Goal: Transaction & Acquisition: Purchase product/service

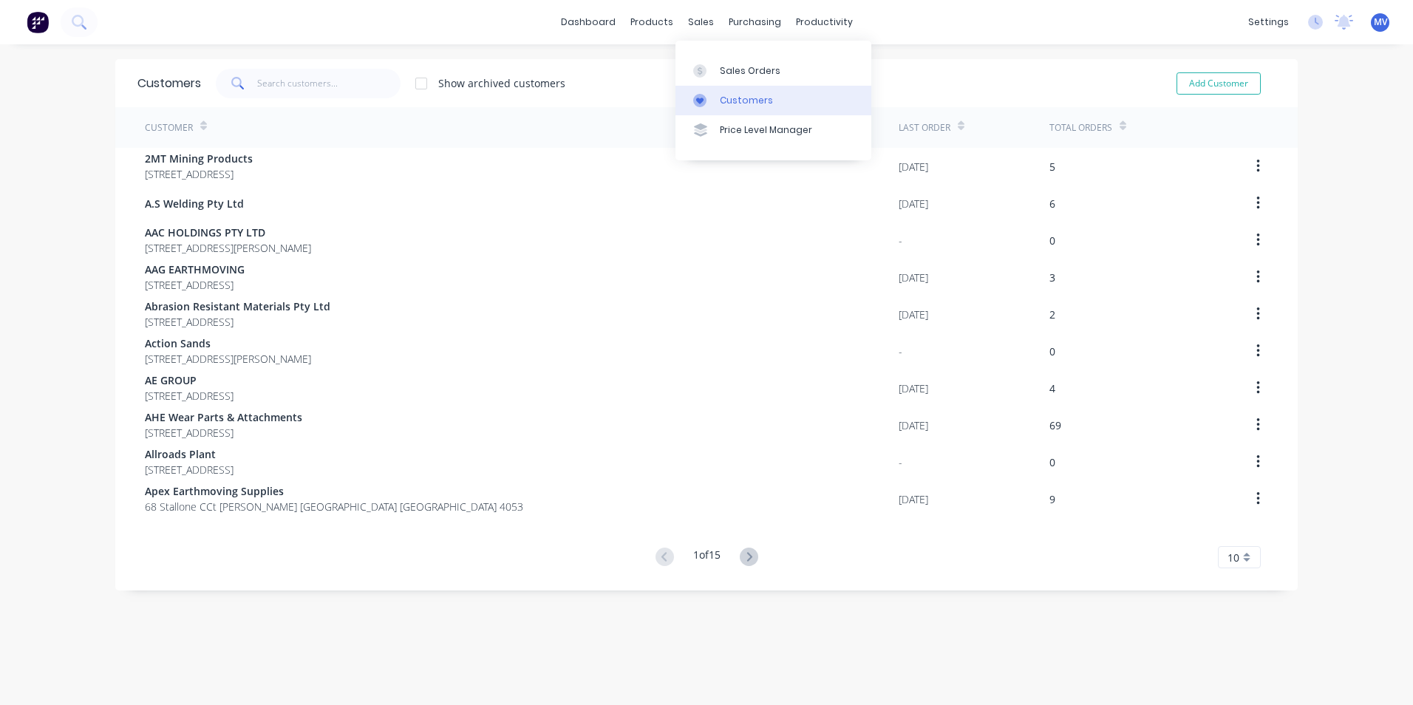
click at [743, 98] on div "Customers" at bounding box center [746, 100] width 53 height 13
click at [287, 81] on input "text" at bounding box center [329, 84] width 144 height 30
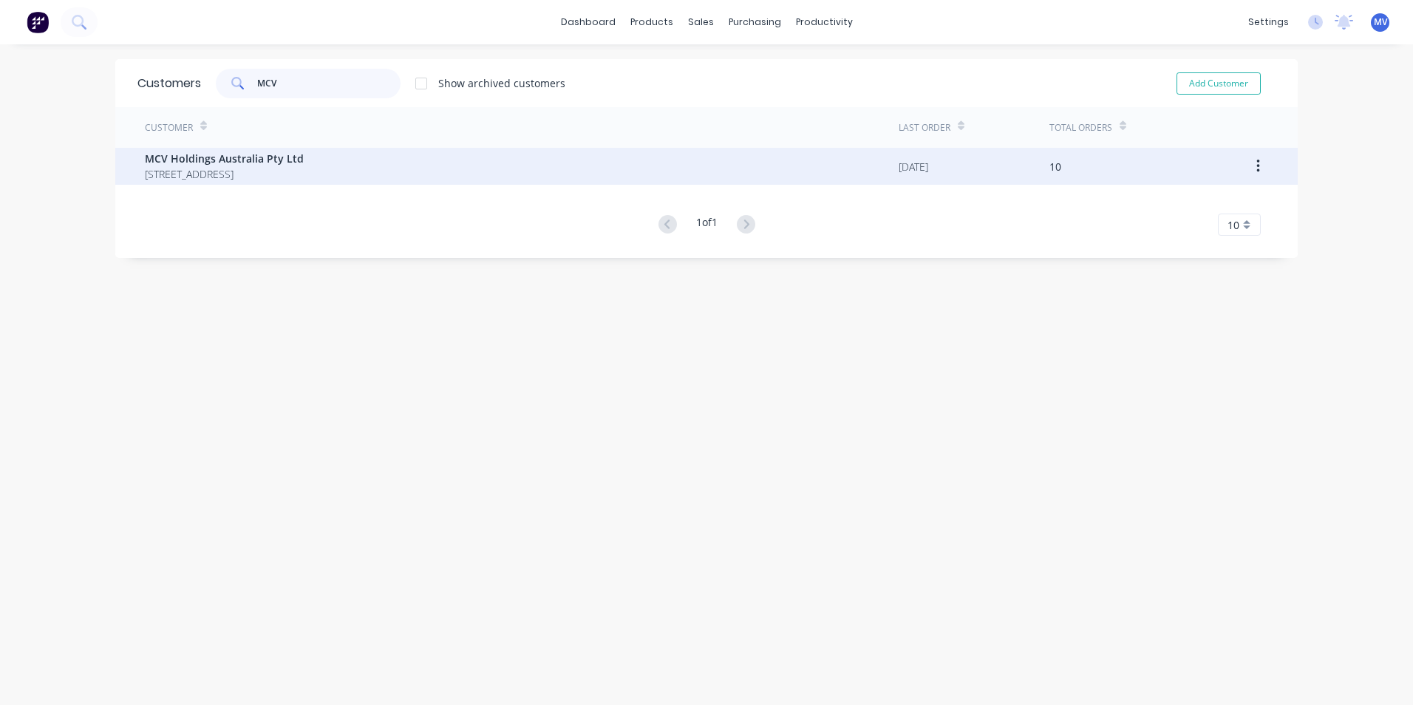
type input "MCV"
click at [241, 171] on span "[STREET_ADDRESS]" at bounding box center [224, 174] width 159 height 16
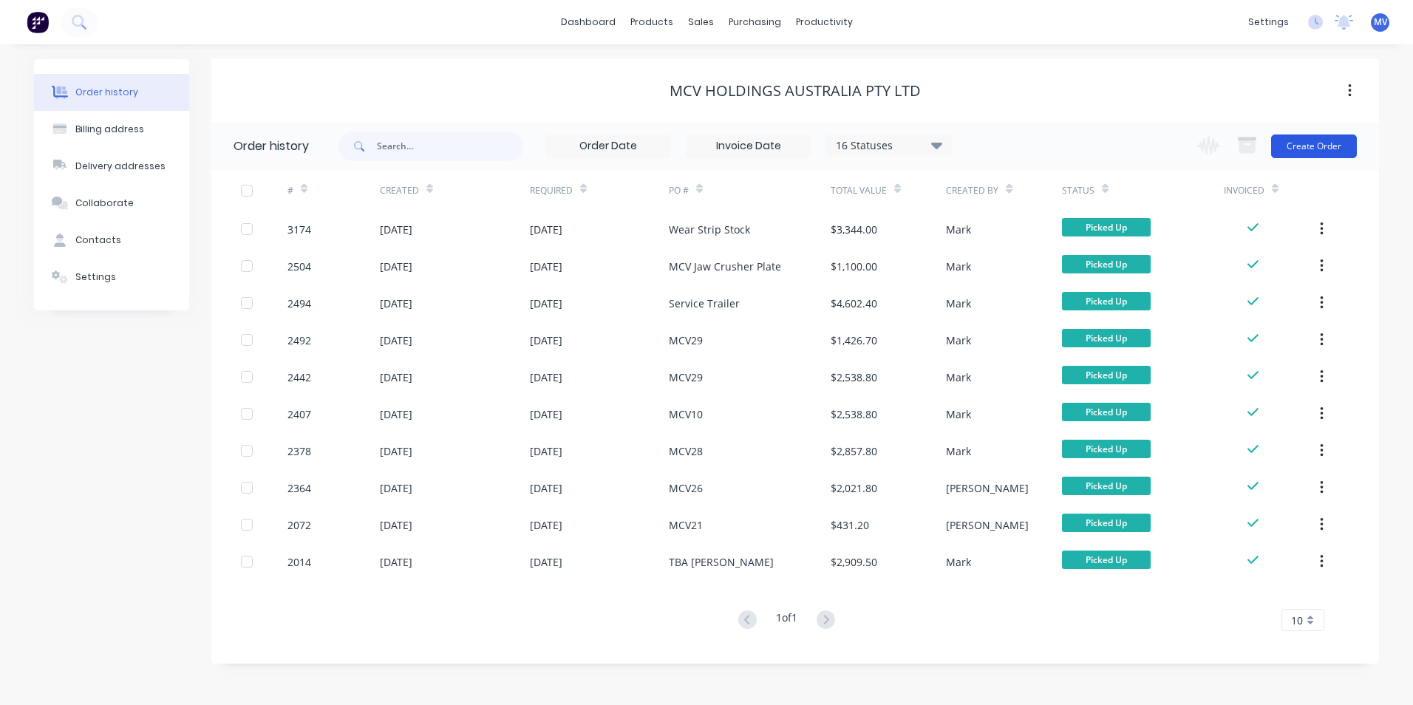
click at [1315, 145] on button "Create Order" at bounding box center [1314, 146] width 86 height 24
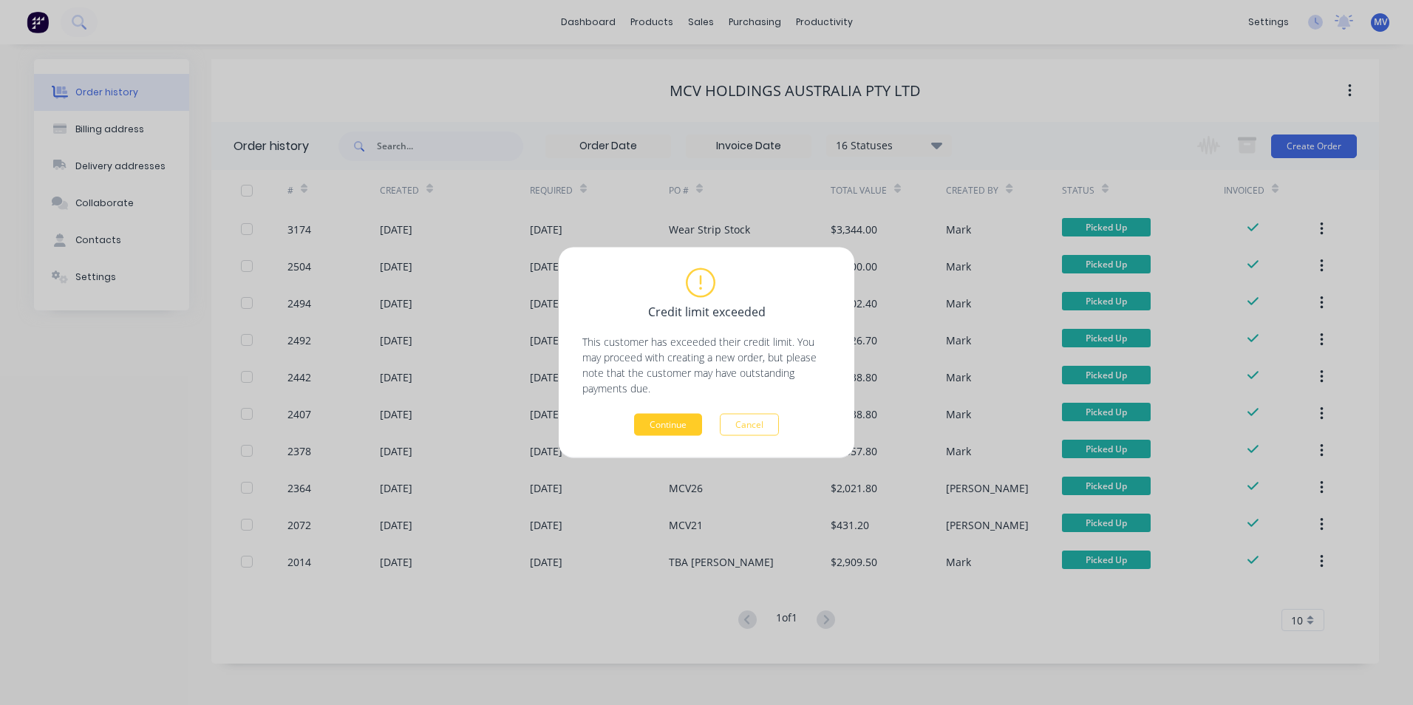
click at [668, 423] on button "Continue" at bounding box center [668, 425] width 68 height 22
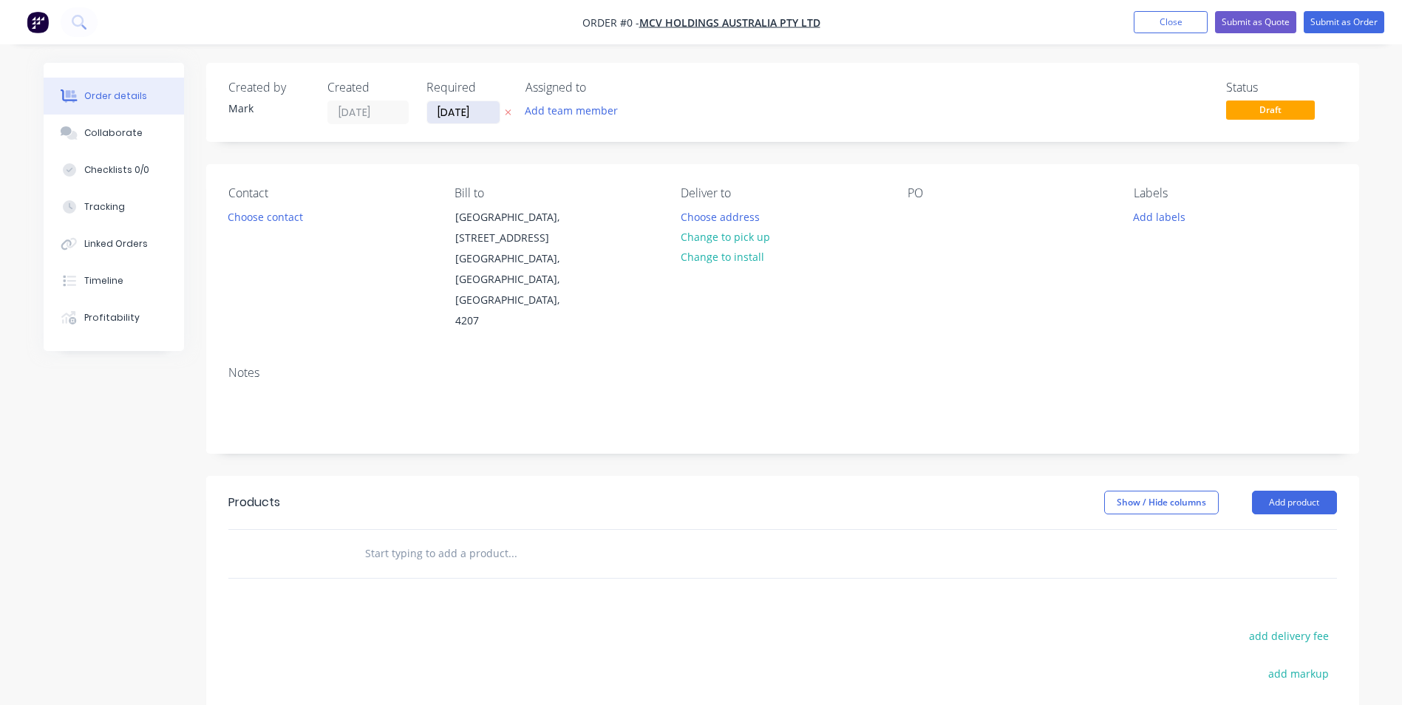
click at [457, 112] on input "[DATE]" at bounding box center [463, 112] width 72 height 22
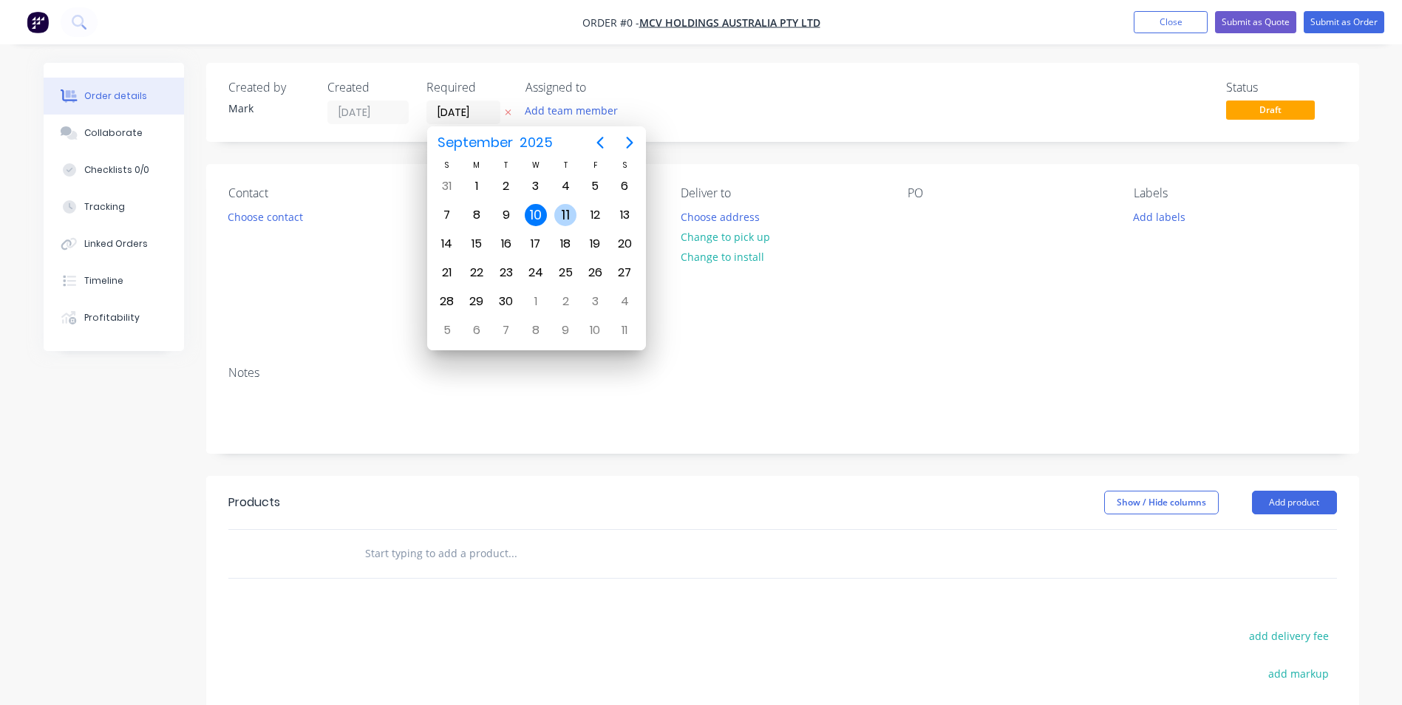
click at [566, 214] on div "11" at bounding box center [565, 215] width 22 height 22
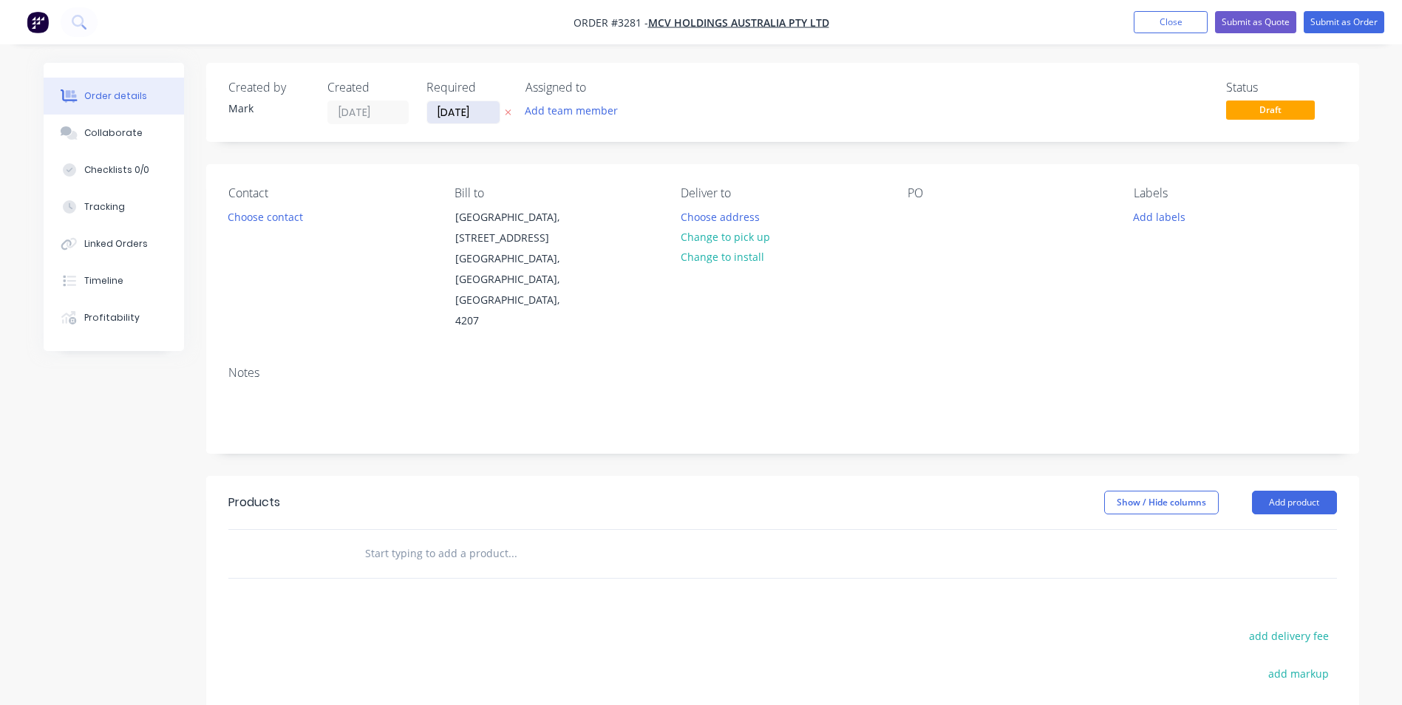
click at [471, 110] on input "[DATE]" at bounding box center [463, 112] width 72 height 22
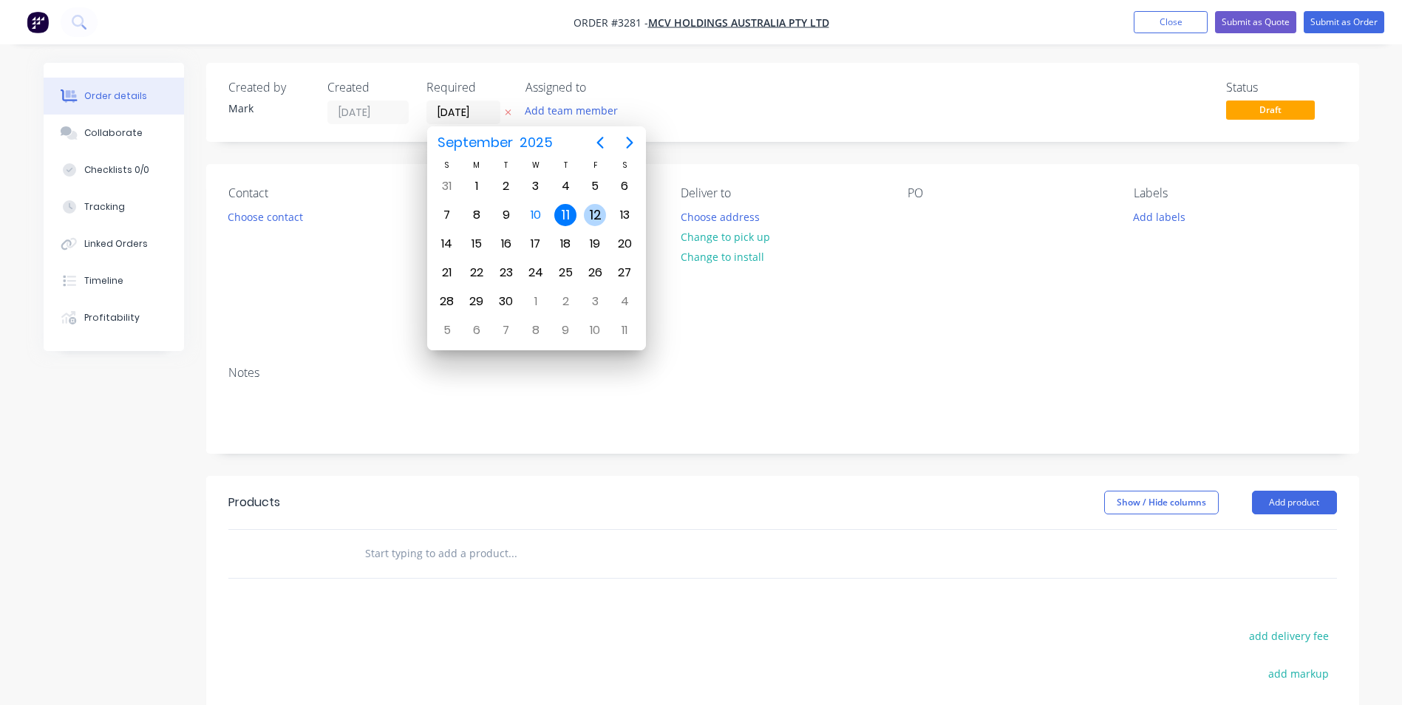
click at [593, 214] on div "12" at bounding box center [595, 215] width 22 height 22
type input "[DATE]"
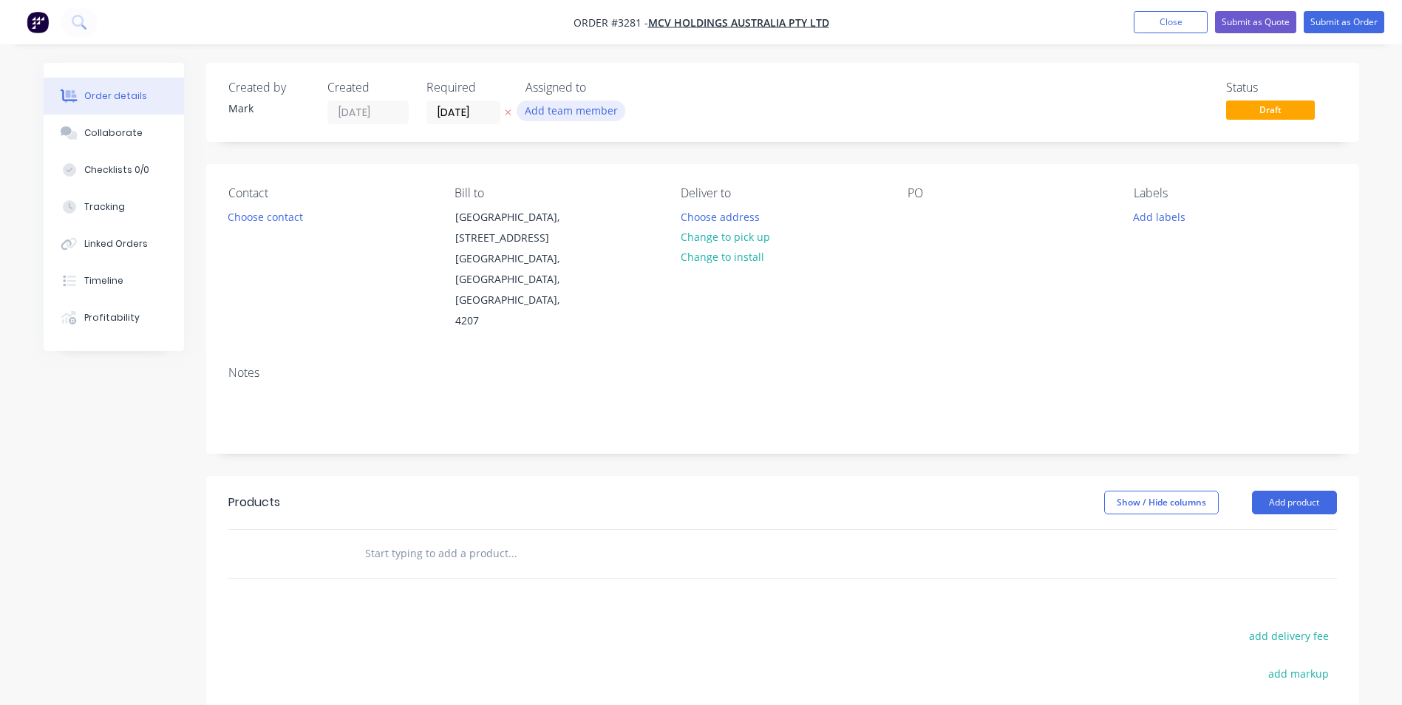
click at [555, 112] on button "Add team member" at bounding box center [570, 110] width 109 height 20
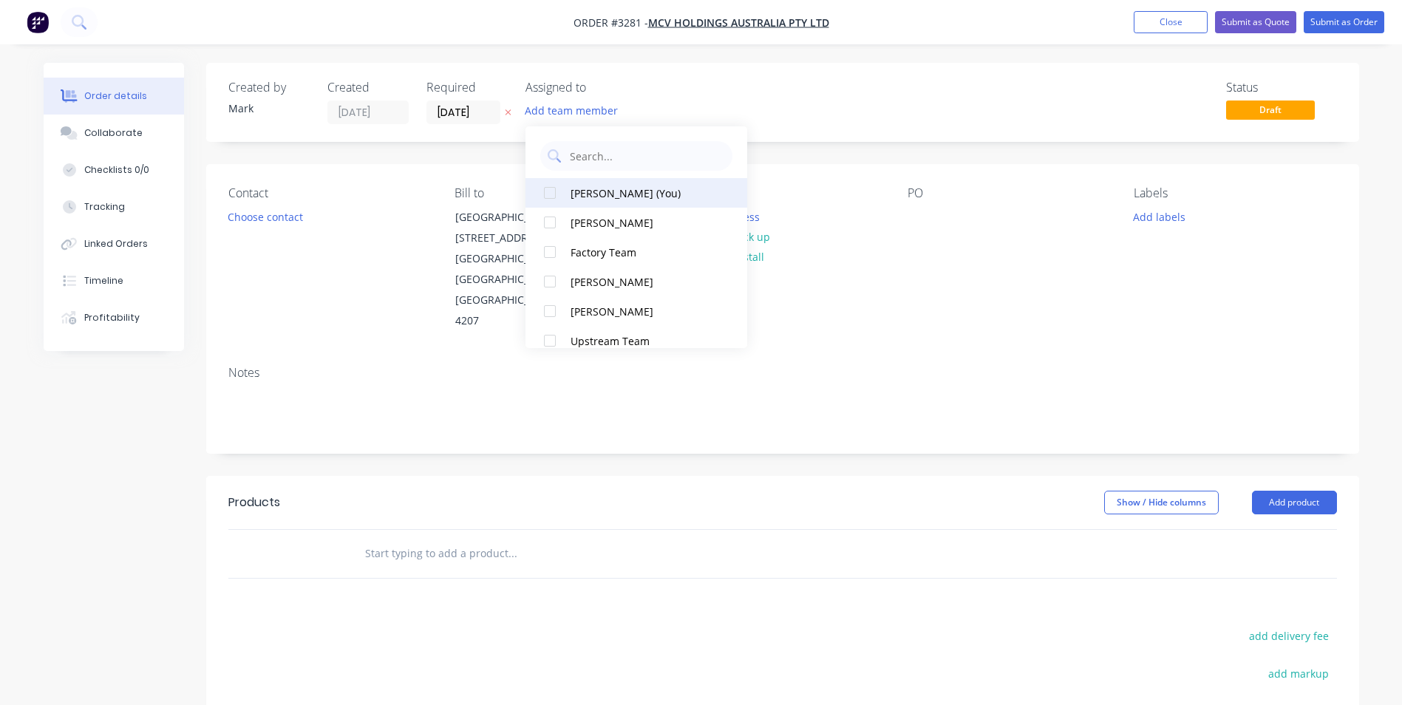
click at [576, 191] on div "[PERSON_NAME] (You)" at bounding box center [644, 193] width 148 height 16
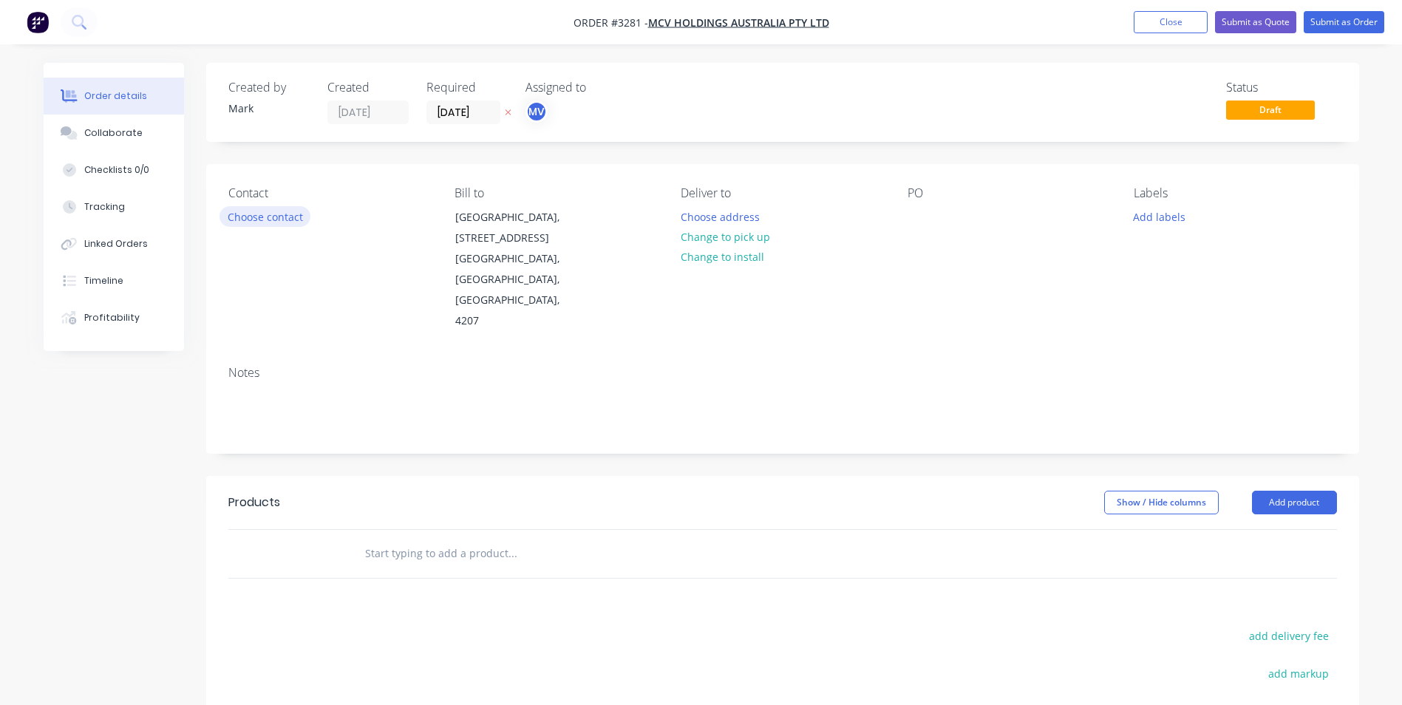
click at [263, 215] on button "Choose contact" at bounding box center [264, 216] width 91 height 20
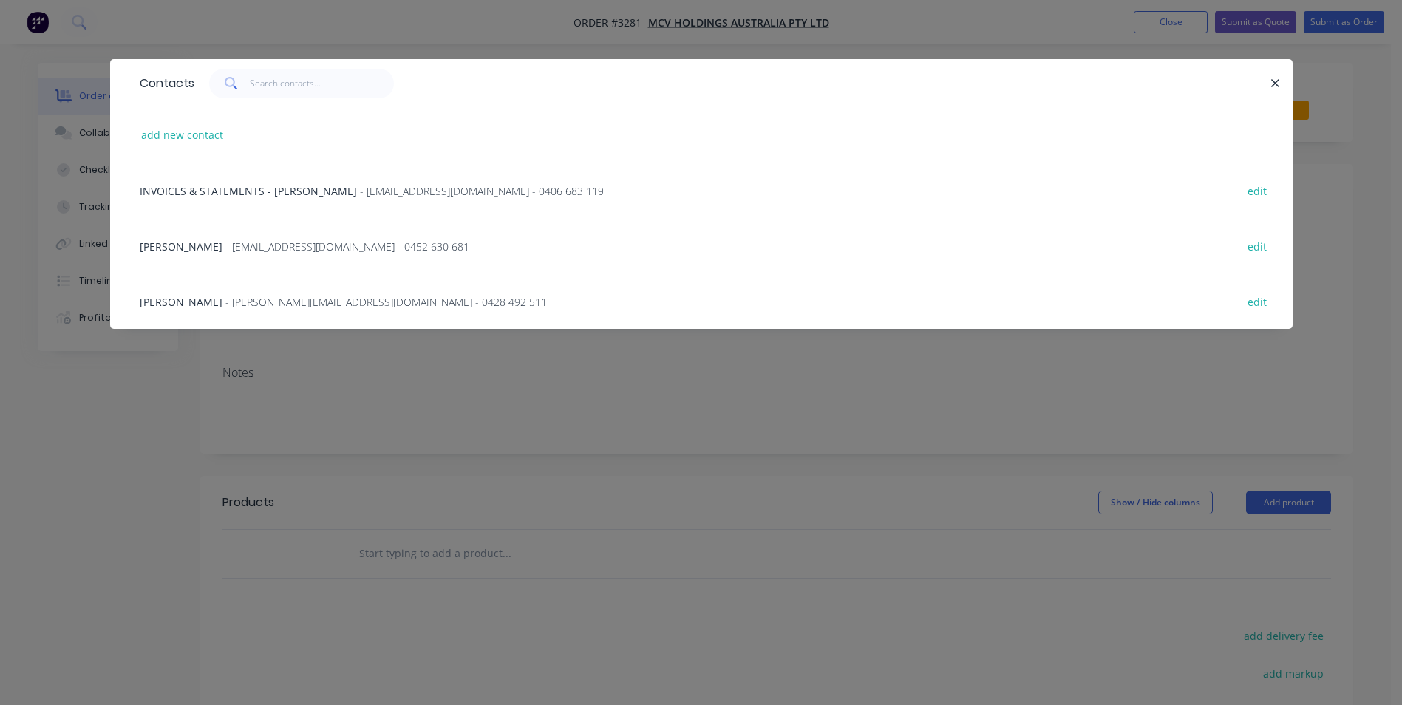
click at [161, 245] on span "[PERSON_NAME]" at bounding box center [181, 246] width 83 height 14
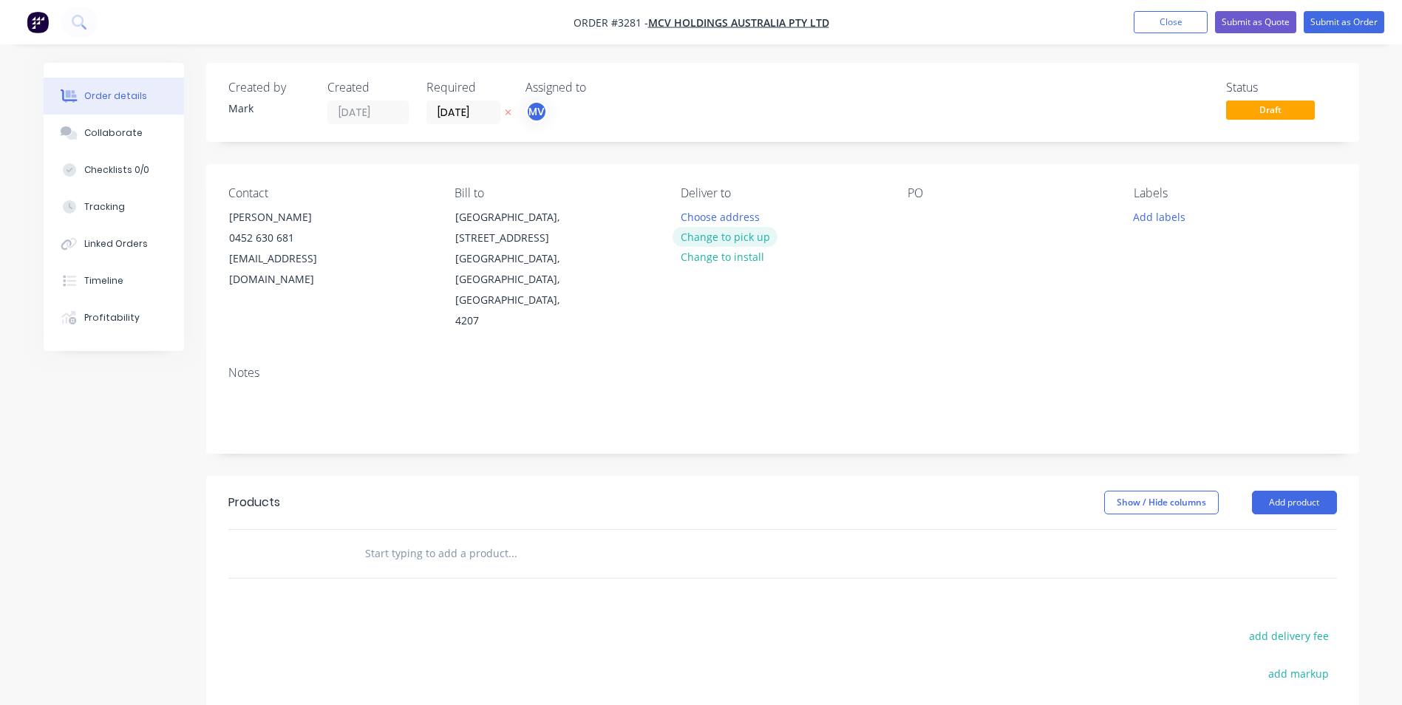
click at [731, 236] on button "Change to pick up" at bounding box center [724, 237] width 105 height 20
click at [919, 217] on div at bounding box center [919, 216] width 24 height 21
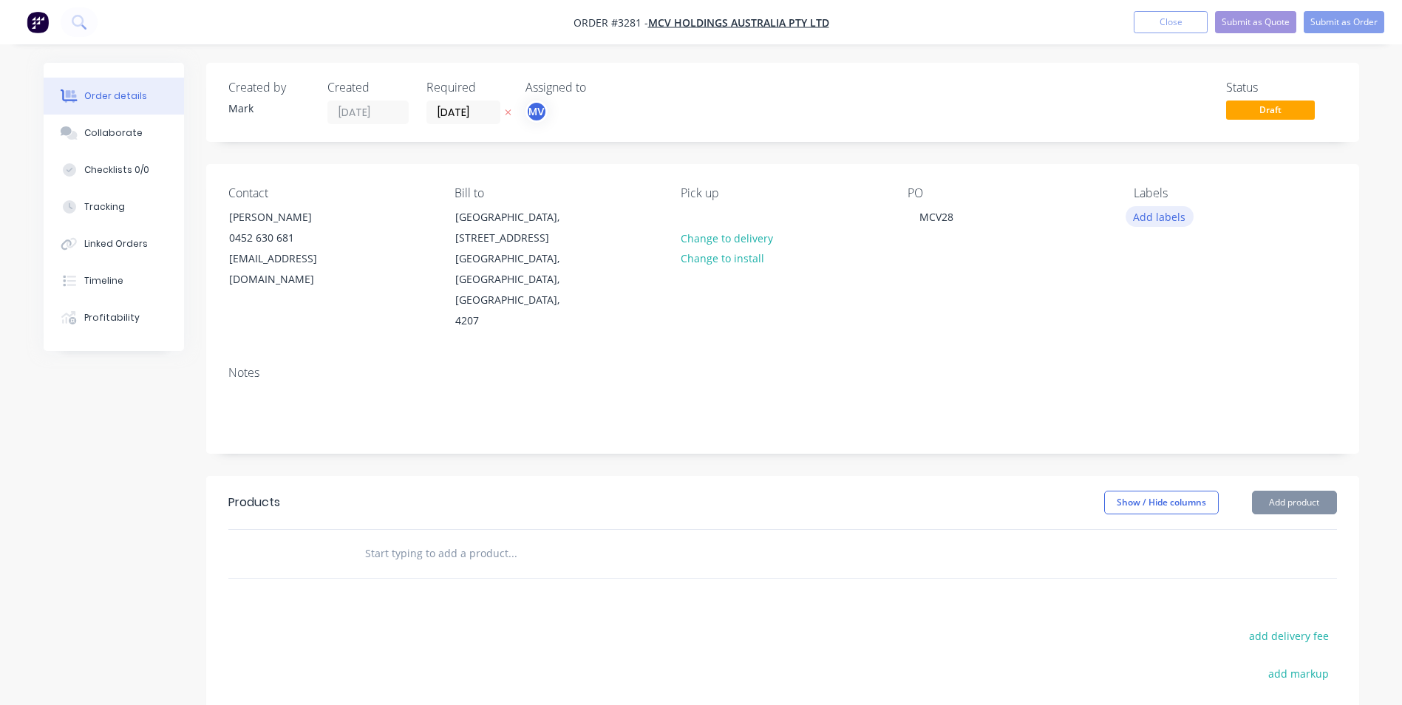
click at [1171, 212] on button "Add labels" at bounding box center [1159, 216] width 68 height 20
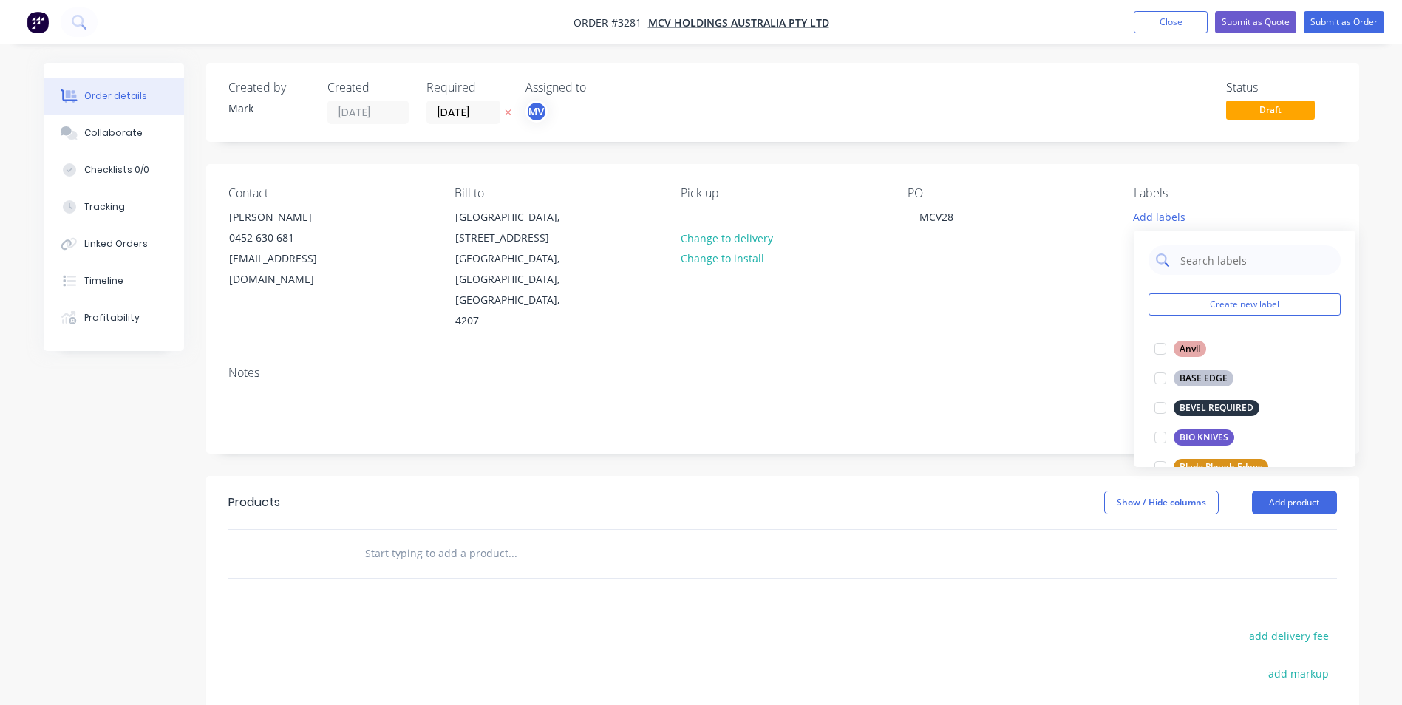
click at [1195, 253] on input "text" at bounding box center [1255, 260] width 154 height 30
type input "liner"
click at [1201, 407] on div "LINER PLATES" at bounding box center [1209, 408] width 72 height 16
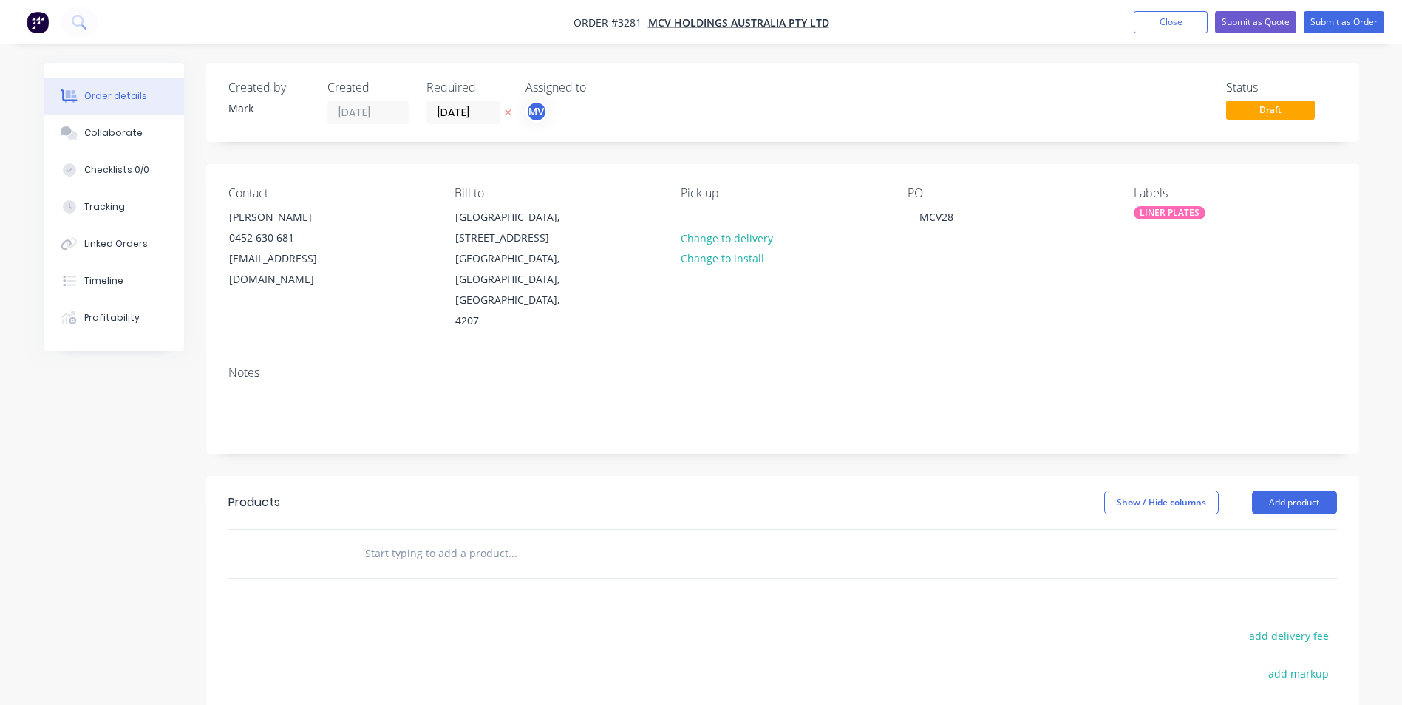
drag, startPoint x: 1040, startPoint y: 559, endPoint x: 1051, endPoint y: 556, distance: 12.2
click at [1041, 559] on div "Products Show / Hide columns Add product add delivery fee add markup add discou…" at bounding box center [782, 704] width 1153 height 457
click at [1274, 491] on button "Add product" at bounding box center [1294, 503] width 85 height 24
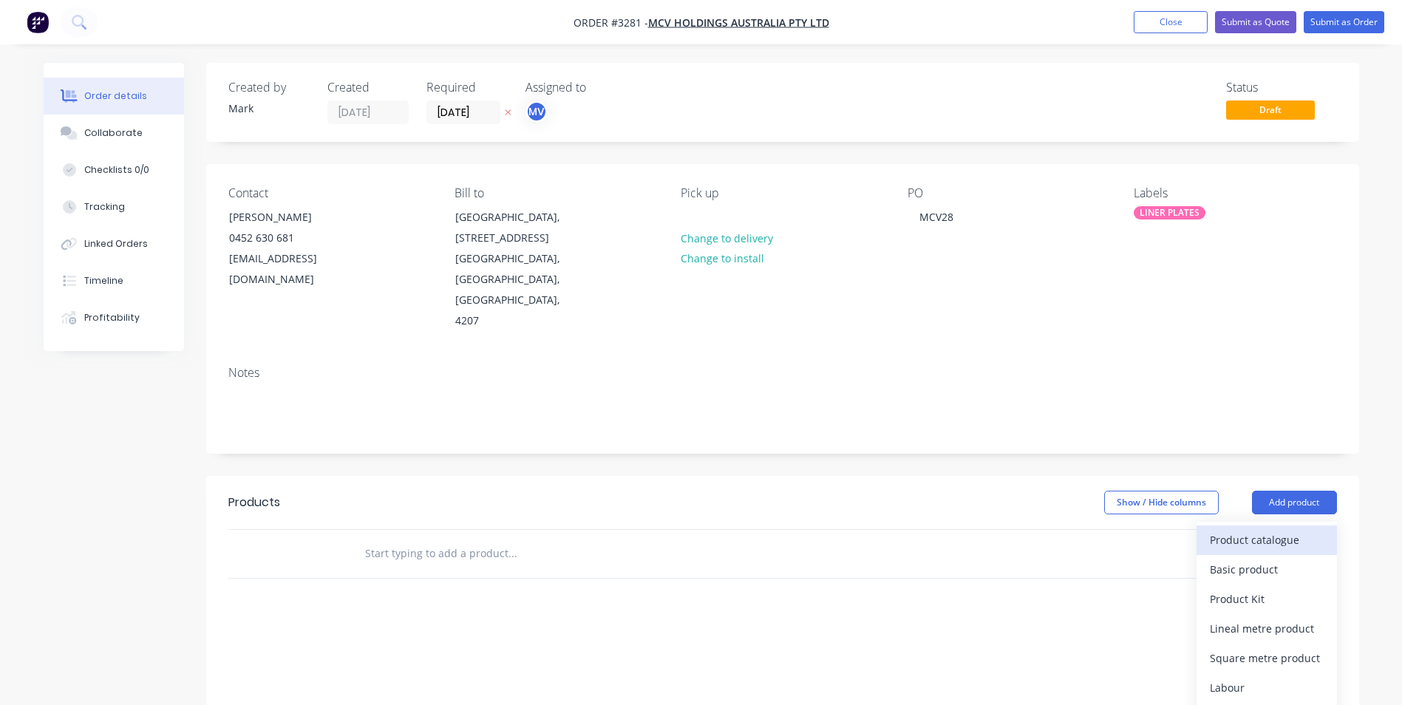
click at [1238, 529] on div "Product catalogue" at bounding box center [1266, 539] width 114 height 21
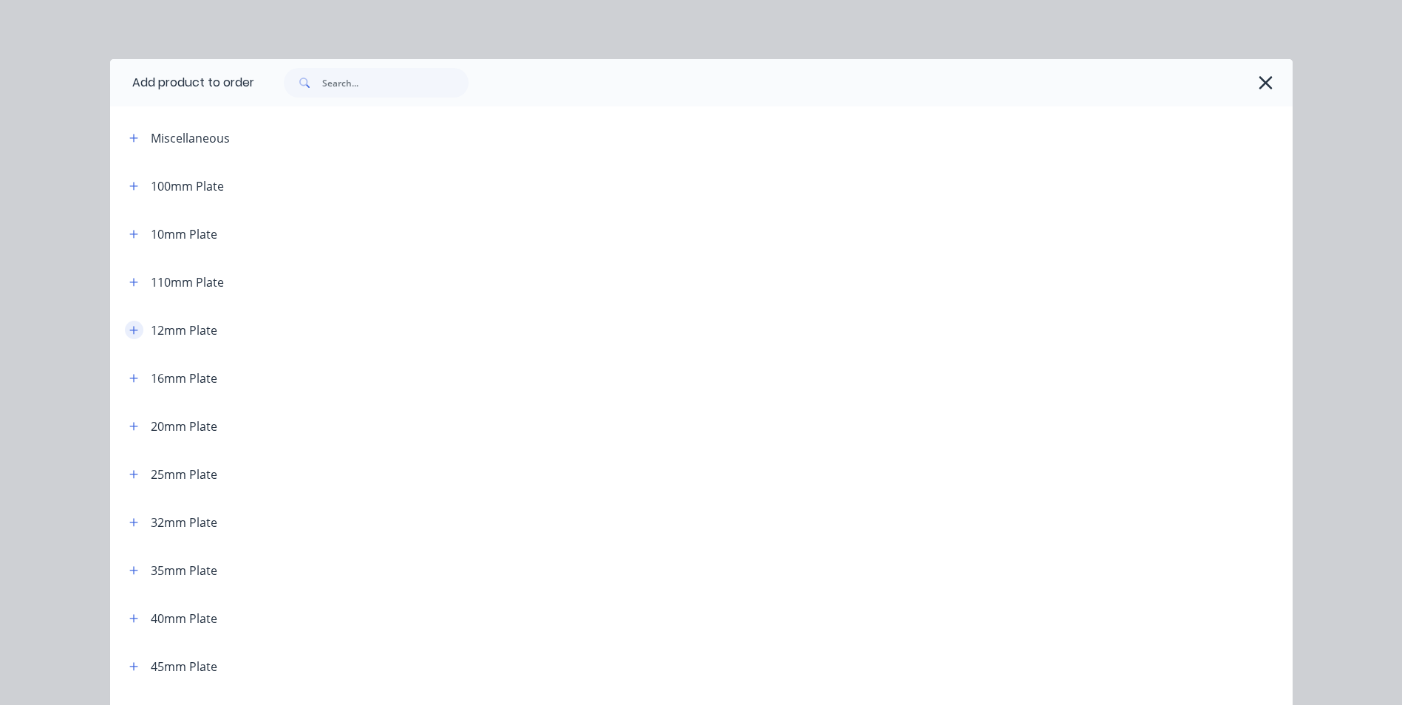
click at [129, 329] on icon "button" at bounding box center [133, 330] width 9 height 10
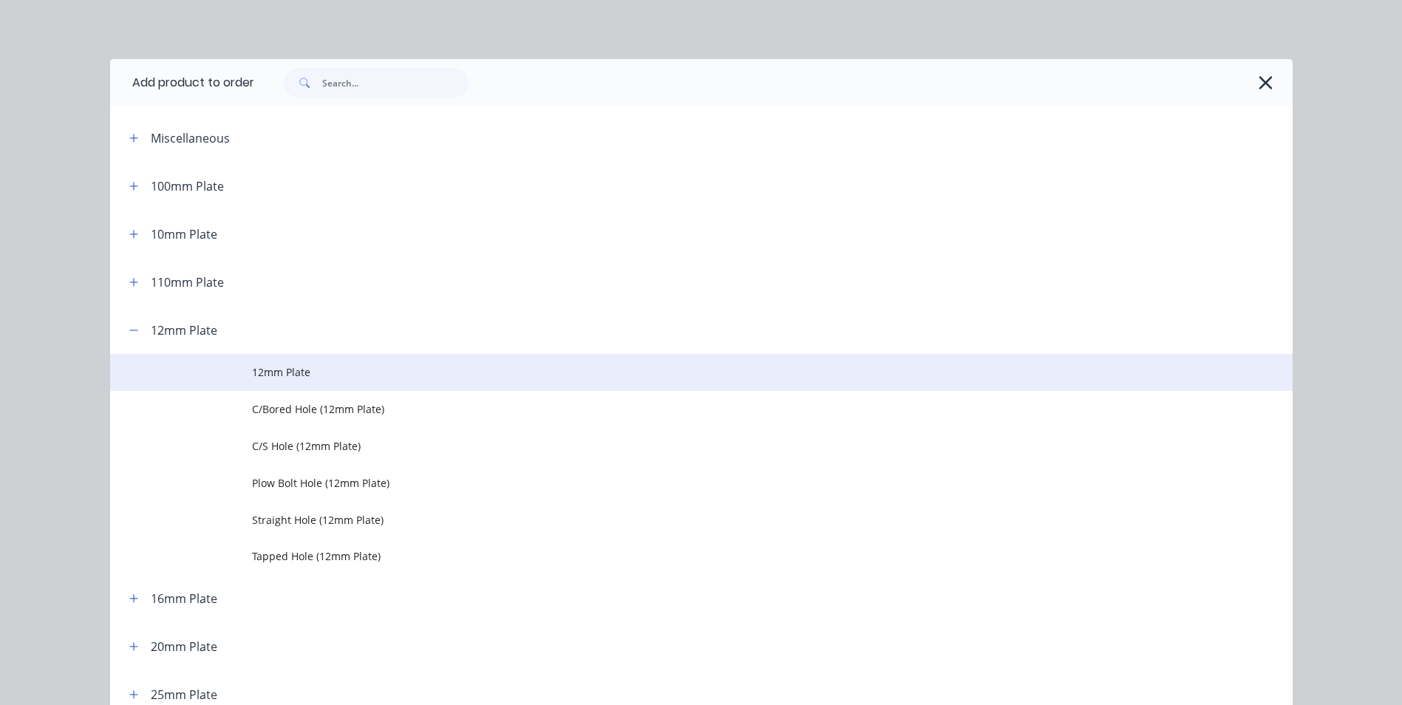
click at [383, 364] on span "12mm Plate" at bounding box center [668, 372] width 832 height 16
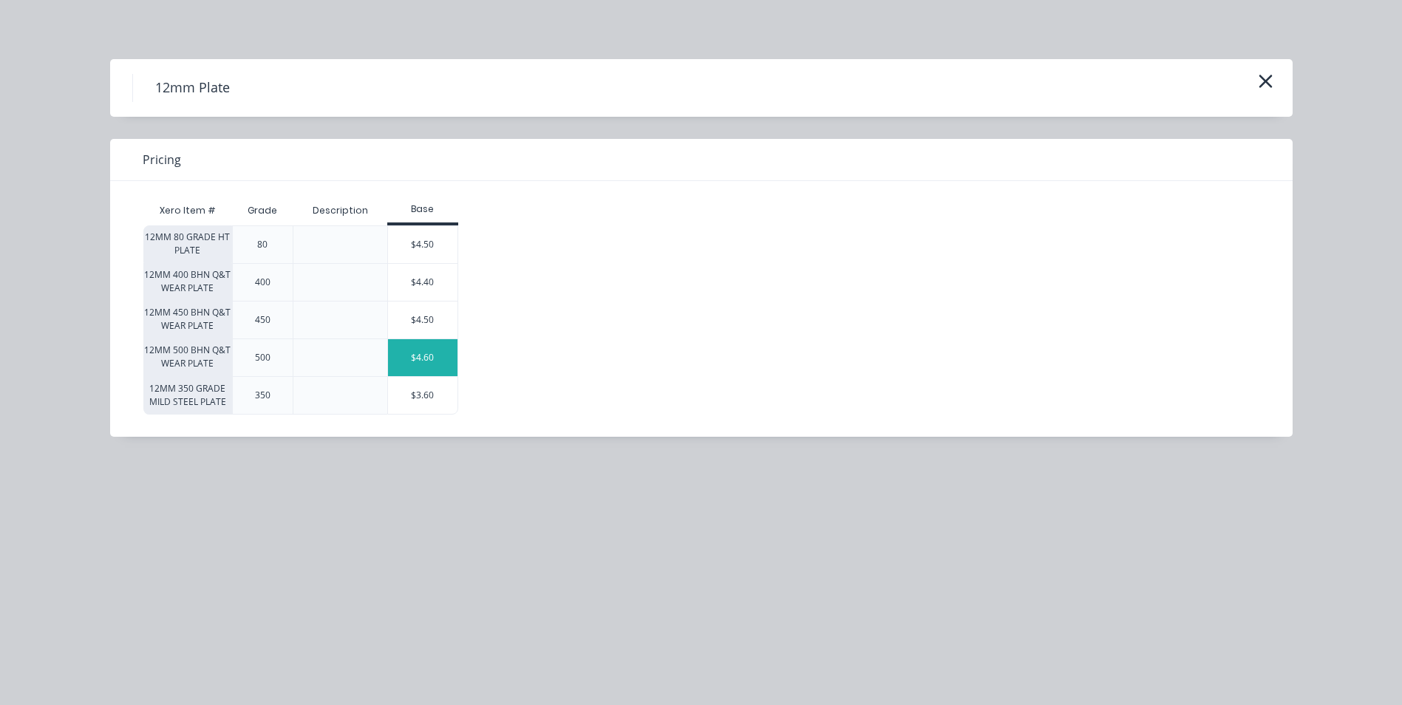
click at [450, 354] on div "$4.60" at bounding box center [422, 357] width 69 height 37
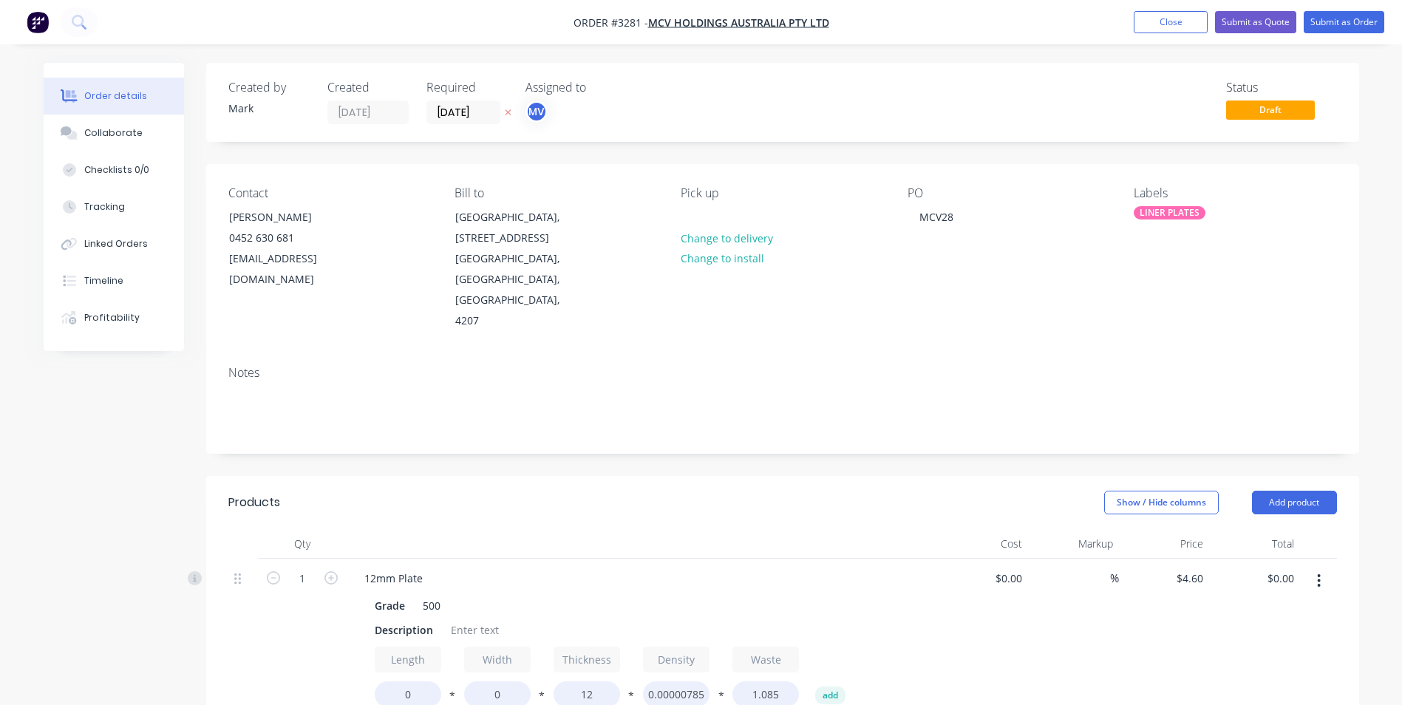
click at [1317, 574] on icon "button" at bounding box center [1318, 580] width 3 height 13
click at [1233, 638] on div "Duplicate" at bounding box center [1266, 648] width 114 height 21
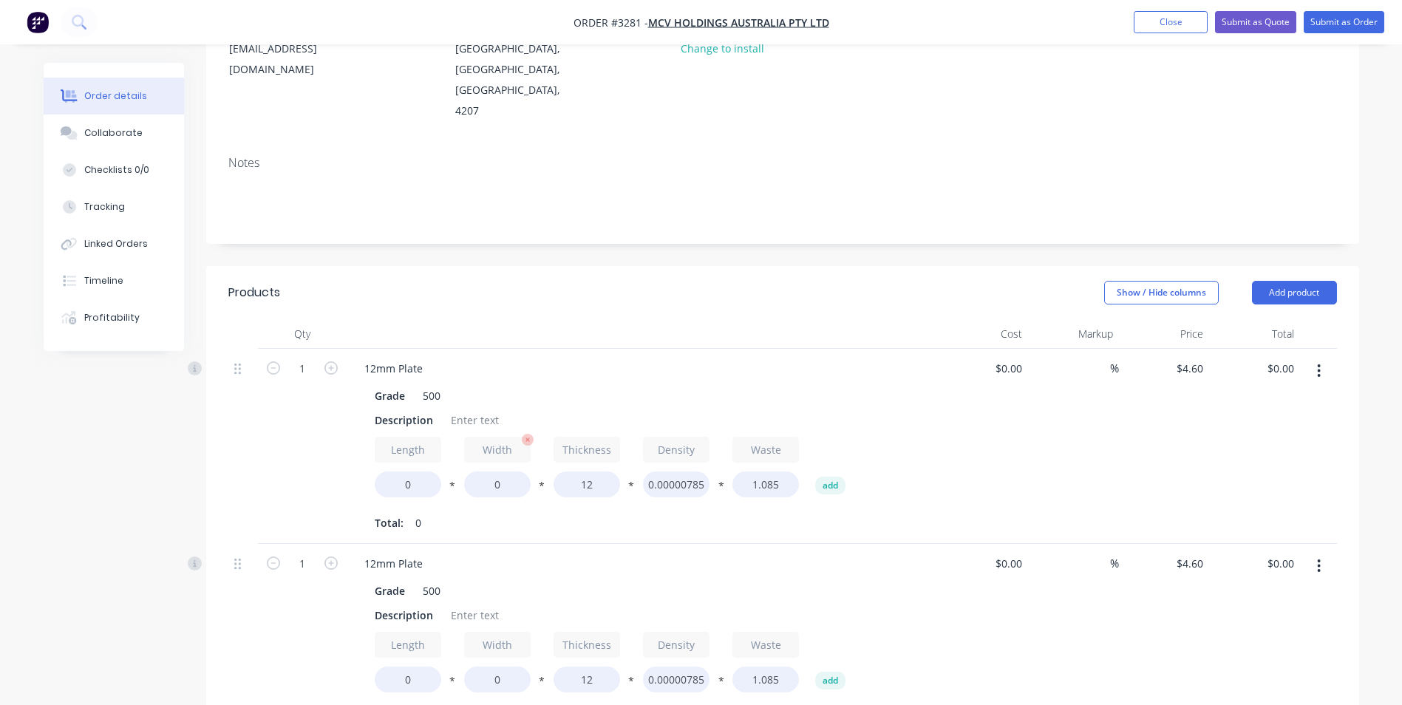
scroll to position [296, 0]
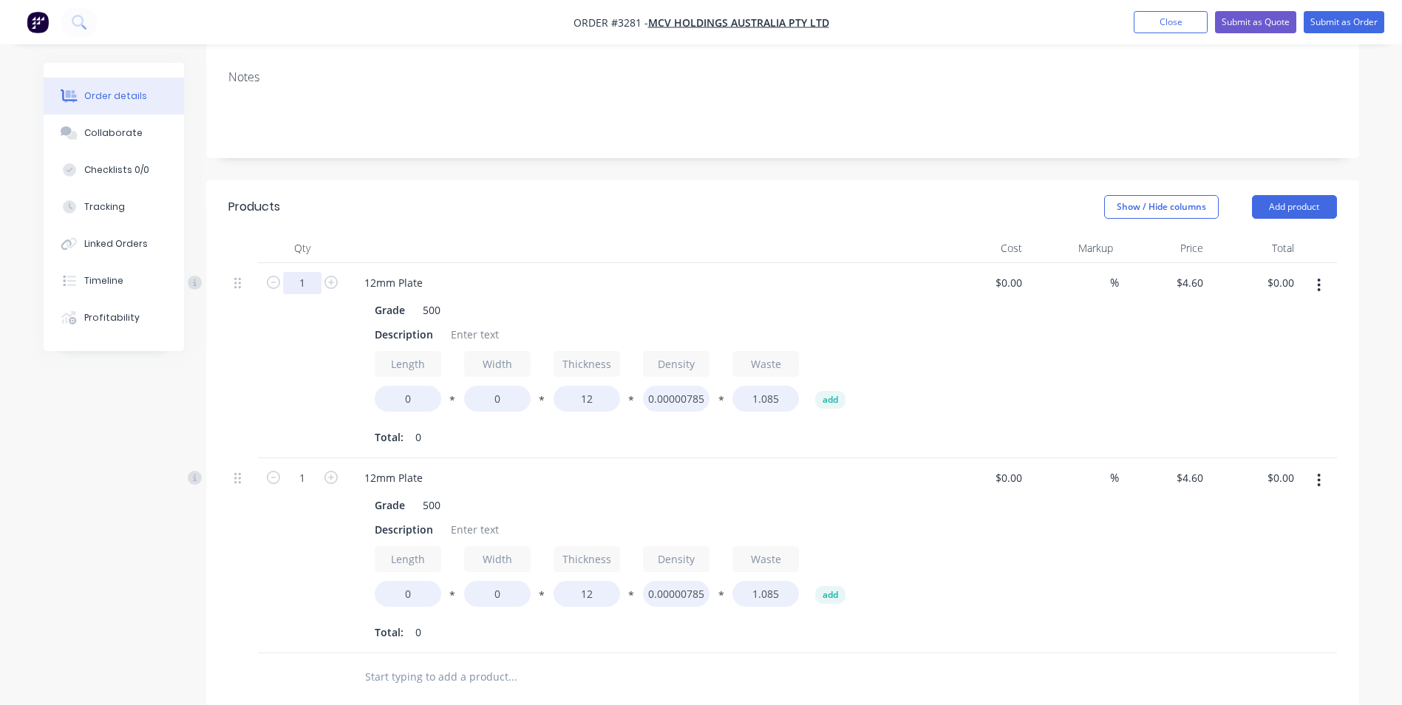
click at [297, 272] on input "1" at bounding box center [302, 283] width 38 height 22
type input "2"
drag, startPoint x: 373, startPoint y: 290, endPoint x: 400, endPoint y: 292, distance: 27.4
click at [400, 324] on div "Description" at bounding box center [404, 334] width 70 height 21
drag, startPoint x: 373, startPoint y: 293, endPoint x: 434, endPoint y: 290, distance: 61.4
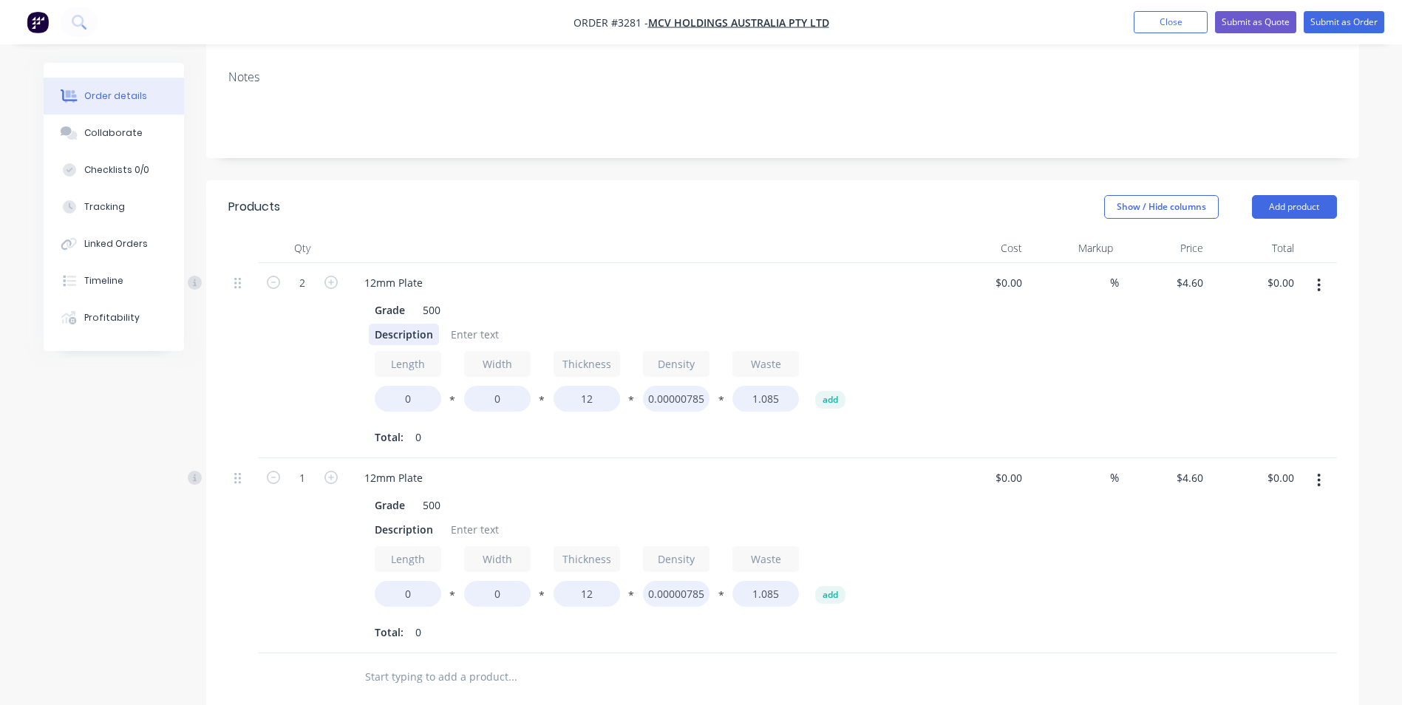
click at [434, 324] on div "Description" at bounding box center [404, 334] width 70 height 21
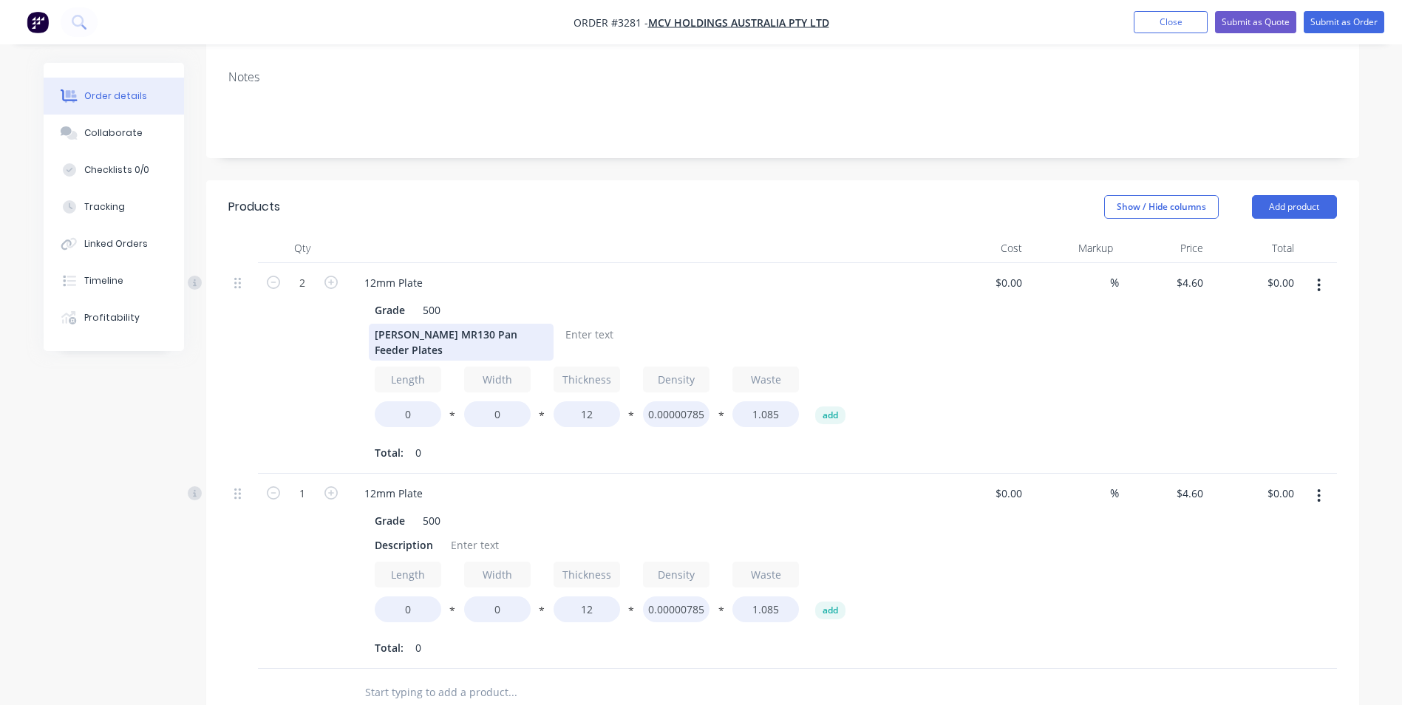
click at [516, 324] on div "[PERSON_NAME] MR130 Pan Feeder Plates" at bounding box center [461, 342] width 185 height 37
click at [414, 324] on div "[PERSON_NAME] MR130 Pan Feeder Liner Plates" at bounding box center [461, 342] width 185 height 37
click at [595, 324] on div at bounding box center [589, 334] width 60 height 21
drag, startPoint x: 415, startPoint y: 371, endPoint x: 384, endPoint y: 372, distance: 31.0
click at [389, 401] on input "0" at bounding box center [408, 414] width 66 height 26
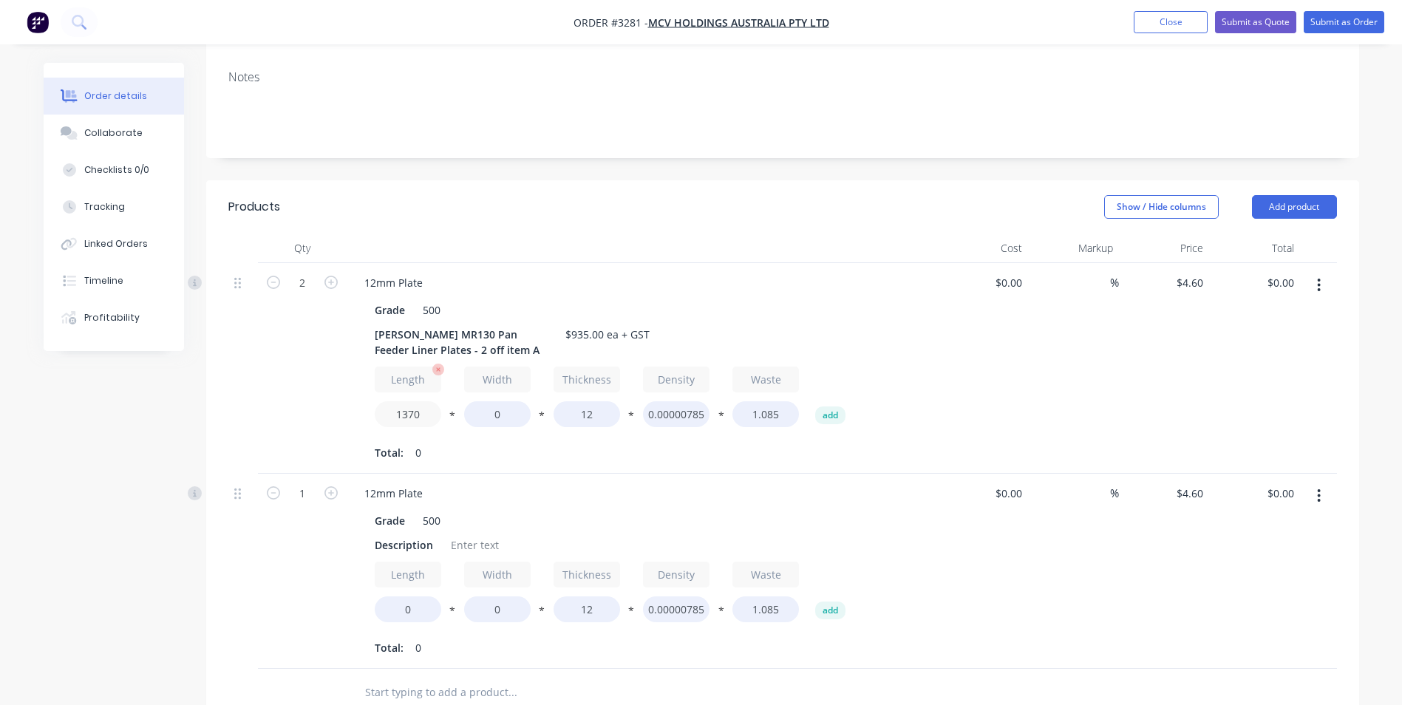
type input "1370"
type input "1090"
type input "$1,407.60"
click at [1195, 272] on input "4.6" at bounding box center [1192, 282] width 34 height 21
type input "$4.70"
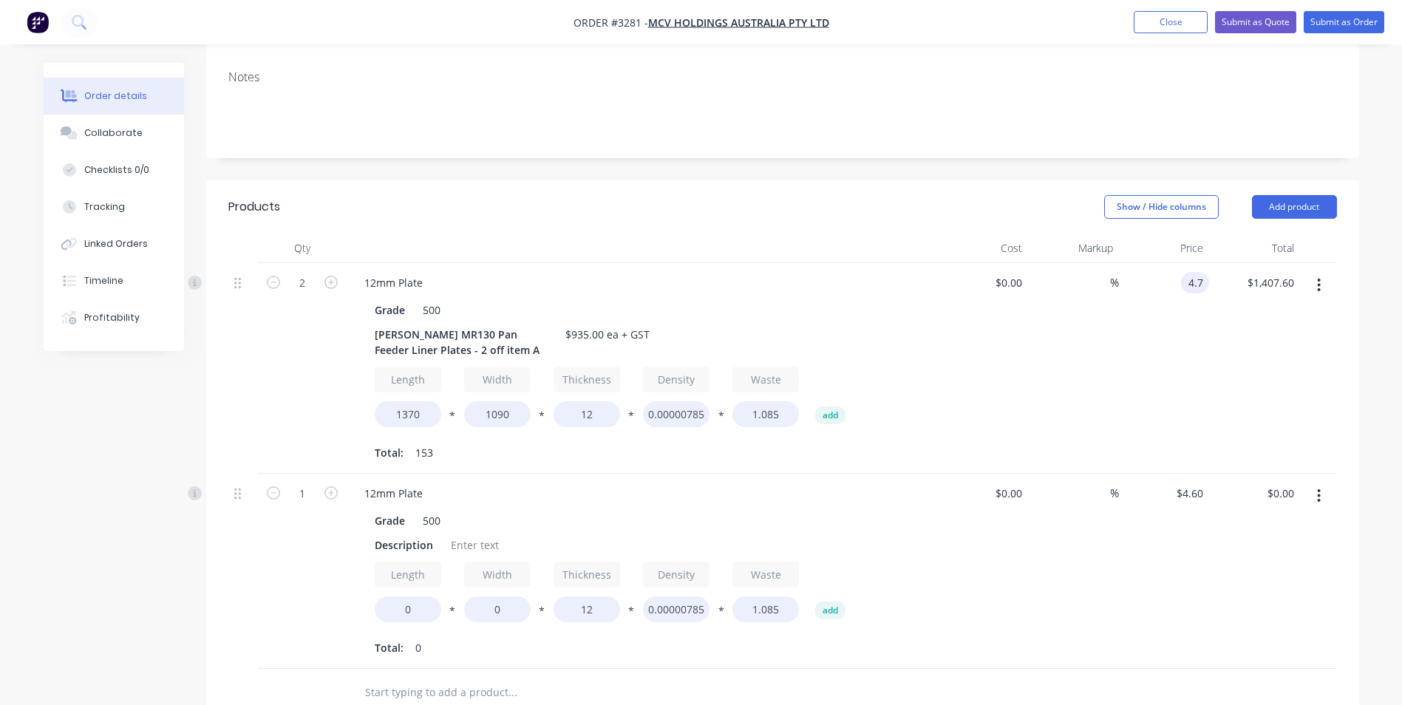
type input "$1,438.20"
click at [1133, 334] on div "$4.70 4.7" at bounding box center [1164, 368] width 91 height 211
click at [1190, 482] on input "4.6" at bounding box center [1198, 492] width 22 height 21
type input "$4.70"
click at [1164, 533] on div "$4.70 4.7" at bounding box center [1164, 571] width 91 height 195
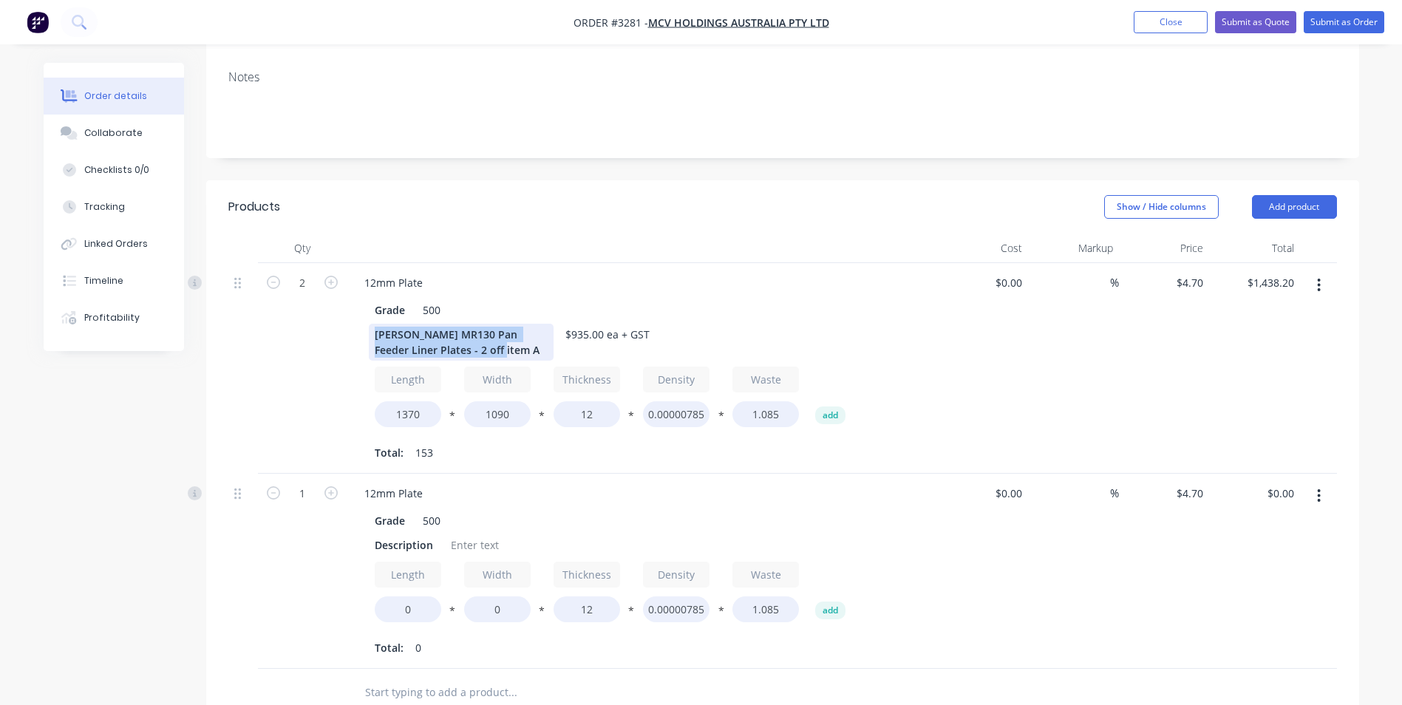
drag, startPoint x: 372, startPoint y: 290, endPoint x: 542, endPoint y: 306, distance: 171.4
click at [542, 324] on div "[PERSON_NAME] MR130 Pan Feeder Liner Plates - 2 off item A" at bounding box center [461, 342] width 185 height 37
copy div "[PERSON_NAME] MR130 Pan Feeder Liner Plates - 2 off item A"
drag, startPoint x: 369, startPoint y: 501, endPoint x: 434, endPoint y: 504, distance: 64.3
click at [434, 534] on div "Description" at bounding box center [404, 544] width 70 height 21
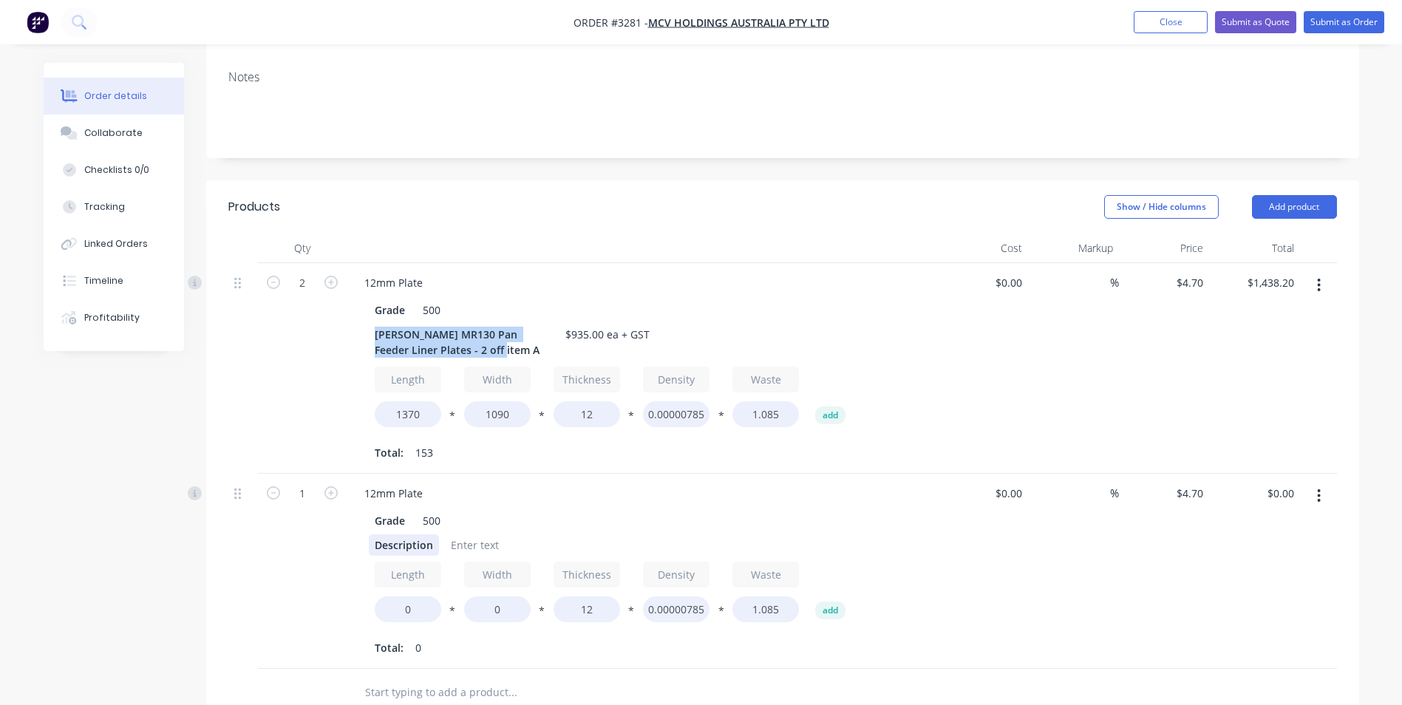
paste div
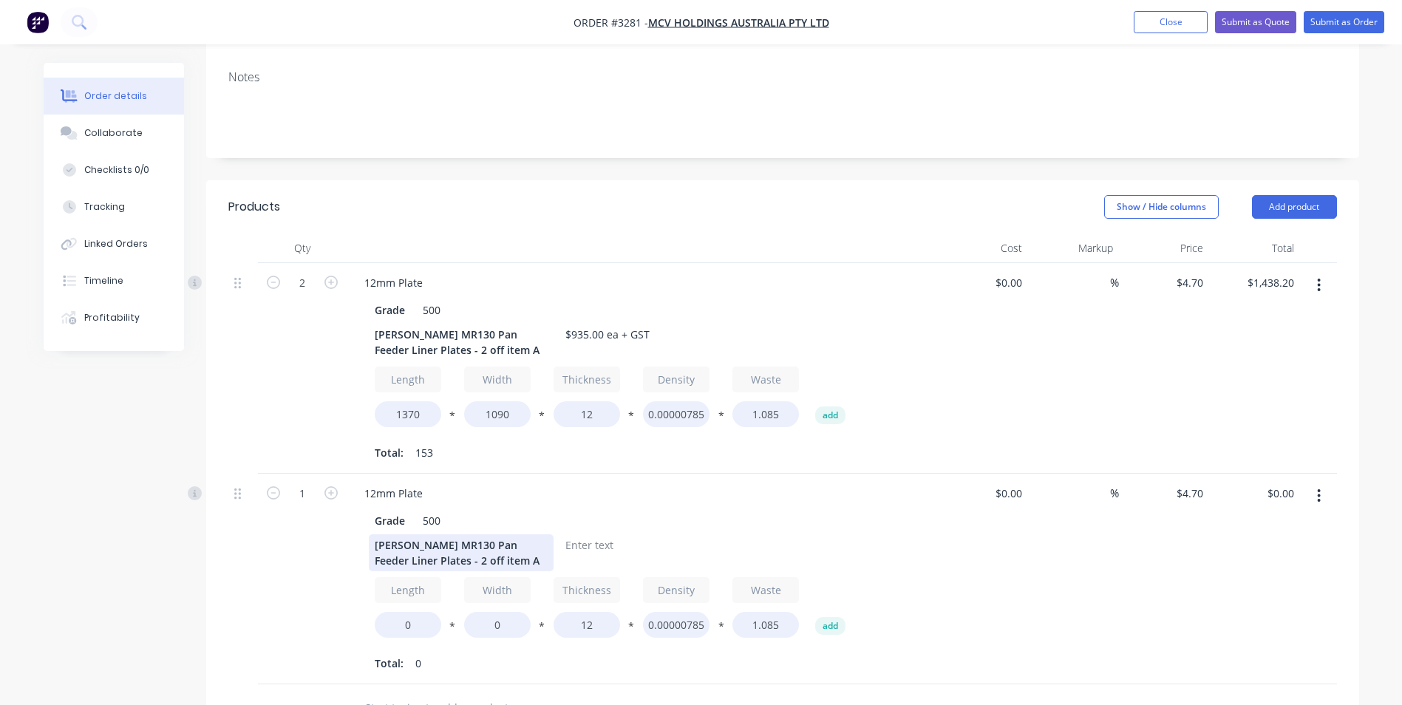
click at [418, 534] on div "[PERSON_NAME] MR130 Pan Feeder Liner Plates - 2 off item A" at bounding box center [461, 552] width 185 height 37
click at [463, 534] on div "[PERSON_NAME] MR130 Pan Feeder Liner Plates - 1 off item A" at bounding box center [461, 552] width 185 height 37
click at [591, 534] on div at bounding box center [589, 544] width 60 height 21
drag, startPoint x: 406, startPoint y: 584, endPoint x: 395, endPoint y: 584, distance: 11.1
click at [401, 612] on input "0" at bounding box center [408, 625] width 66 height 26
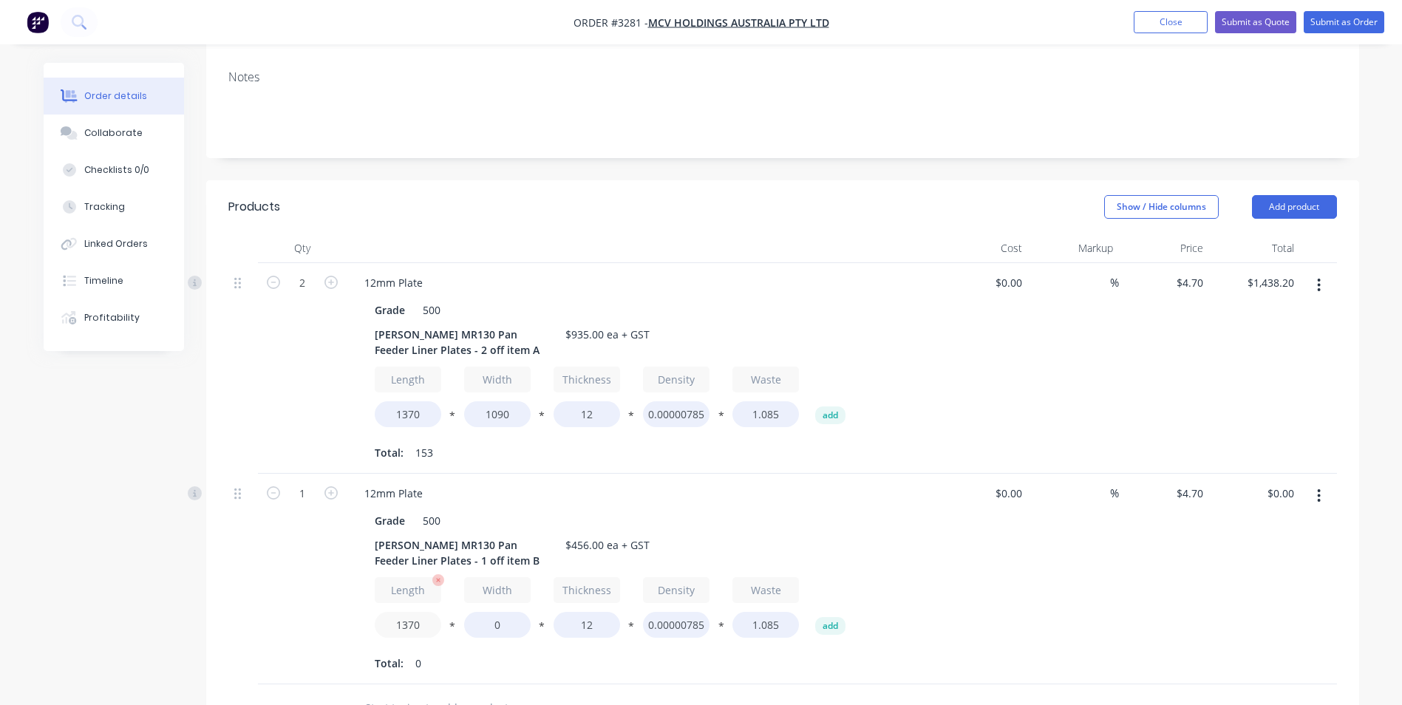
type input "1370"
type input "475"
type input "$314.90"
click at [477, 324] on div "[PERSON_NAME] MR130 Pan Feeder Liner Plates - 2 off item A" at bounding box center [461, 342] width 185 height 37
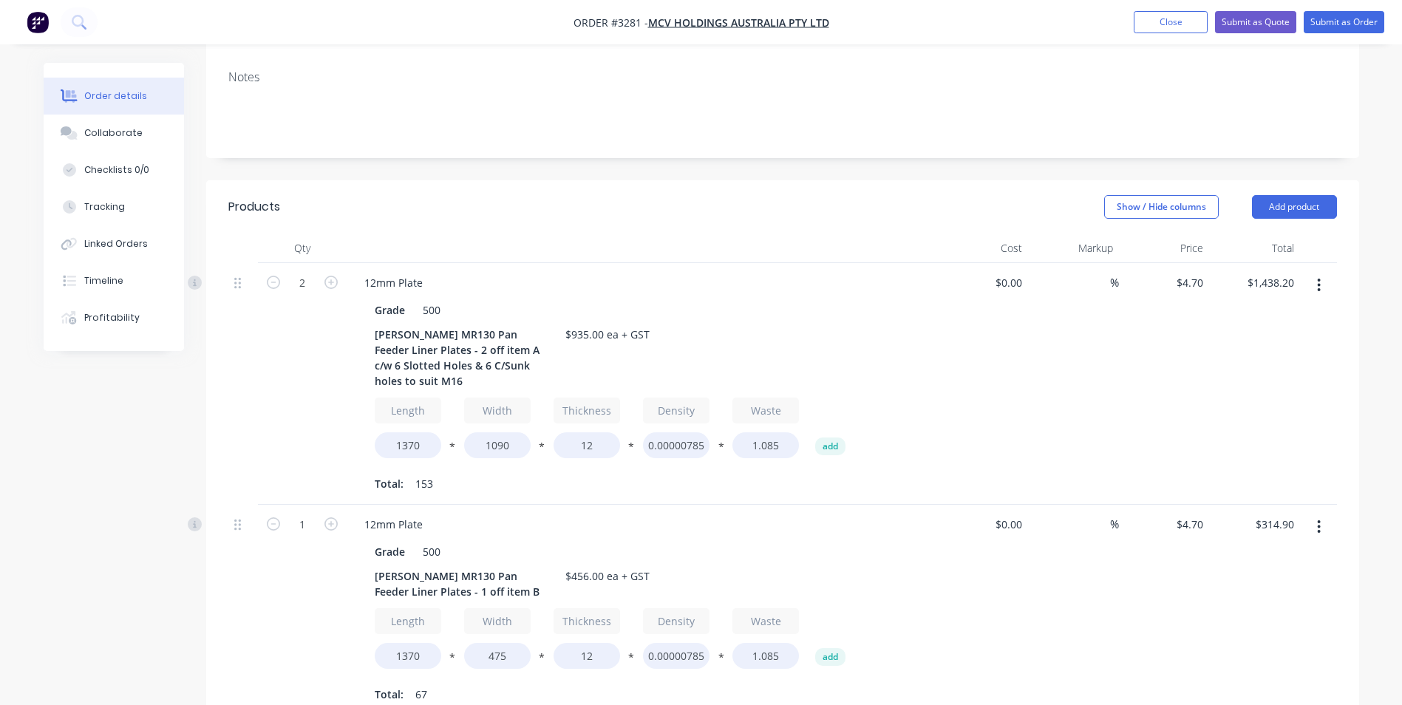
click at [870, 473] on div "Total: 153" at bounding box center [642, 484] width 535 height 22
click at [479, 565] on div "[PERSON_NAME] MR130 Pan Feeder Liner Plates - 1 off item B" at bounding box center [461, 583] width 185 height 37
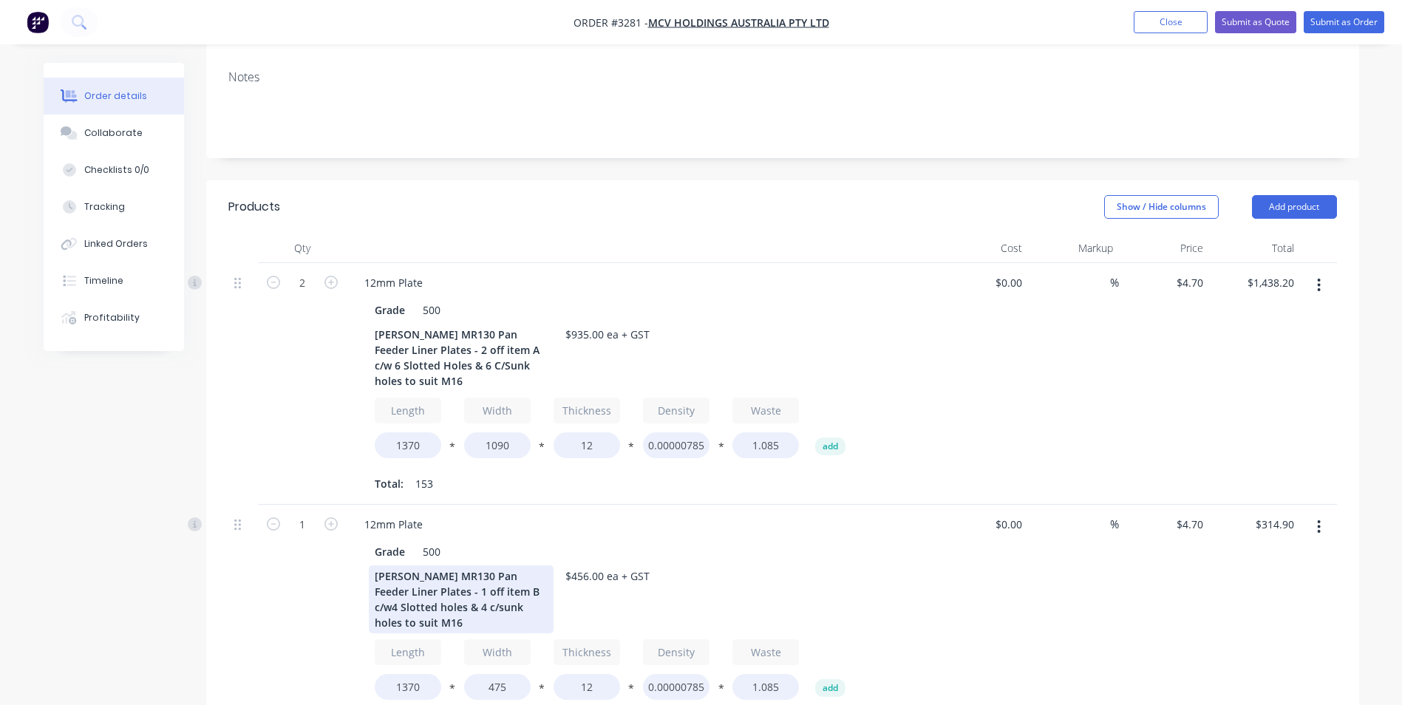
click at [491, 565] on div "[PERSON_NAME] MR130 Pan Feeder Liner Plates - 1 off item B c/w4 Slotted holes &…" at bounding box center [461, 599] width 185 height 68
click at [881, 541] on div "Grade 500" at bounding box center [639, 551] width 541 height 21
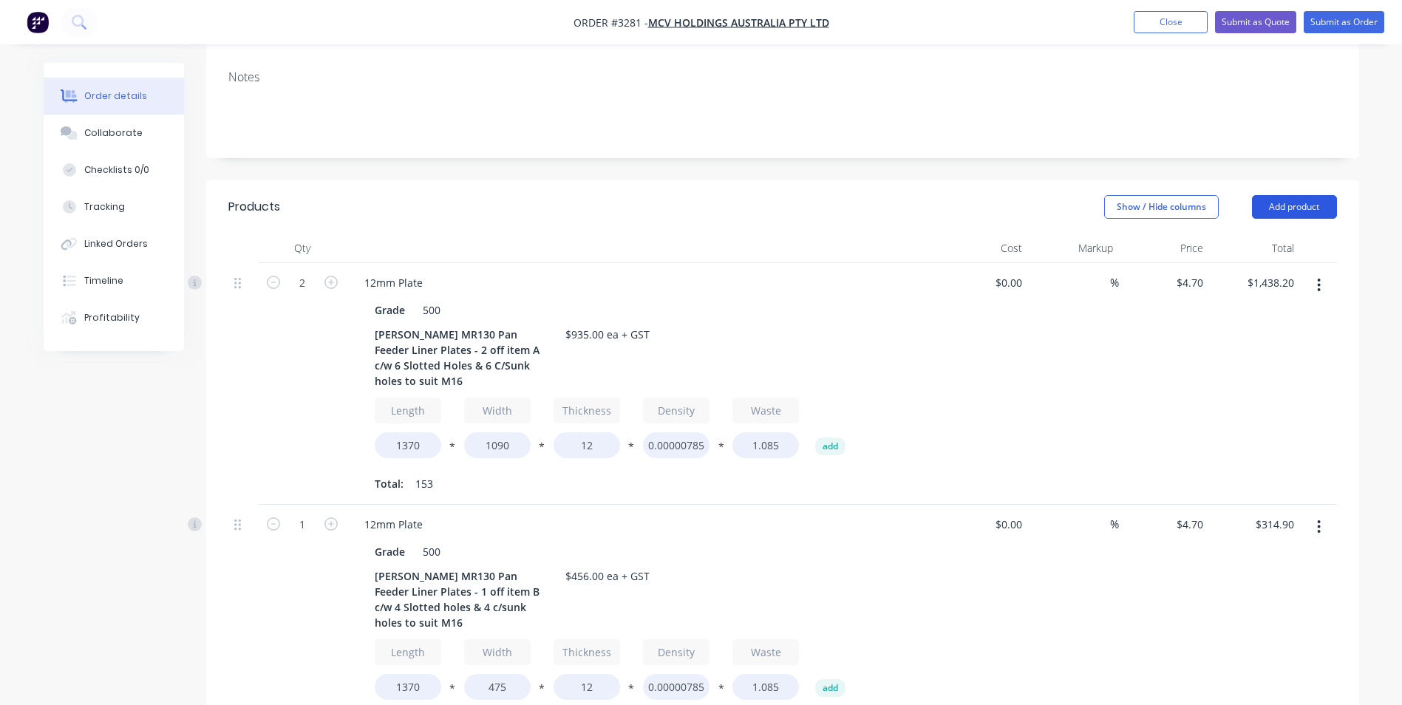
click at [1301, 195] on button "Add product" at bounding box center [1294, 207] width 85 height 24
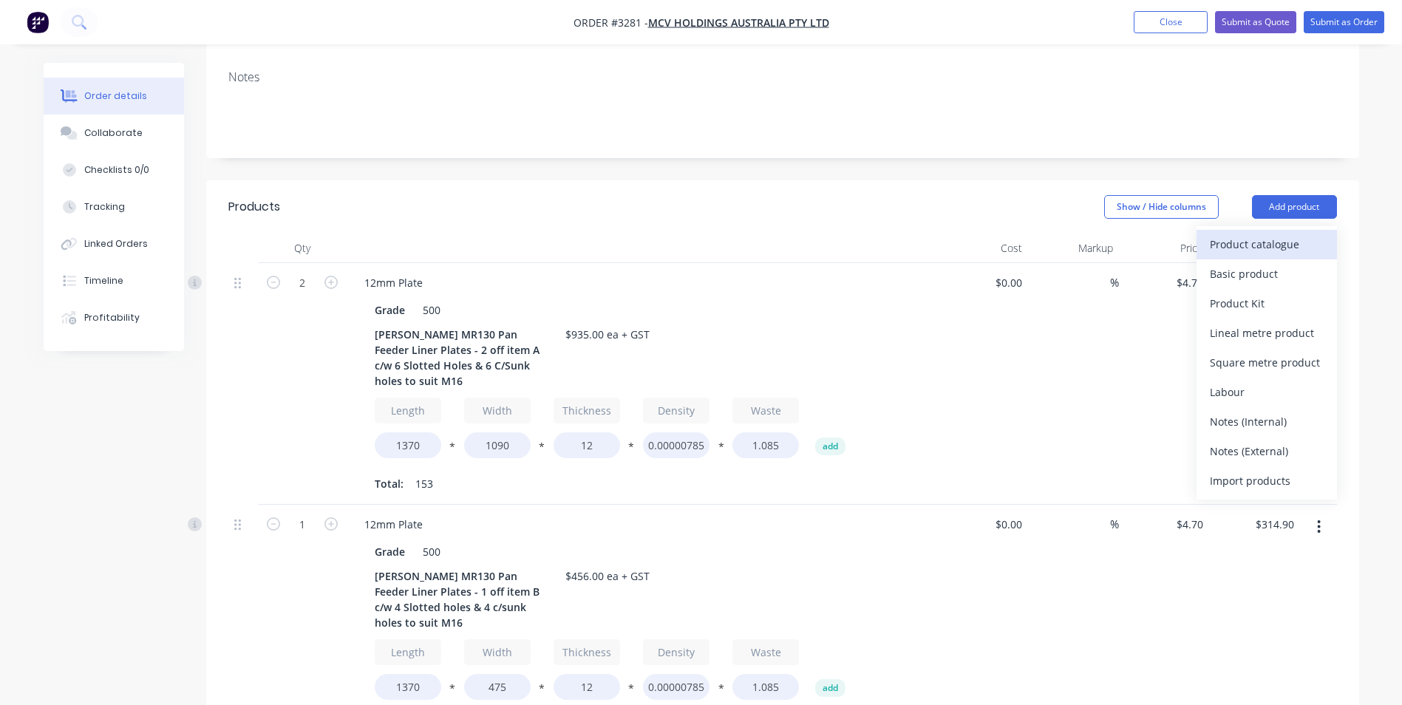
click at [1272, 233] on div "Product catalogue" at bounding box center [1266, 243] width 114 height 21
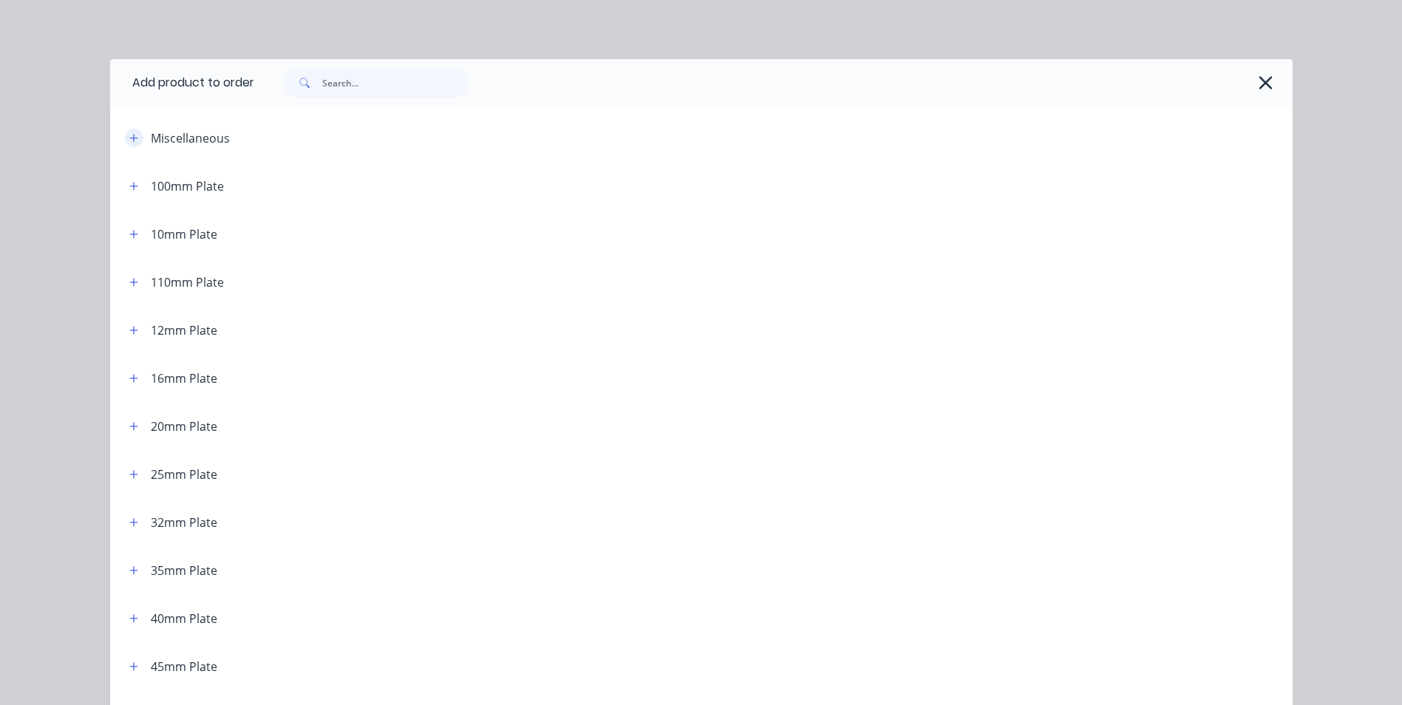
click at [132, 137] on icon "button" at bounding box center [133, 138] width 9 height 10
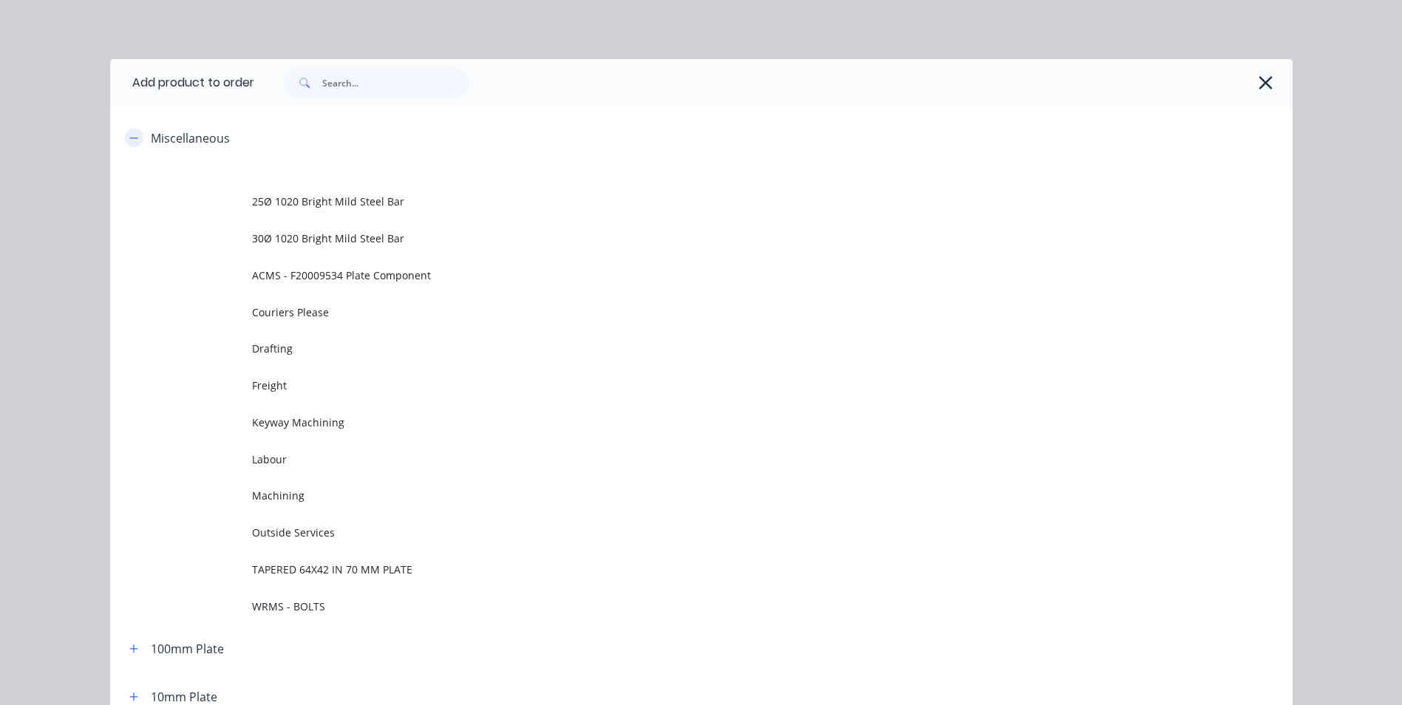
click at [130, 136] on icon "button" at bounding box center [133, 138] width 9 height 10
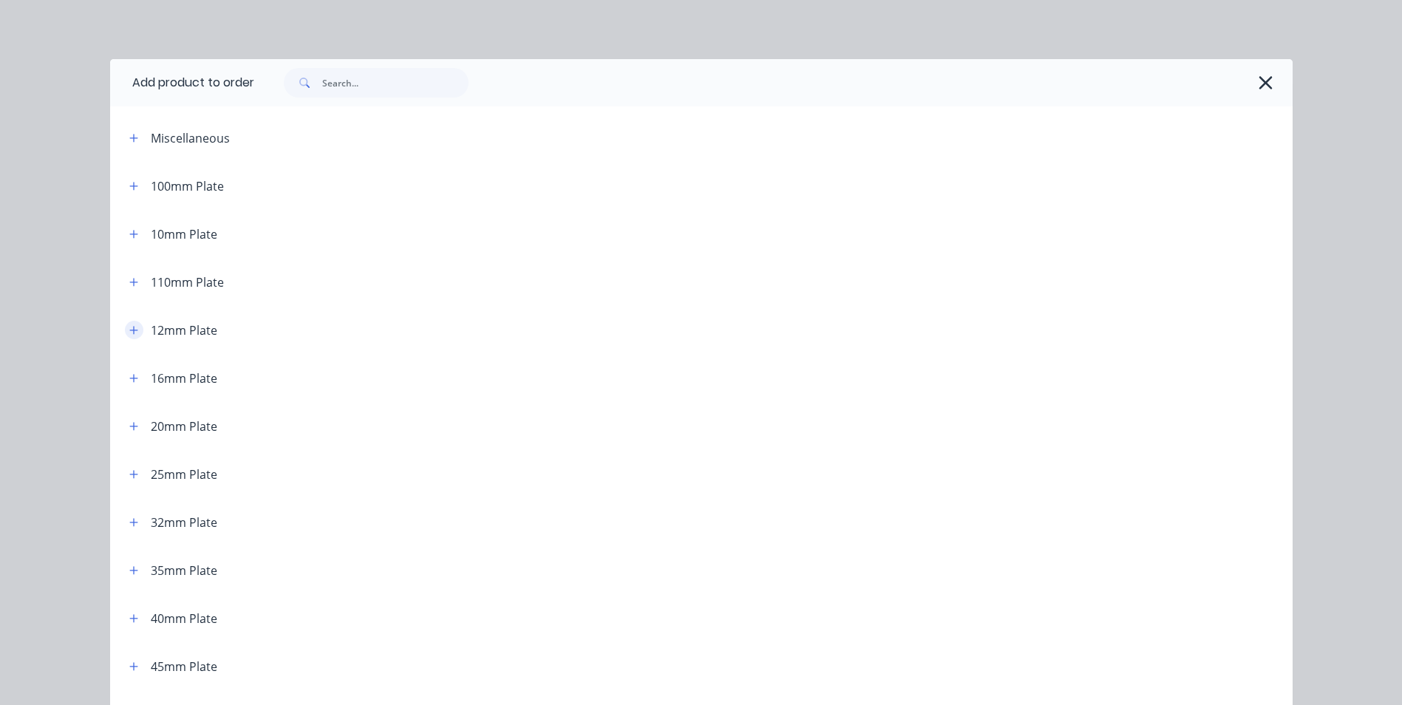
click at [129, 328] on icon "button" at bounding box center [133, 330] width 9 height 10
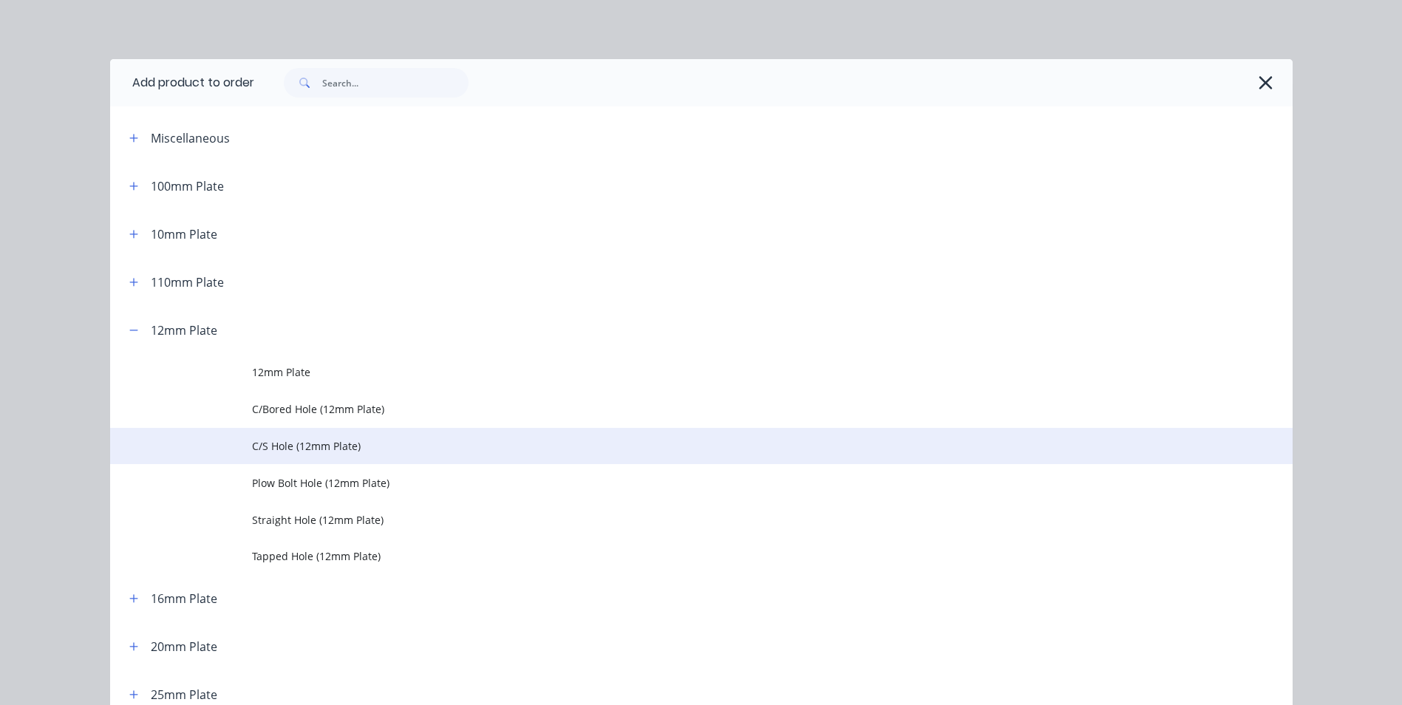
click at [301, 443] on span "C/S Hole (12mm Plate)" at bounding box center [668, 446] width 832 height 16
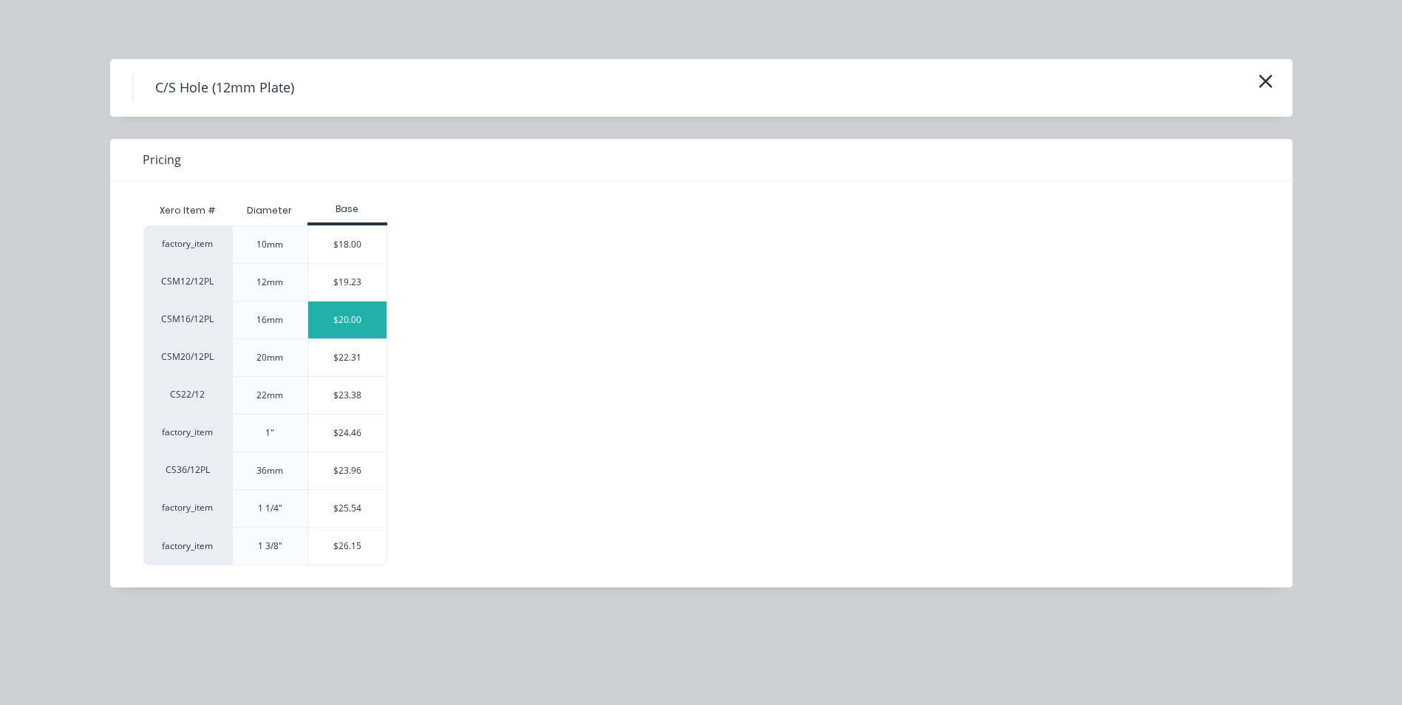
click at [352, 318] on div "$20.00" at bounding box center [347, 319] width 79 height 37
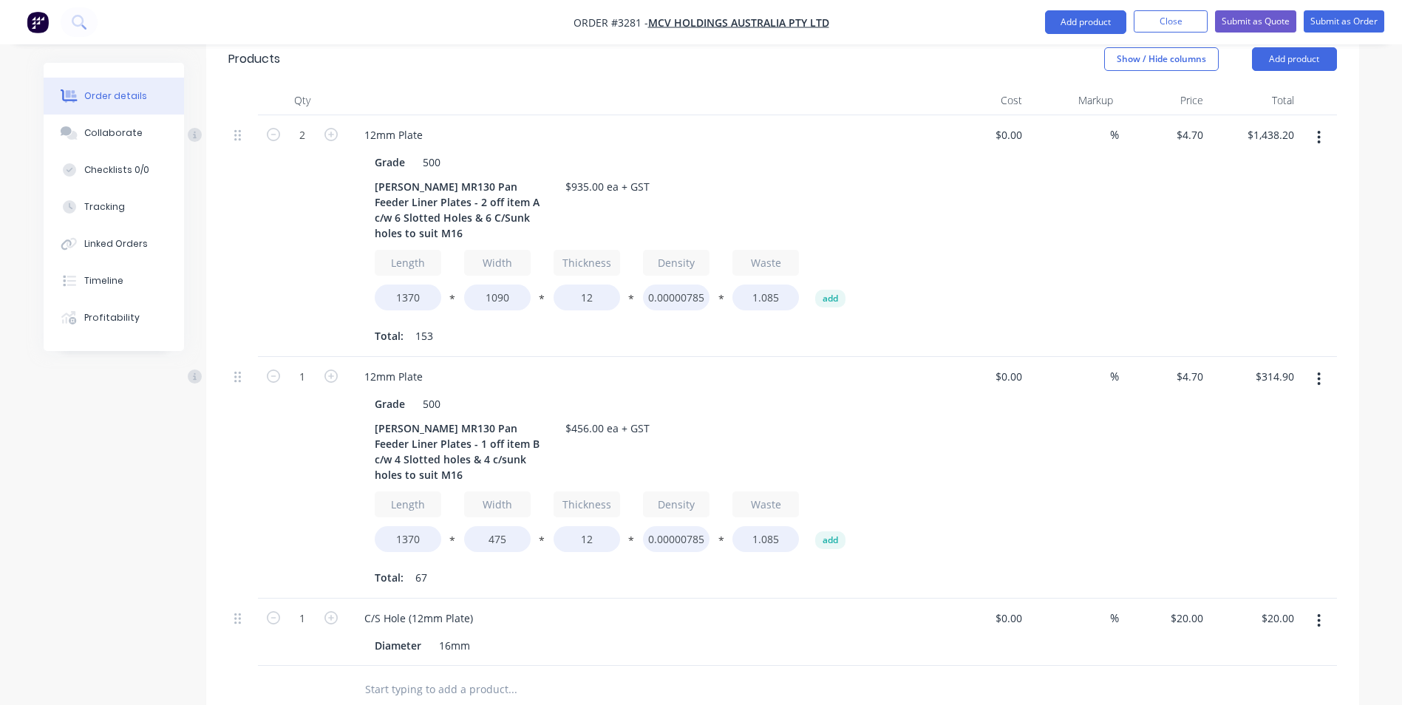
scroll to position [517, 0]
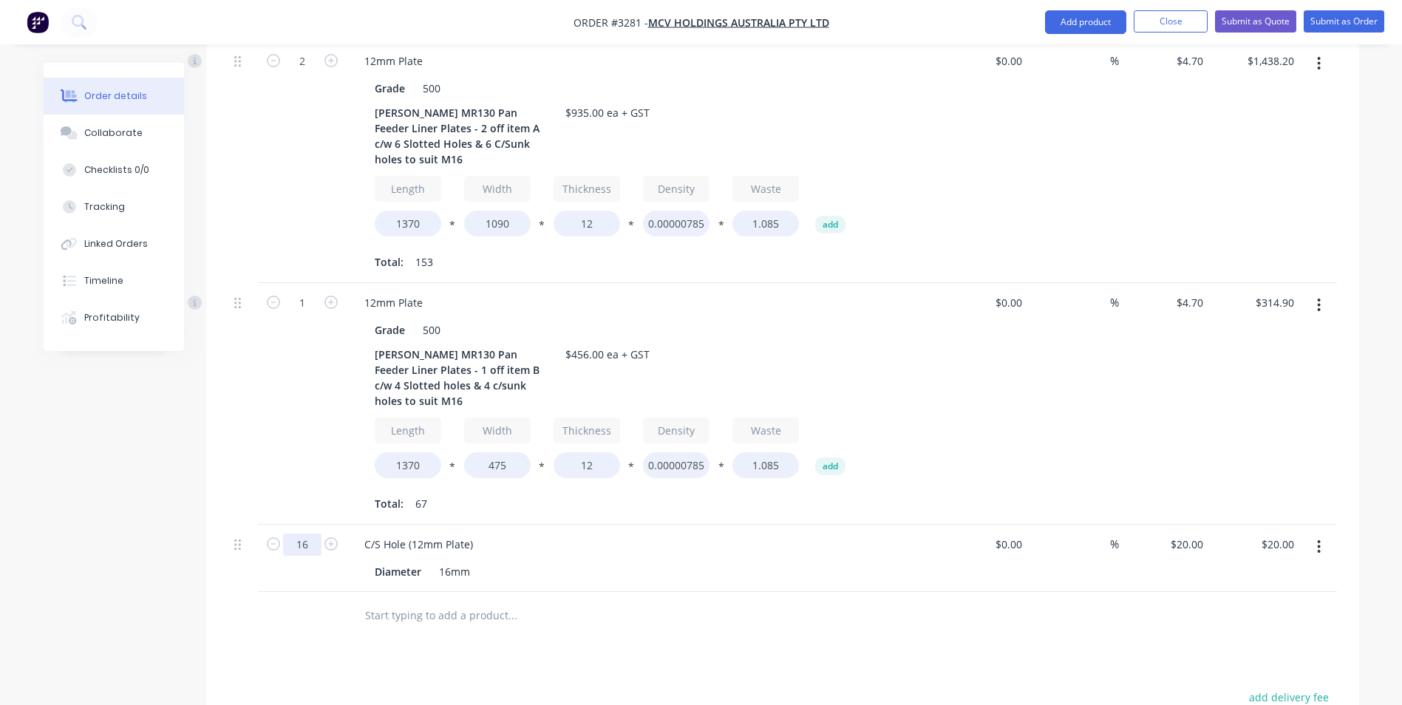
type input "16"
type input "$320.00"
click at [587, 525] on div "C/S Hole (12mm Plate) Diameter 16mm" at bounding box center [642, 558] width 591 height 67
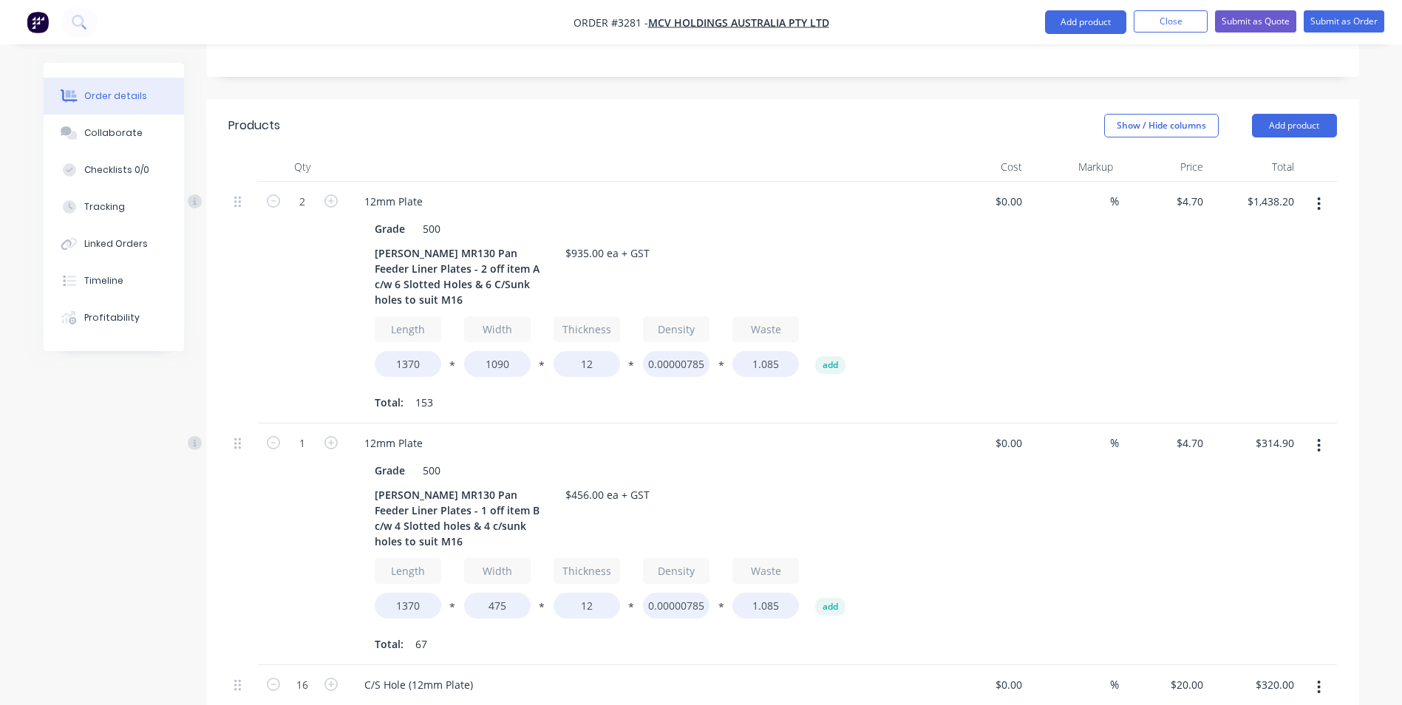
scroll to position [369, 0]
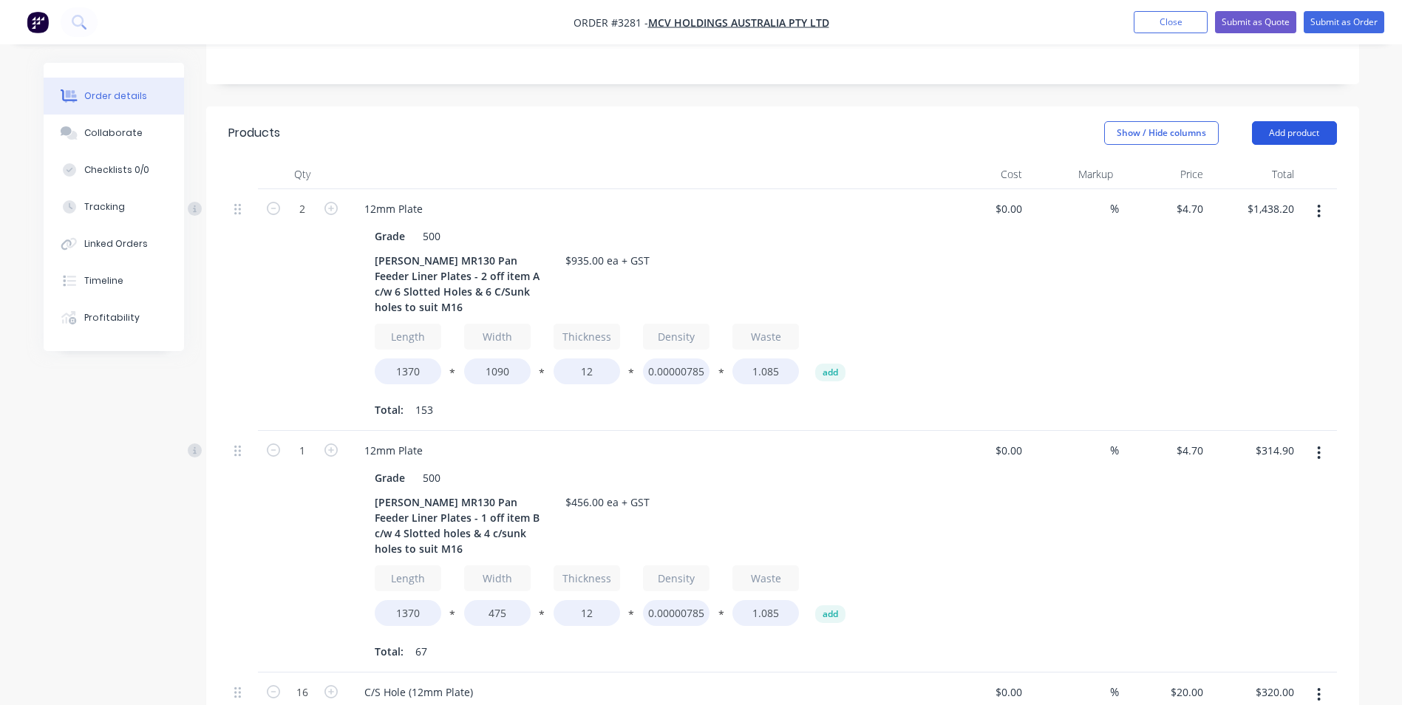
click at [1292, 121] on button "Add product" at bounding box center [1294, 133] width 85 height 24
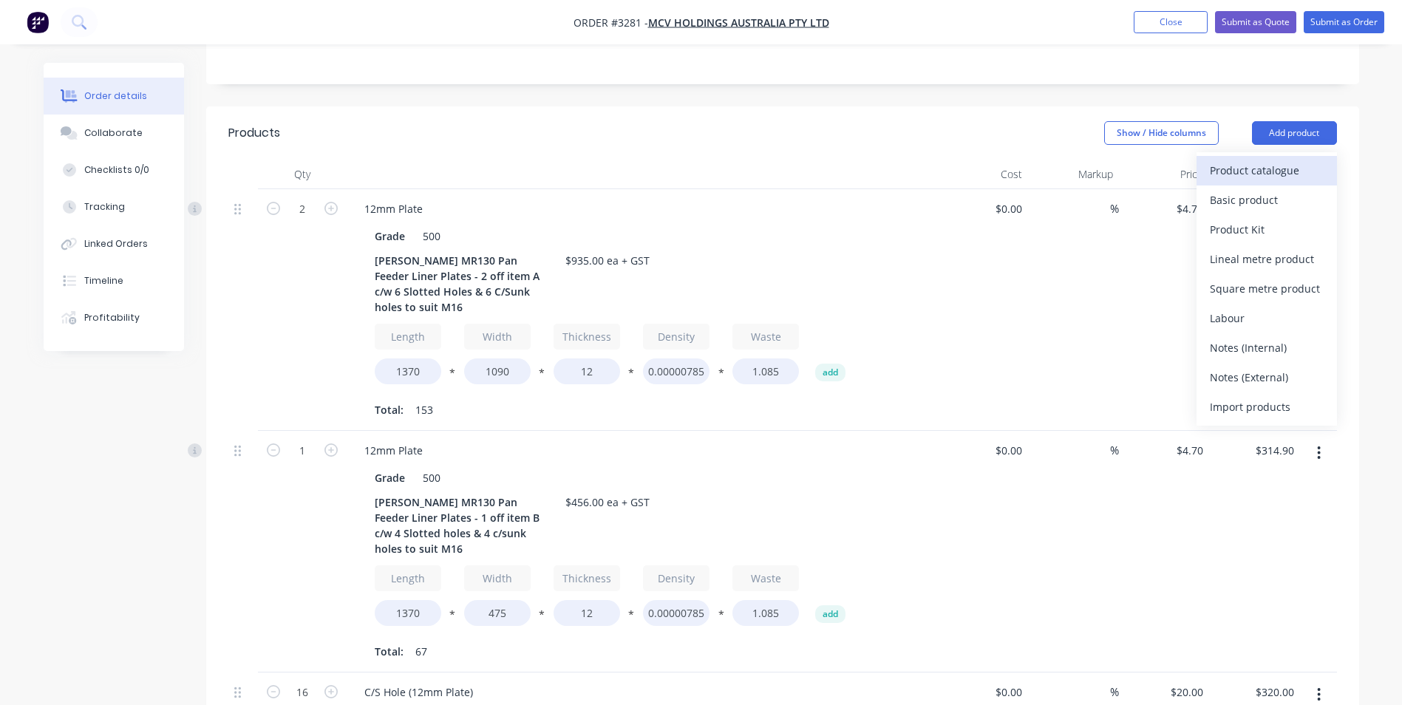
click at [1240, 160] on div "Product catalogue" at bounding box center [1266, 170] width 114 height 21
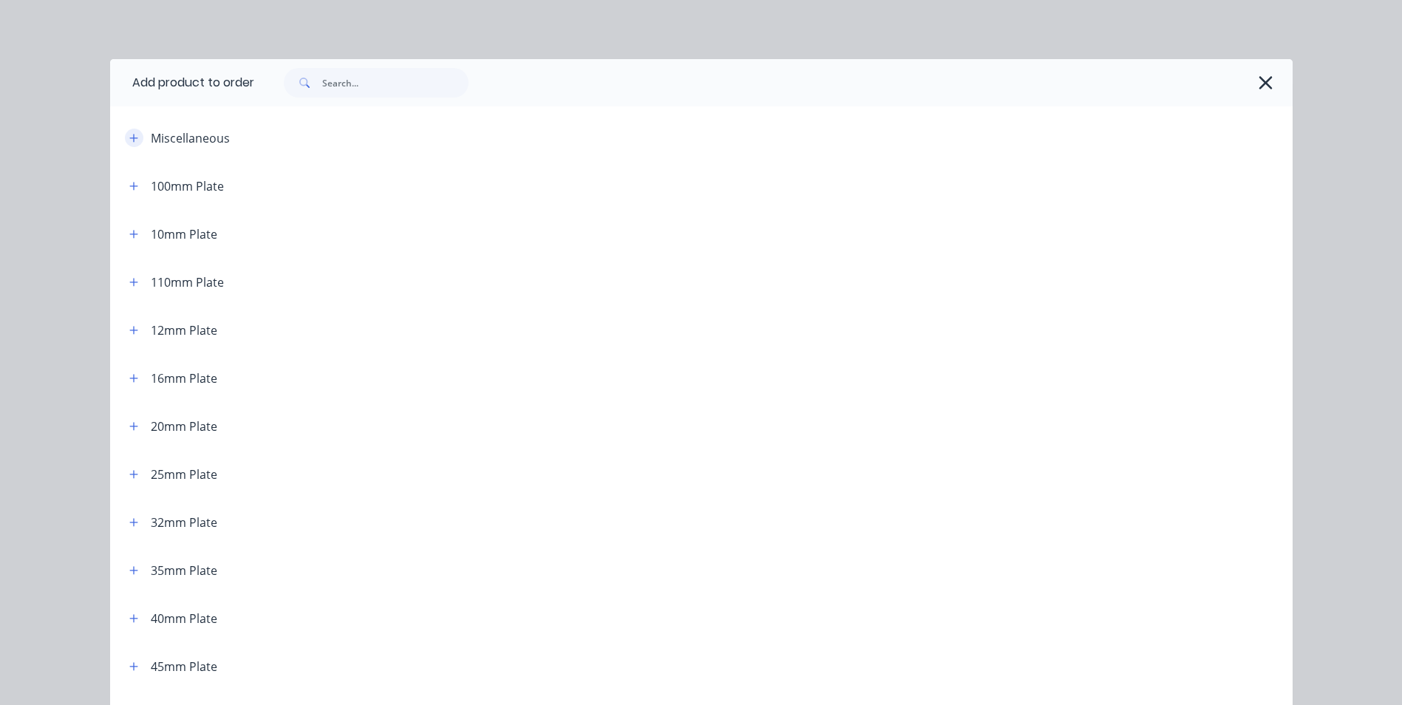
click at [129, 135] on icon "button" at bounding box center [133, 138] width 9 height 10
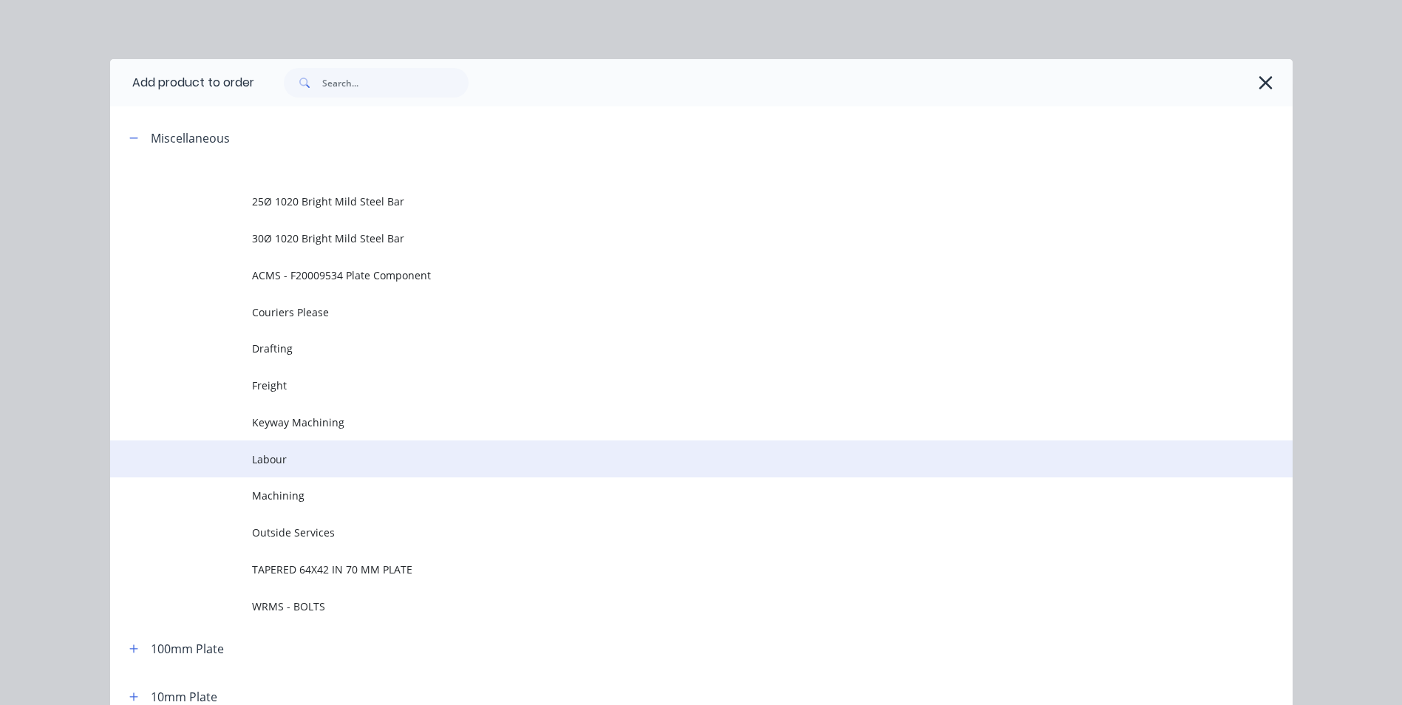
click at [286, 460] on span "Labour" at bounding box center [668, 459] width 832 height 16
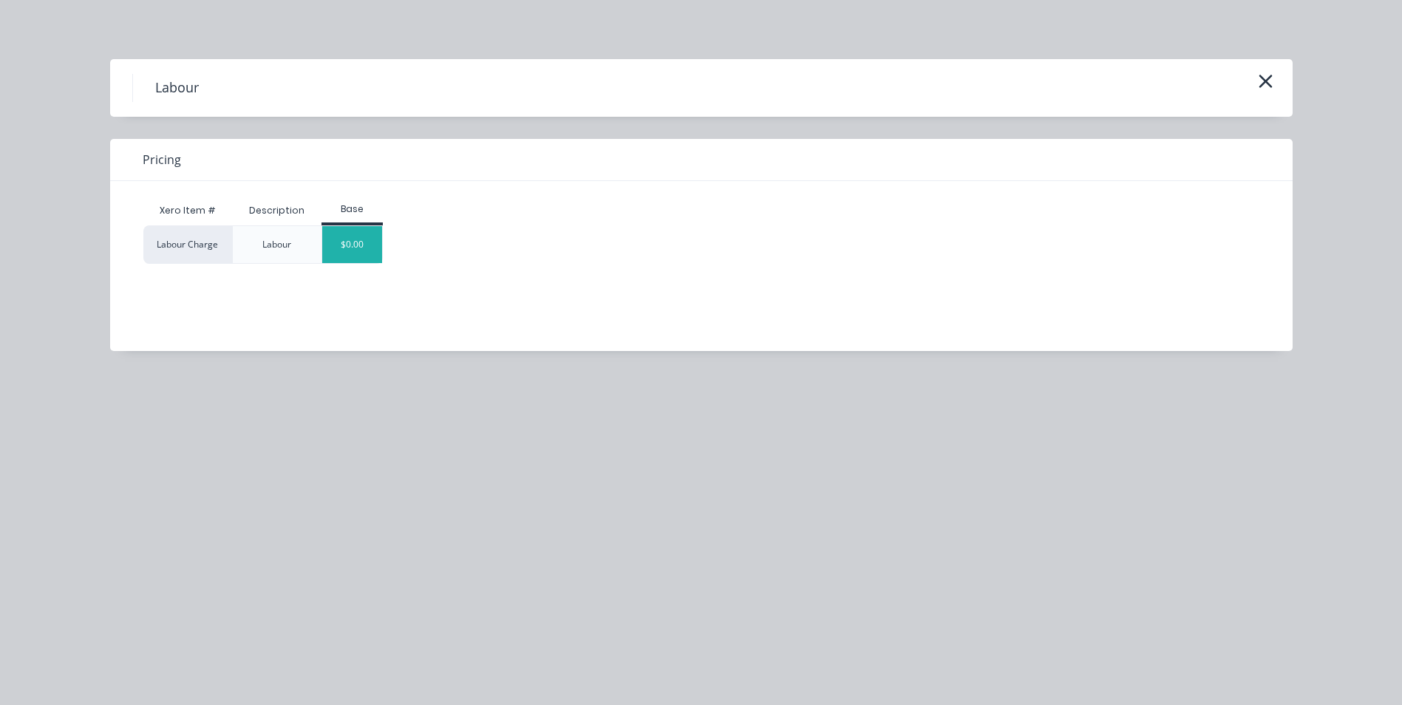
click at [352, 243] on div "$0.00" at bounding box center [352, 244] width 60 height 37
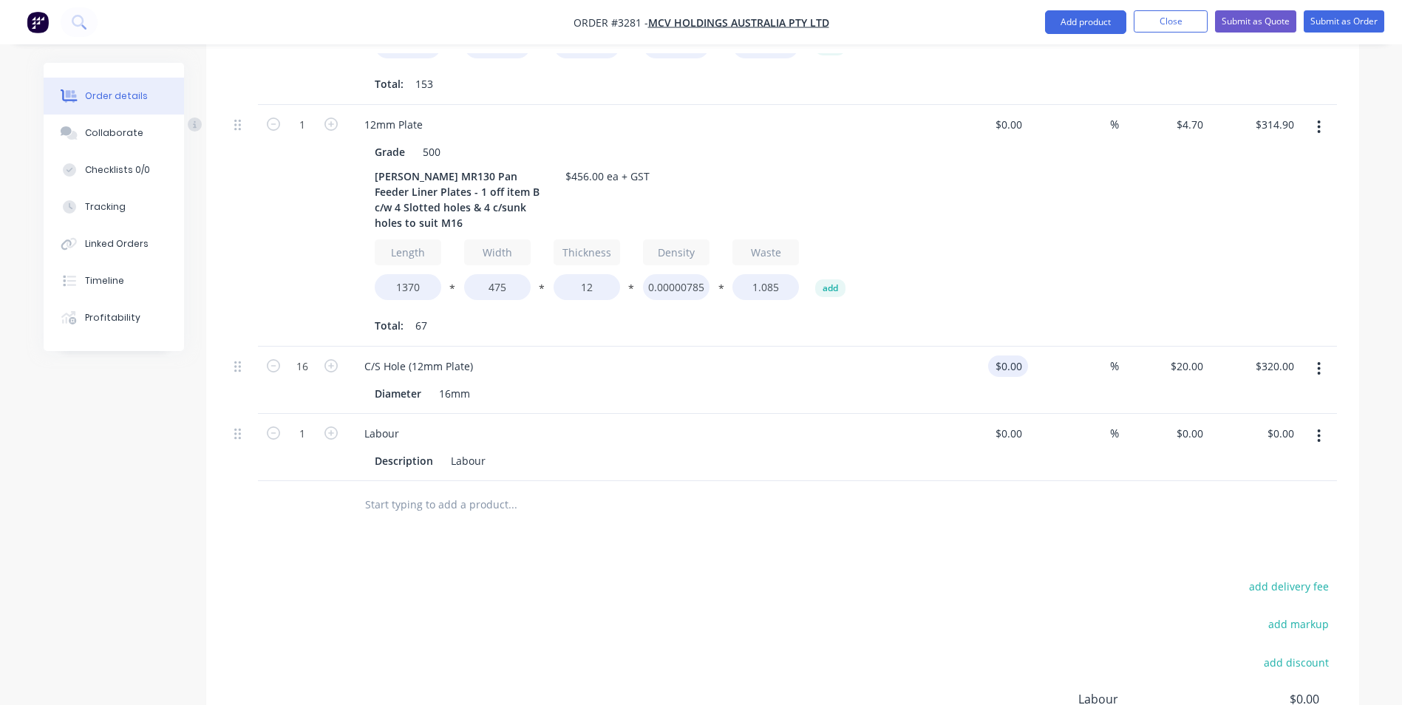
scroll to position [739, 0]
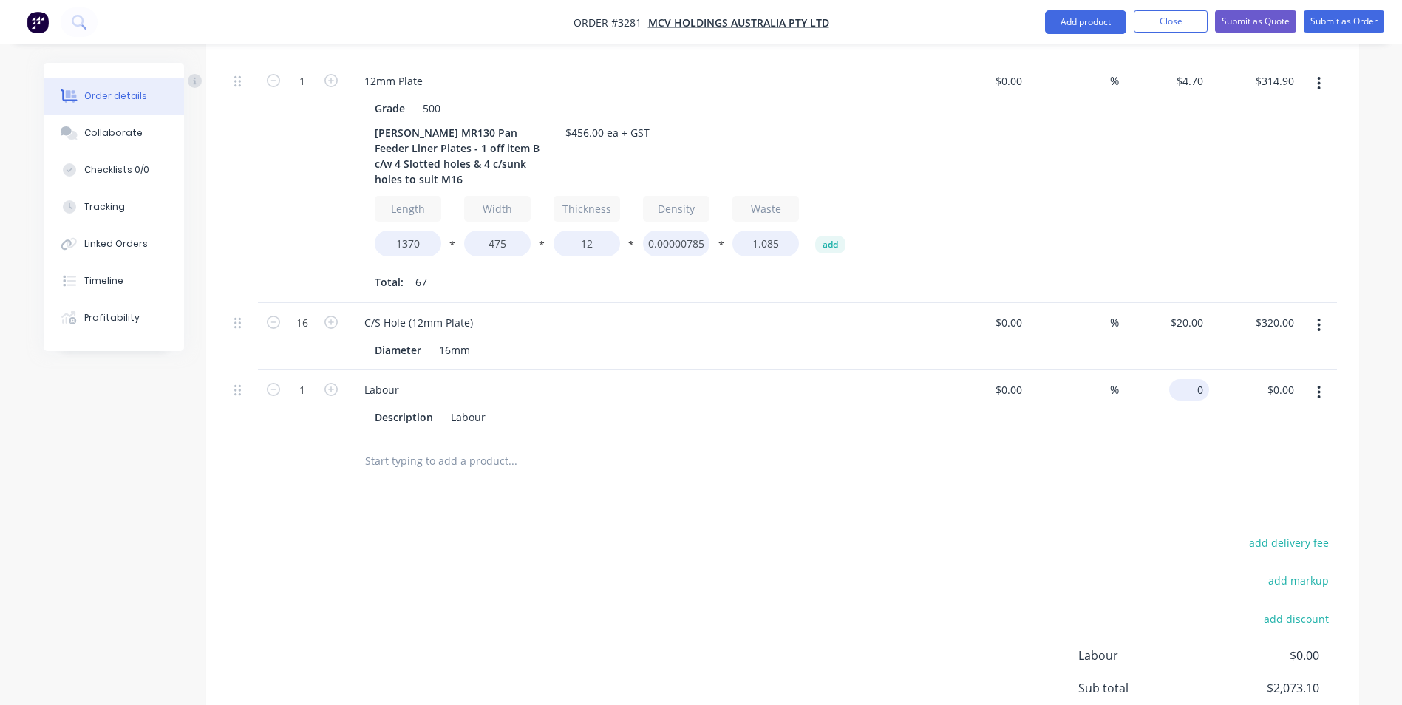
click at [1184, 370] on div "0 $0.00" at bounding box center [1164, 403] width 91 height 67
type input "$252.90"
click at [1125, 437] on div at bounding box center [782, 461] width 1108 height 48
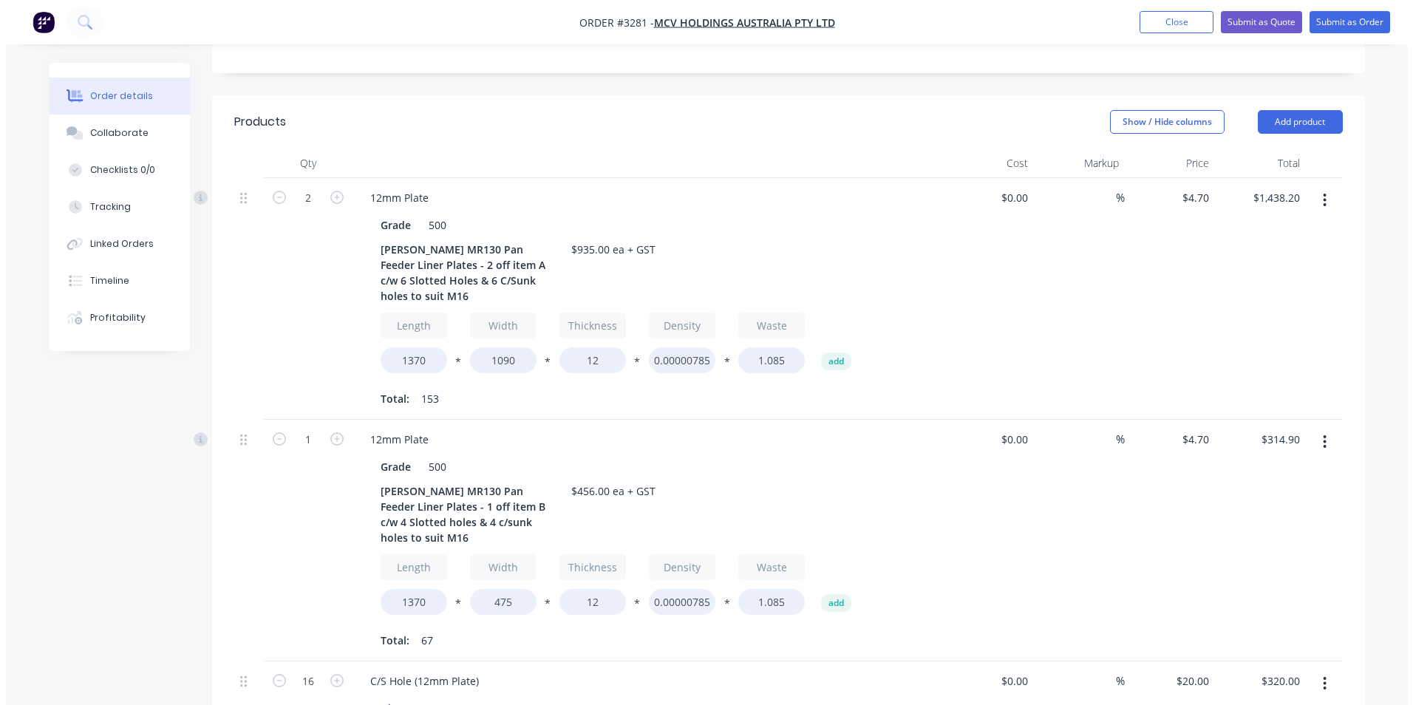
scroll to position [0, 0]
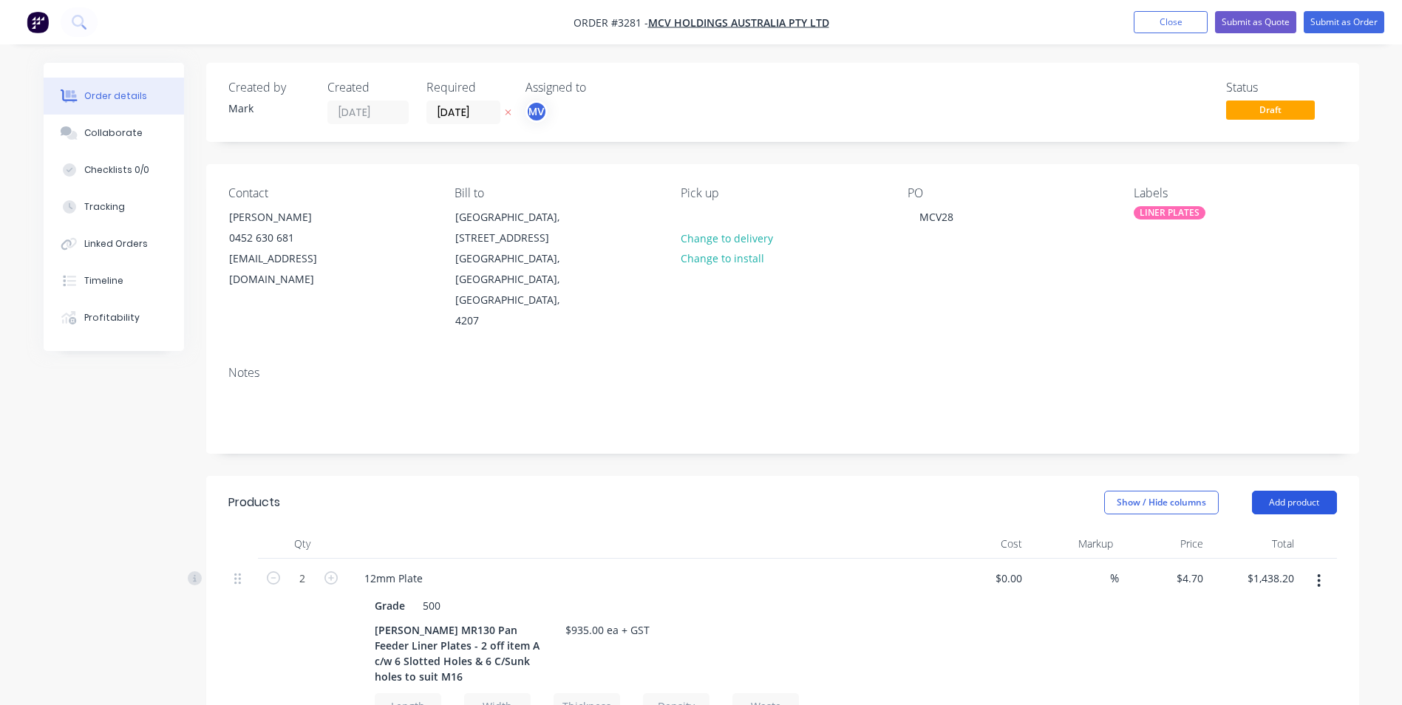
click at [1299, 491] on button "Add product" at bounding box center [1294, 503] width 85 height 24
click at [1300, 392] on div "Notes" at bounding box center [782, 403] width 1153 height 99
click at [1345, 18] on button "Submit as Order" at bounding box center [1343, 22] width 81 height 22
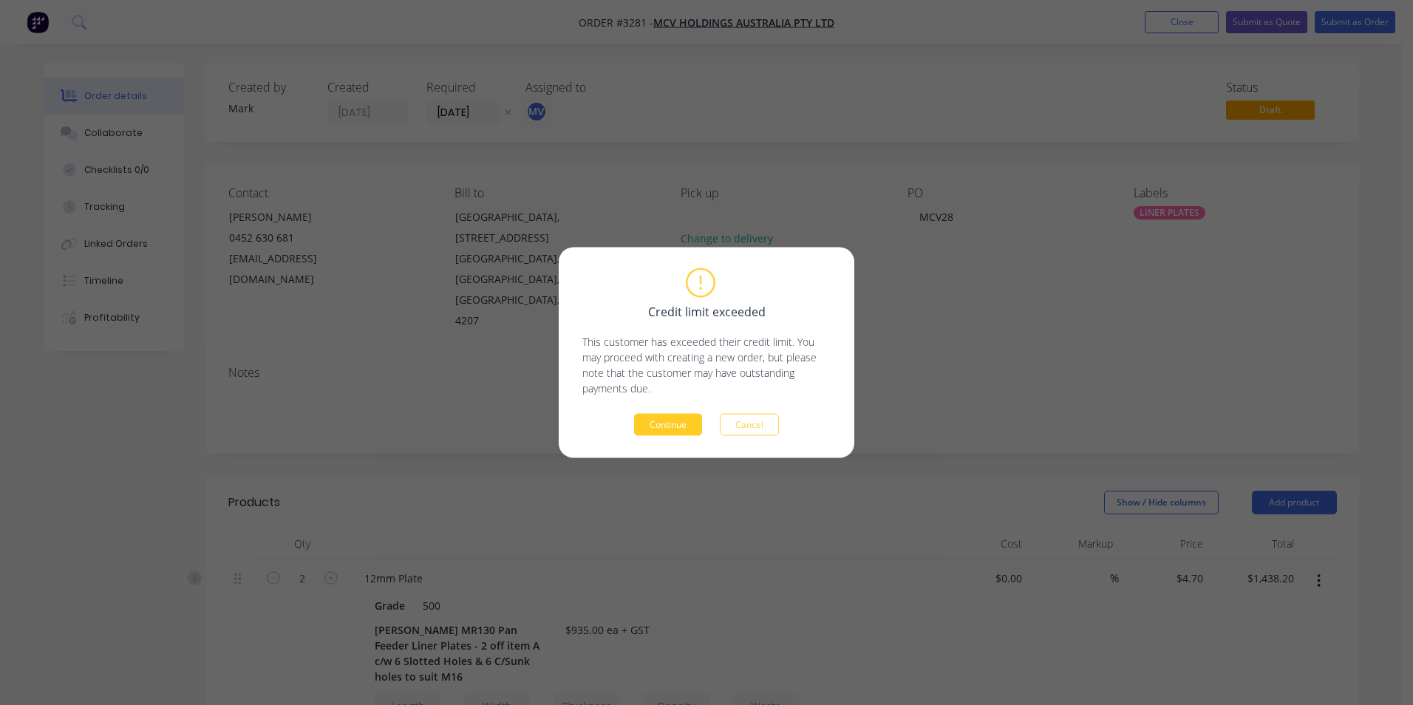
click at [669, 423] on button "Continue" at bounding box center [668, 425] width 68 height 22
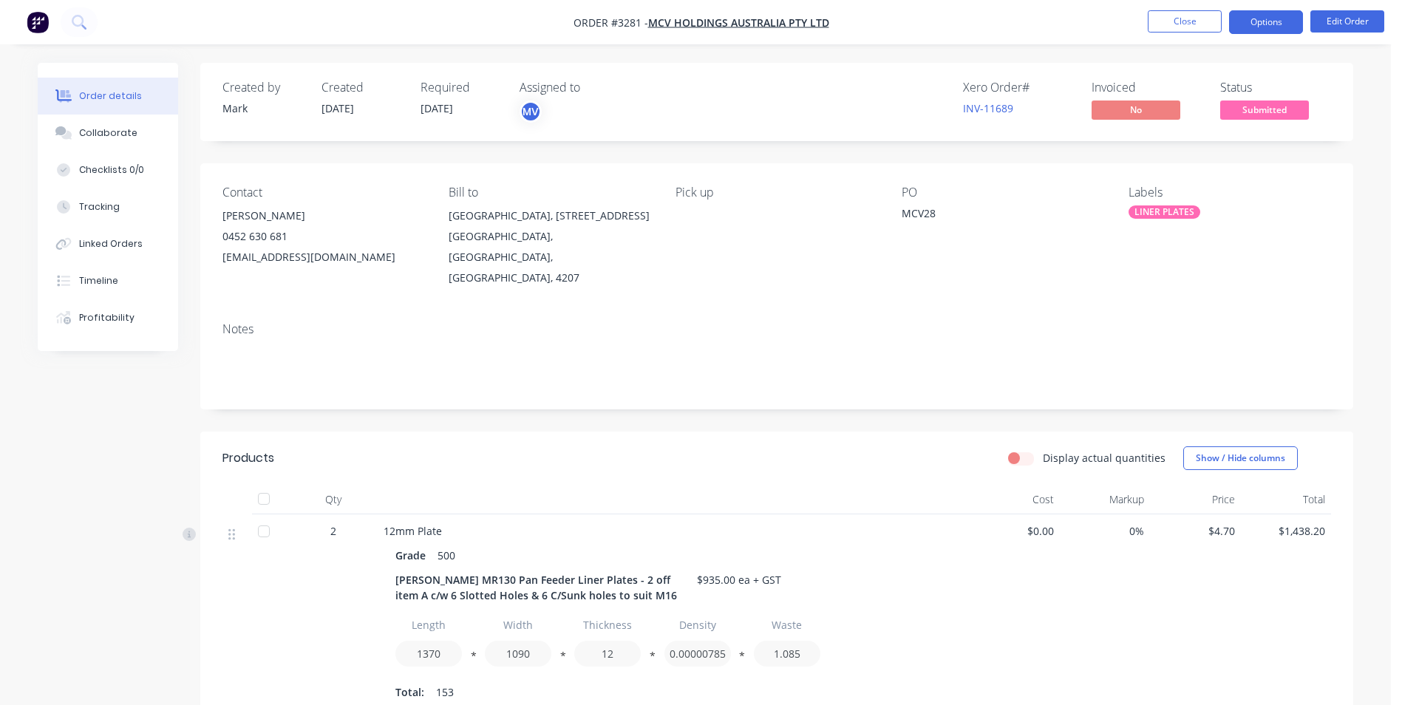
click at [1263, 19] on button "Options" at bounding box center [1266, 22] width 74 height 24
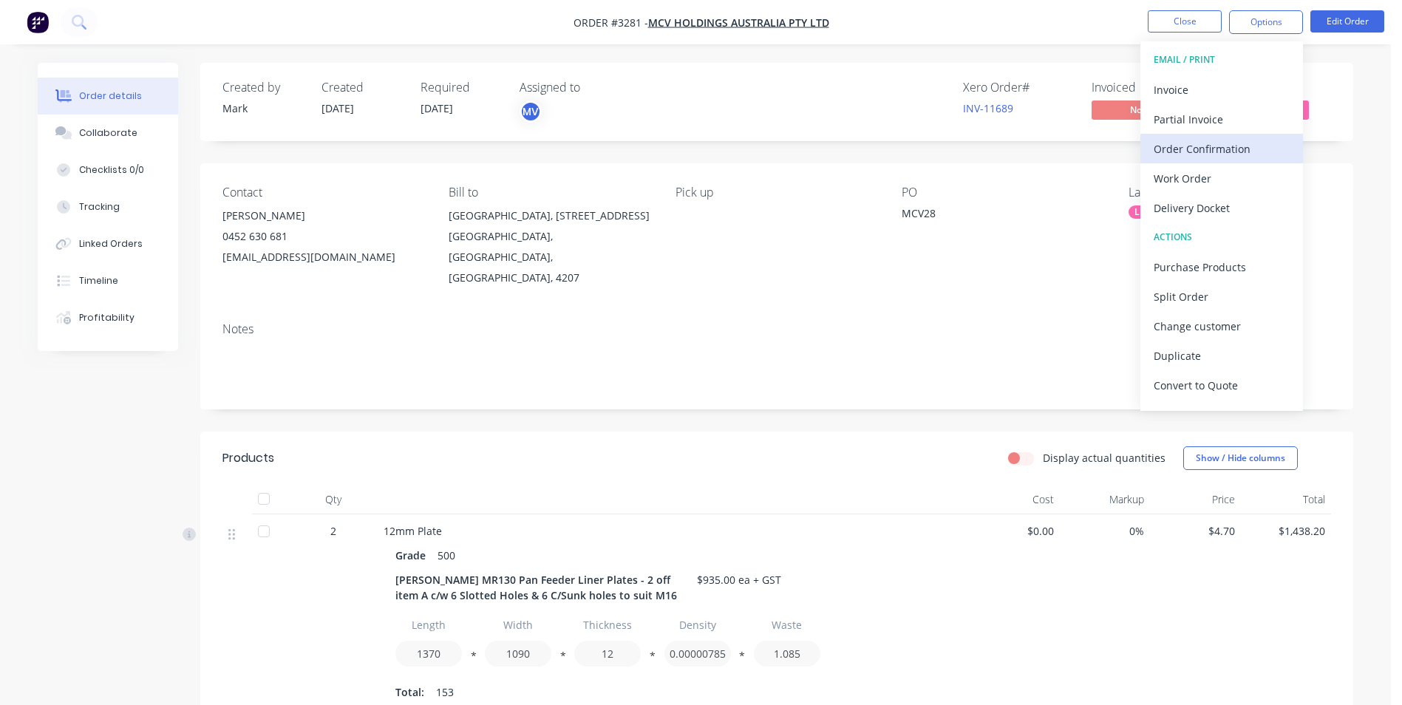
click at [1199, 148] on div "Order Confirmation" at bounding box center [1221, 148] width 136 height 21
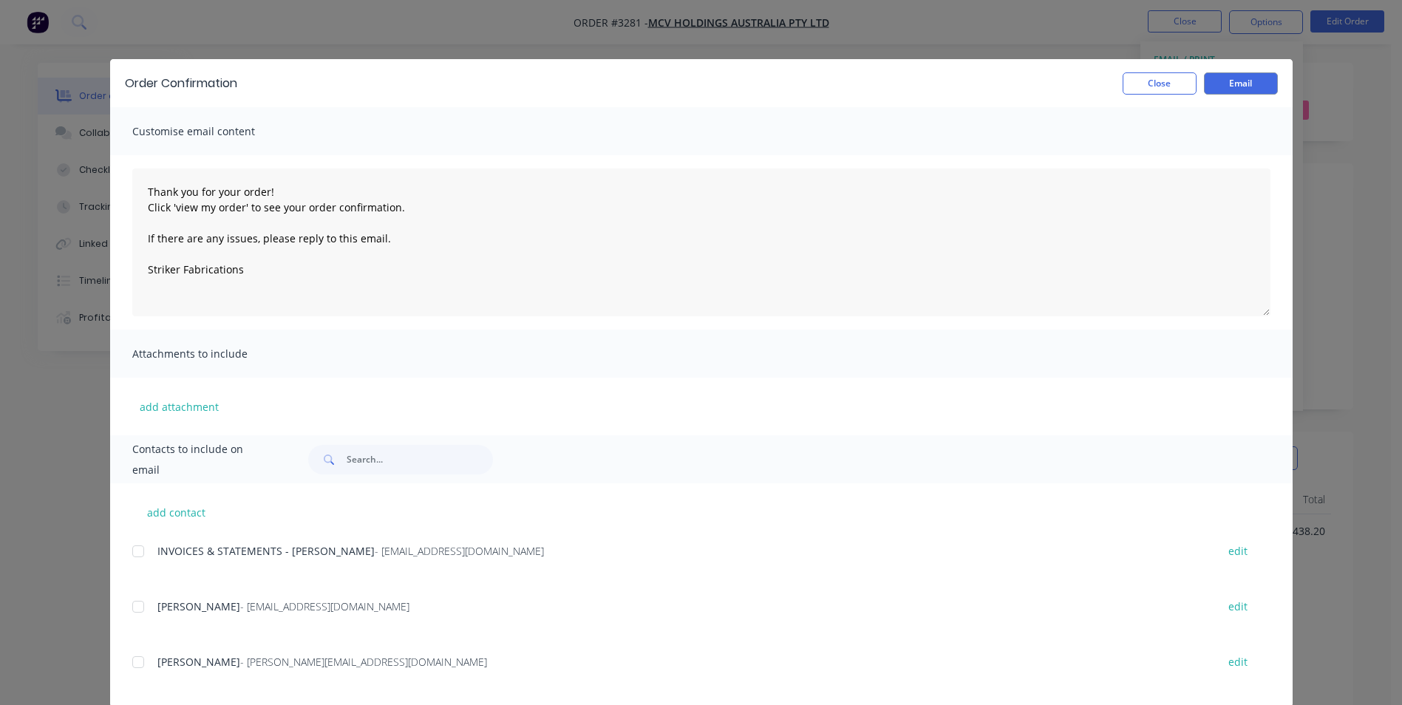
click at [134, 608] on div at bounding box center [138, 607] width 30 height 30
type textarea "Thank you for your order! Click 'view my order' to see your order confirmation.…"
click at [1236, 81] on button "Email" at bounding box center [1241, 83] width 74 height 22
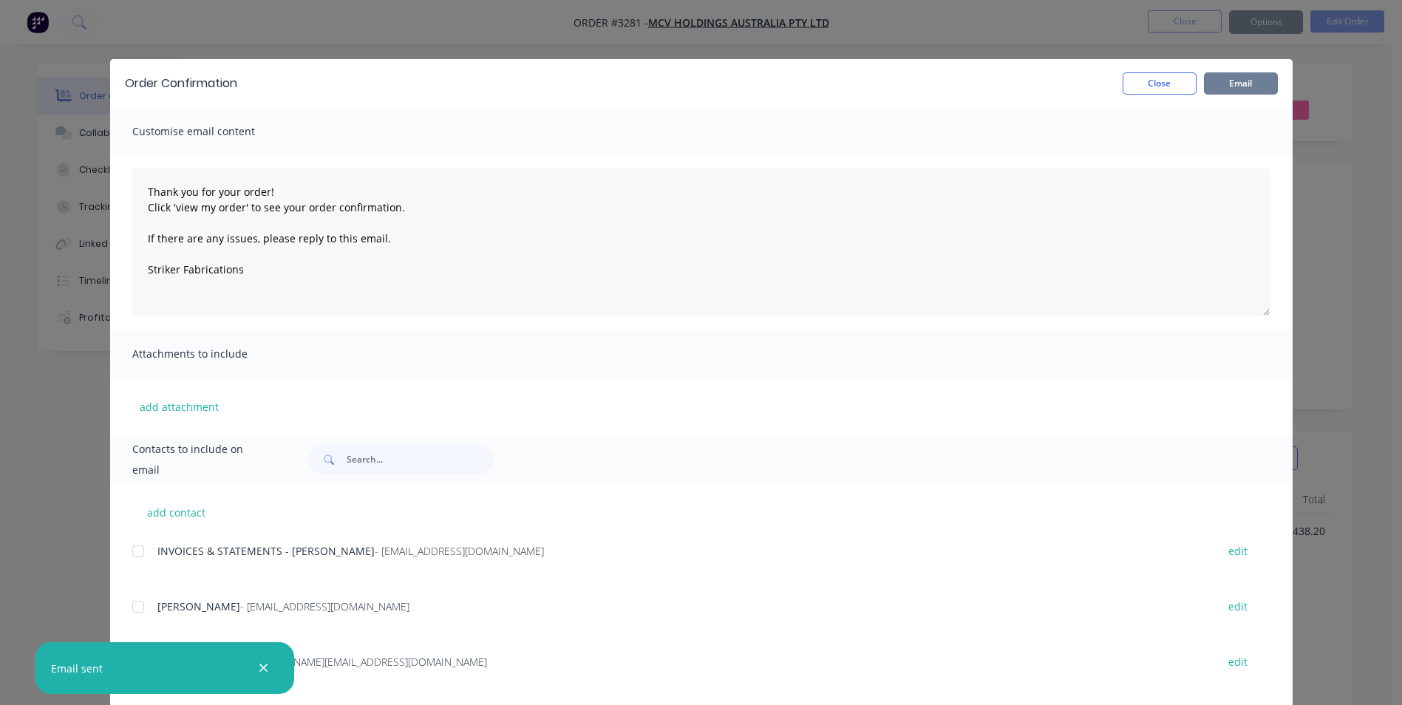
type textarea "Thank you for your order! Click 'view my order' to see your order confirmation.…"
click at [1153, 83] on button "Close" at bounding box center [1159, 83] width 74 height 22
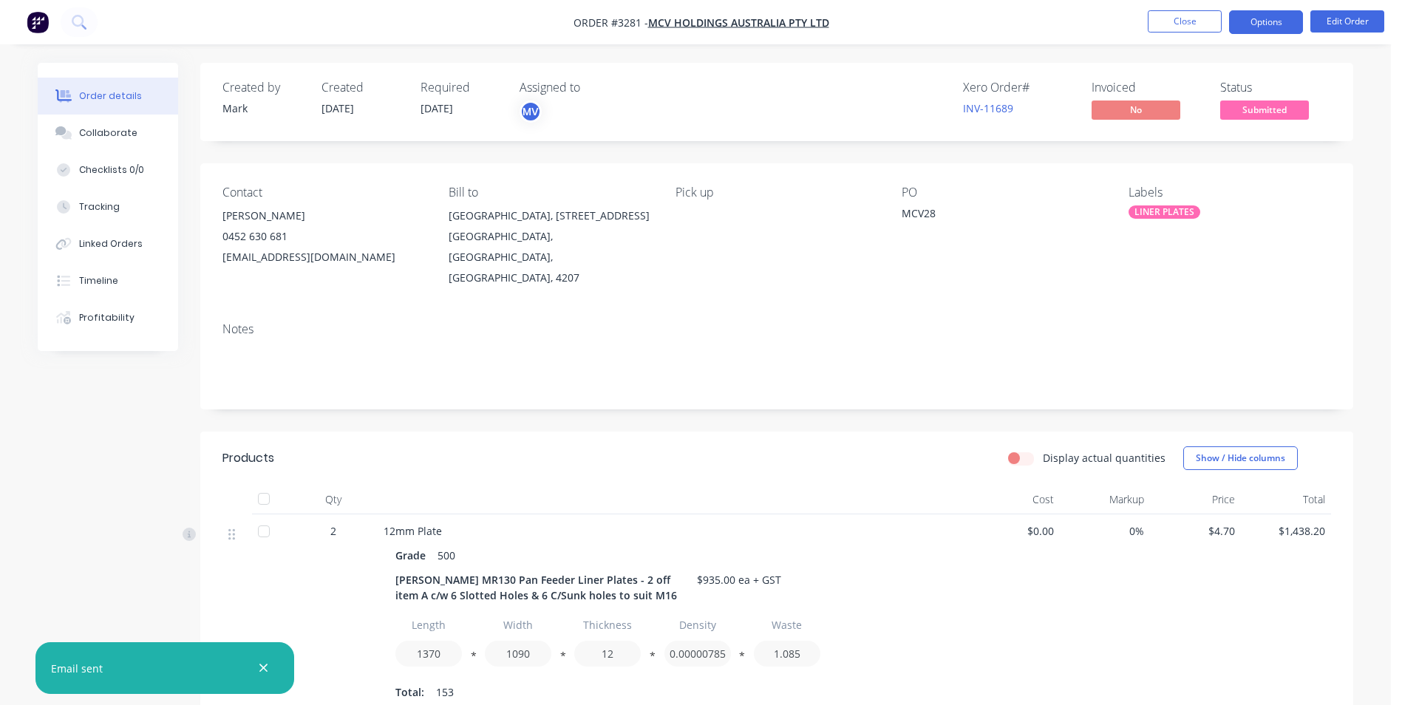
click at [1260, 24] on button "Options" at bounding box center [1266, 22] width 74 height 24
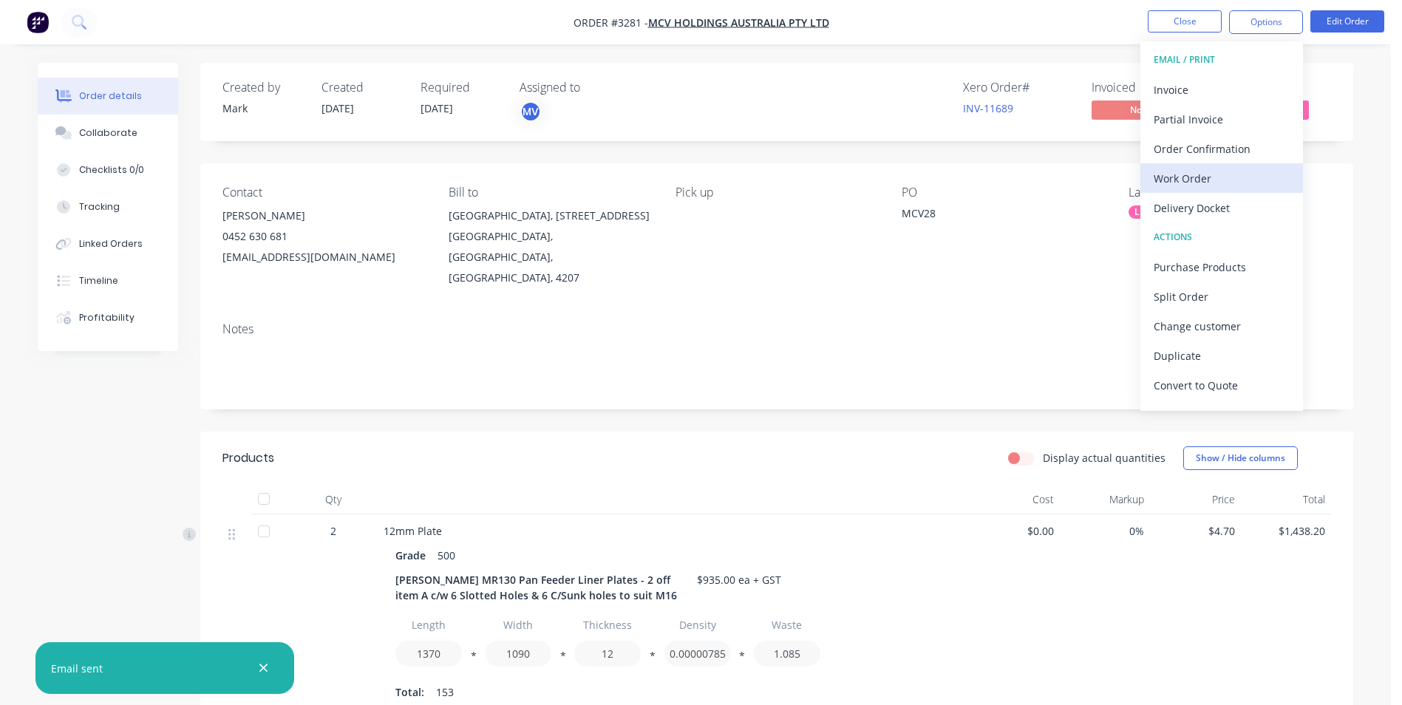
click at [1183, 171] on div "Work Order" at bounding box center [1221, 178] width 136 height 21
click at [1211, 177] on div "Custom" at bounding box center [1221, 178] width 136 height 21
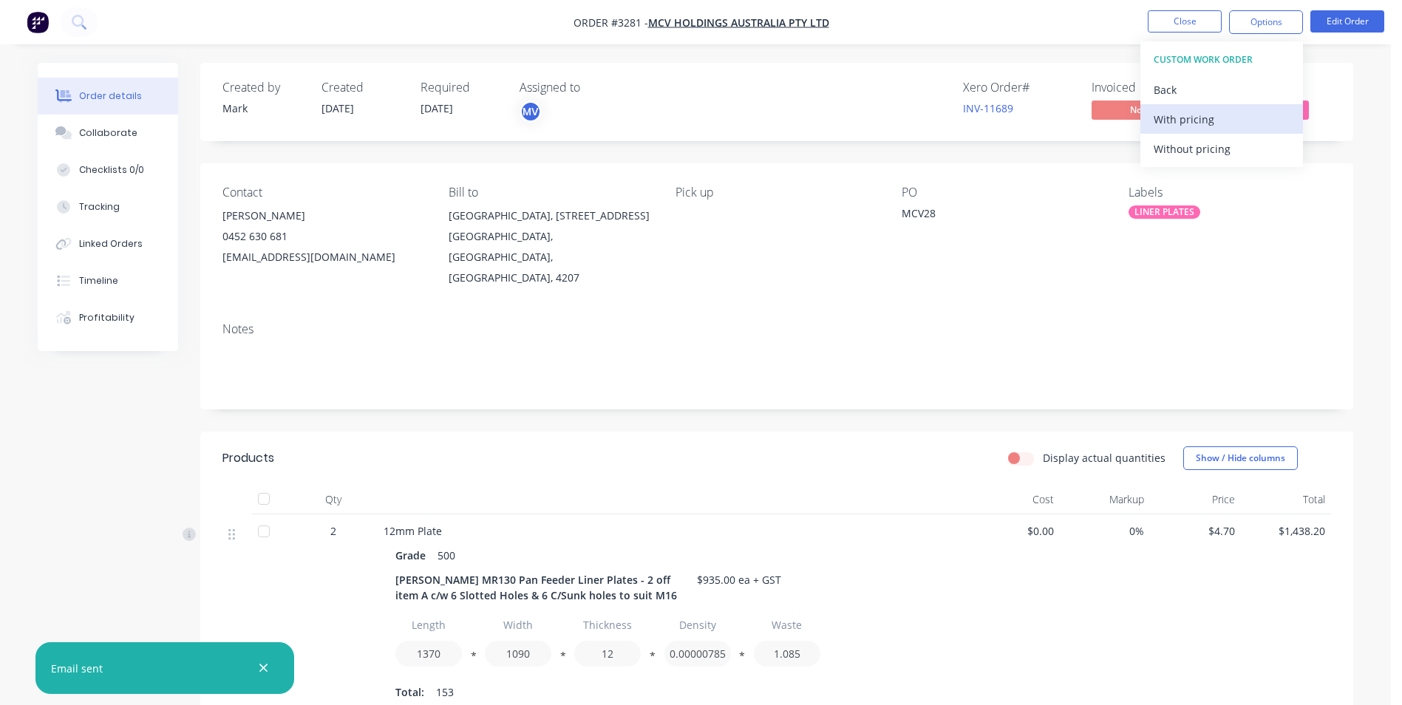
click at [1179, 119] on div "With pricing" at bounding box center [1221, 119] width 136 height 21
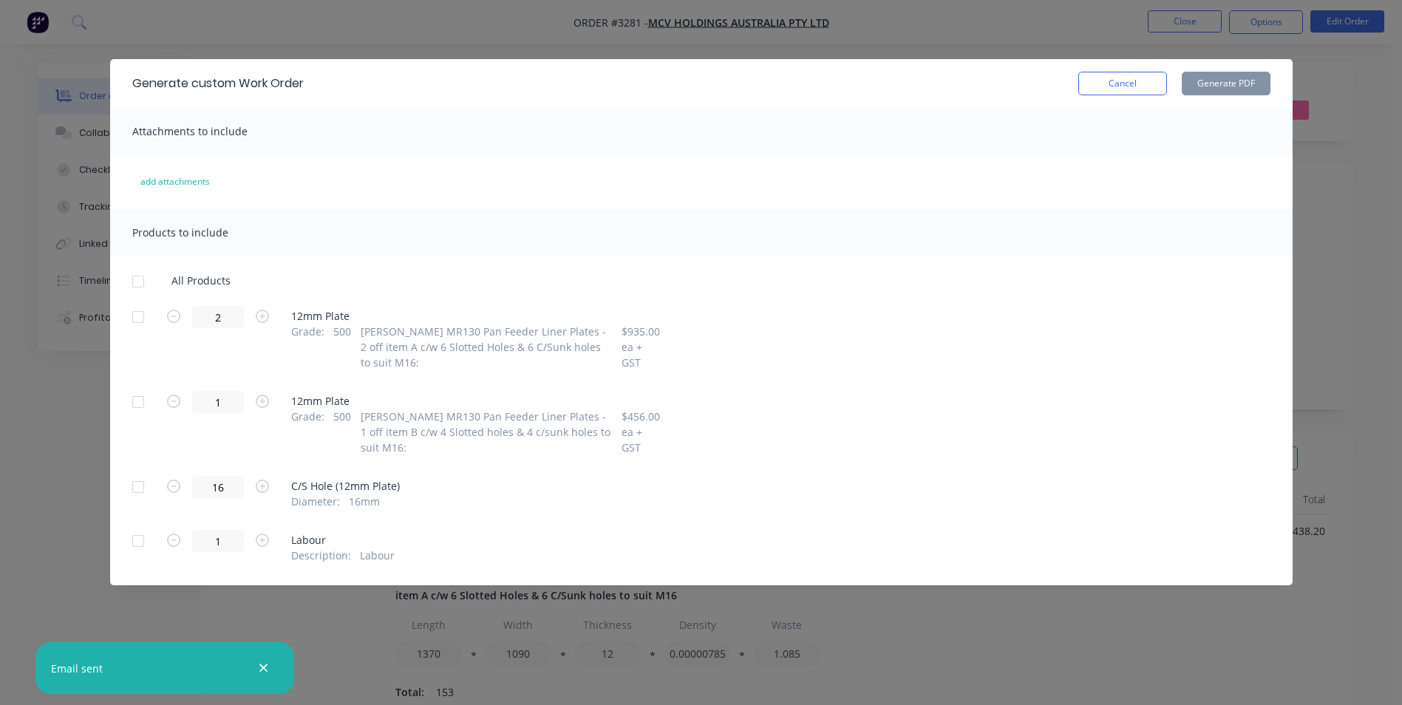
click at [139, 313] on div at bounding box center [138, 317] width 30 height 30
click at [138, 400] on div at bounding box center [138, 402] width 30 height 30
click at [1213, 80] on button "Generate PDF" at bounding box center [1225, 84] width 89 height 24
click at [1144, 87] on button "Cancel" at bounding box center [1122, 84] width 89 height 24
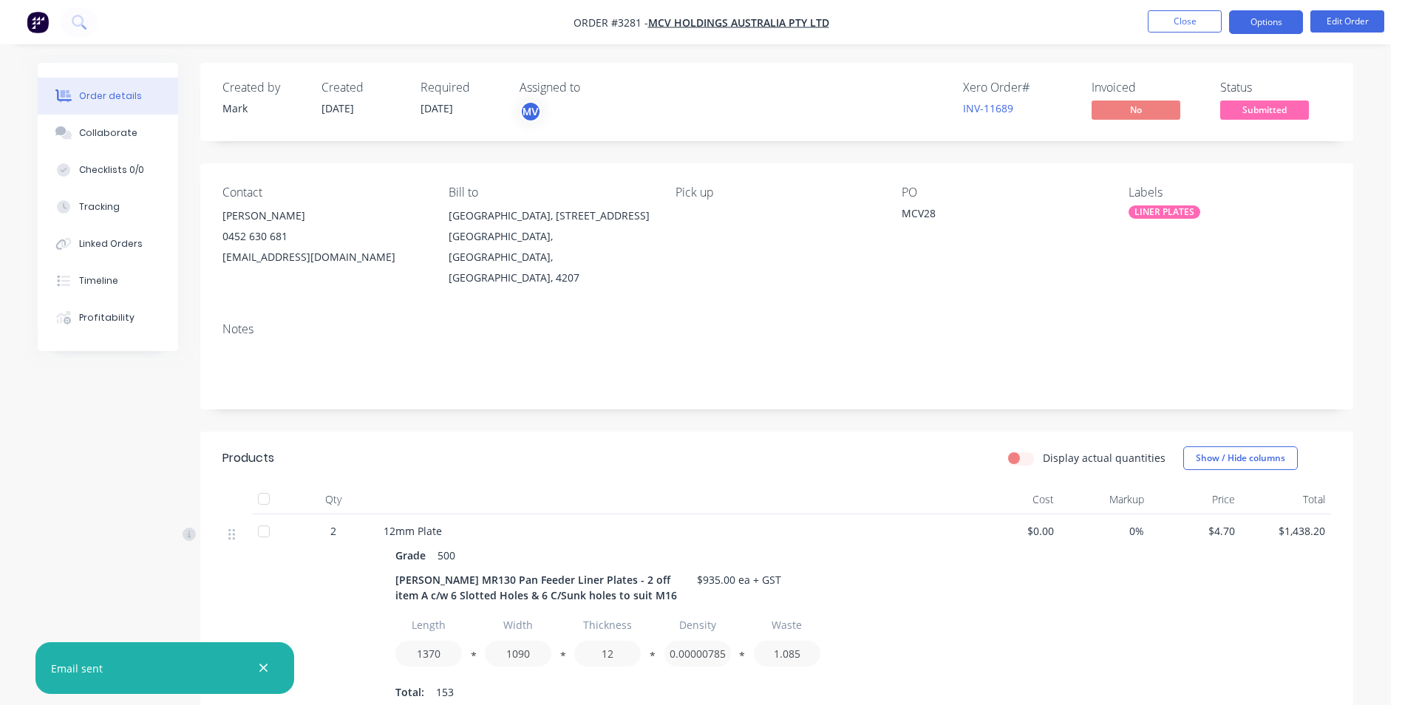
click at [1252, 22] on button "Options" at bounding box center [1266, 22] width 74 height 24
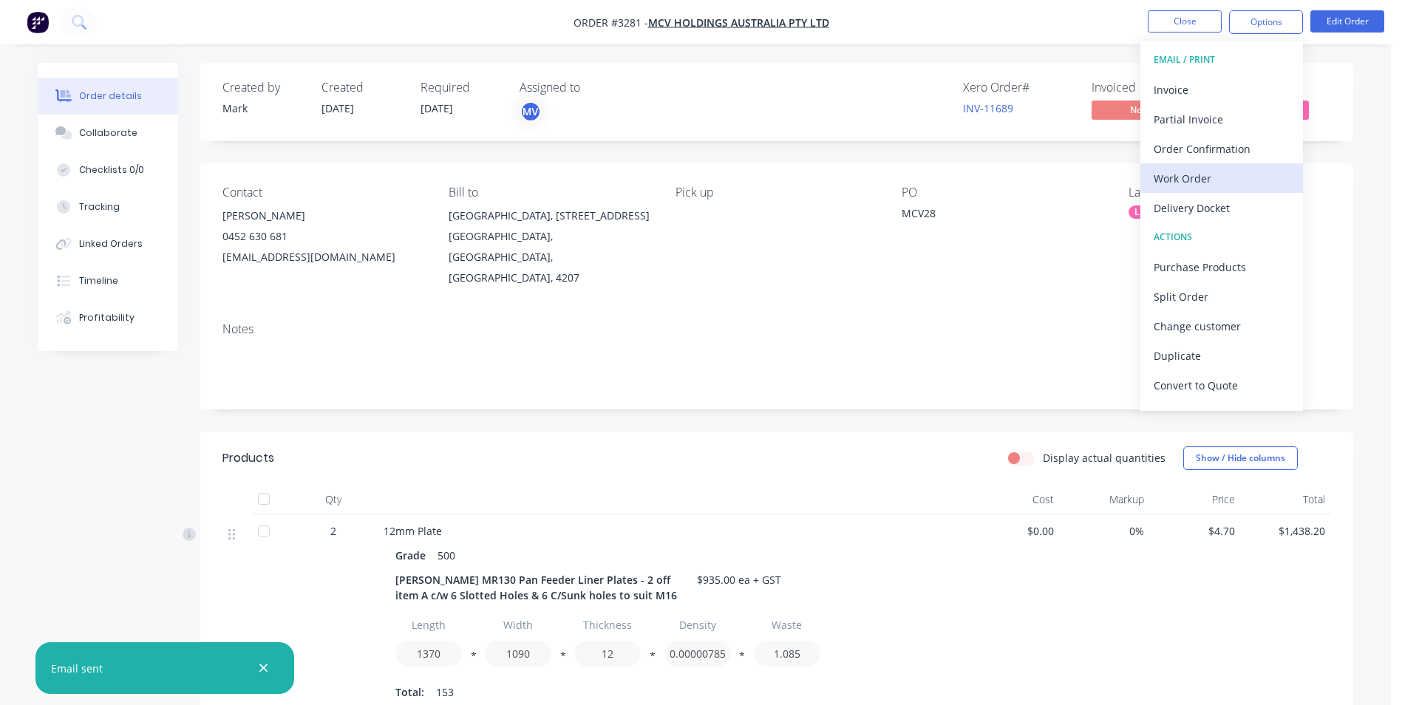
click at [1179, 176] on div "Work Order" at bounding box center [1221, 178] width 136 height 21
click at [1182, 174] on div "Custom" at bounding box center [1221, 178] width 136 height 21
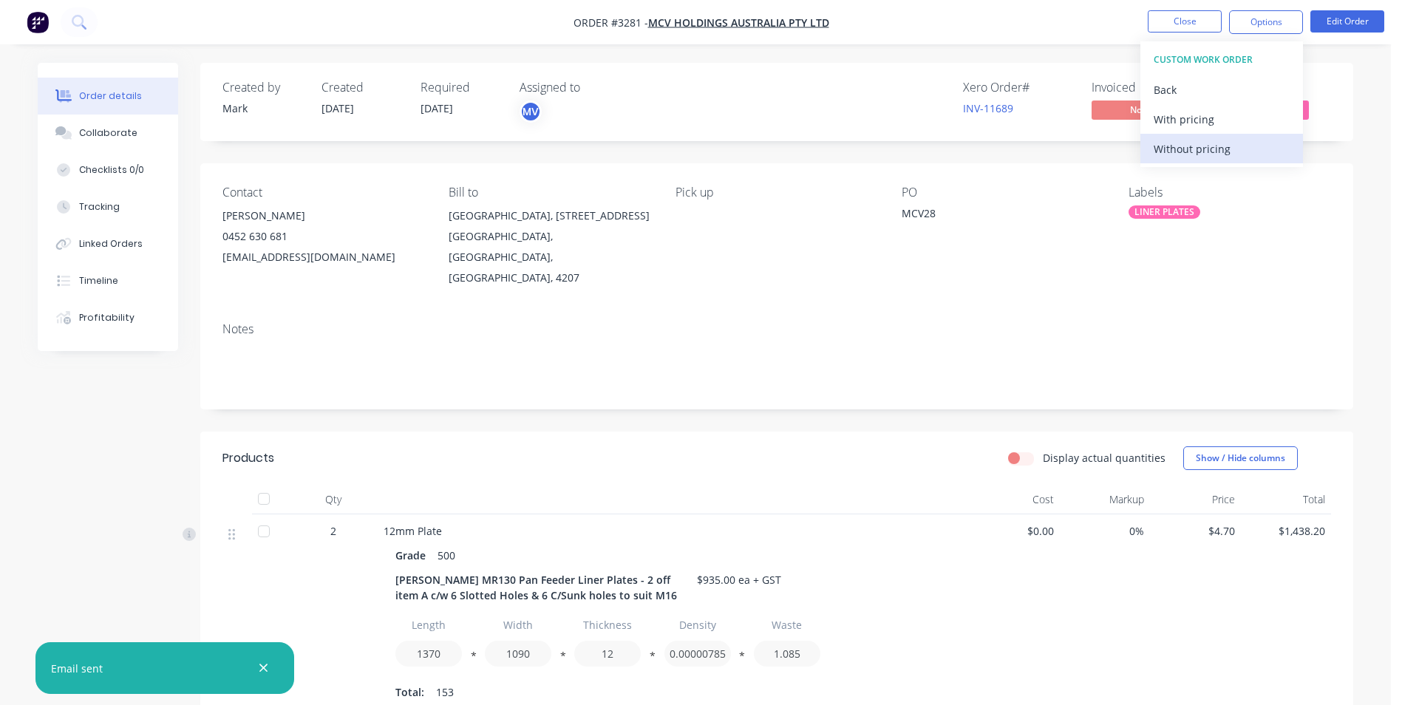
click at [1194, 147] on div "Without pricing" at bounding box center [1221, 148] width 136 height 21
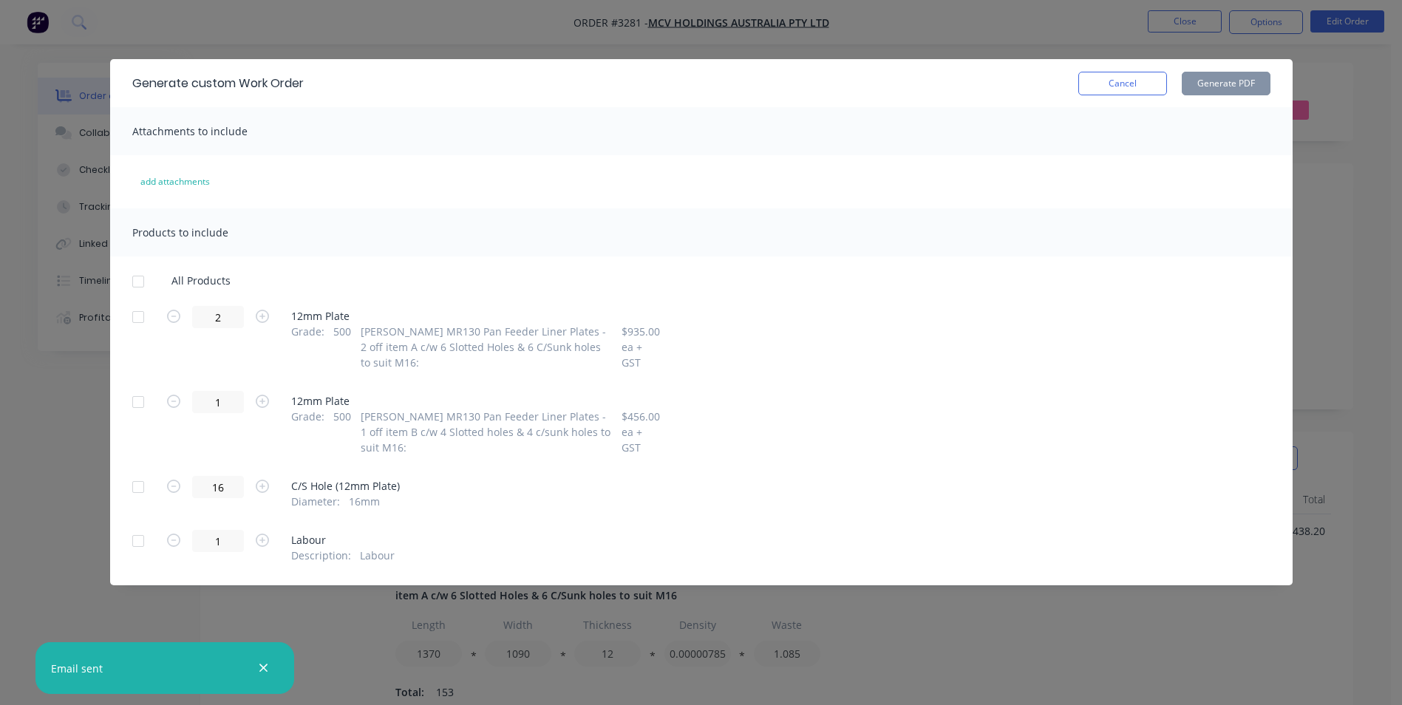
click at [140, 316] on div at bounding box center [138, 317] width 30 height 30
click at [138, 401] on div at bounding box center [138, 402] width 30 height 30
click at [1206, 78] on button "Generate PDF" at bounding box center [1225, 84] width 89 height 24
click at [1131, 78] on button "Cancel" at bounding box center [1122, 84] width 89 height 24
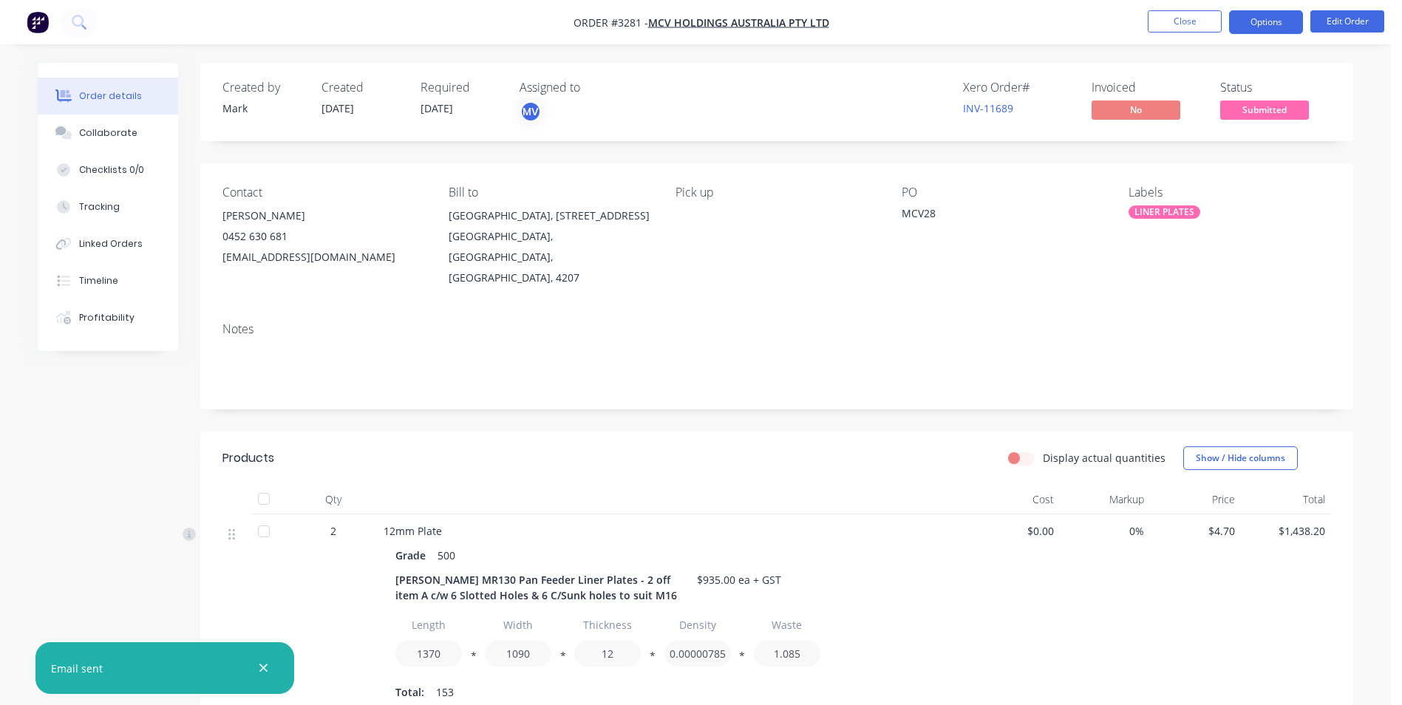
click at [1266, 20] on button "Options" at bounding box center [1266, 22] width 74 height 24
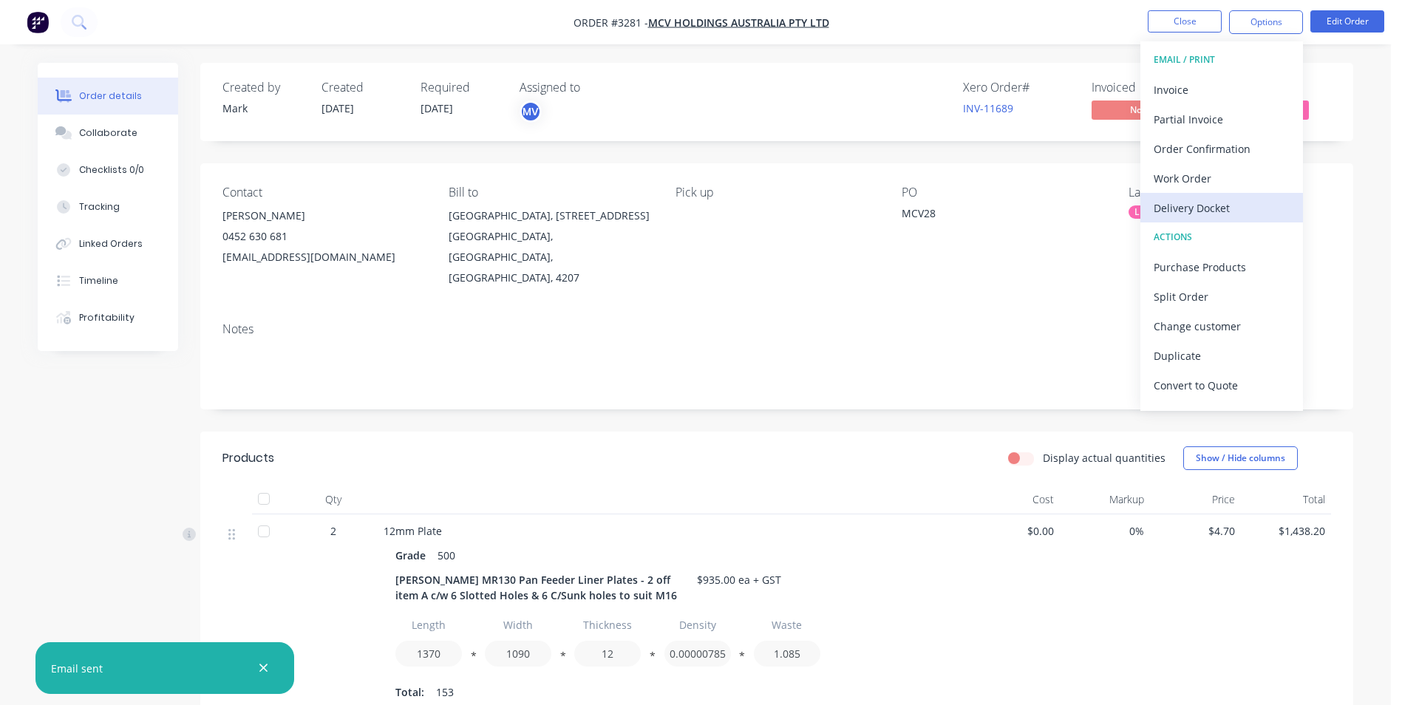
click at [1213, 208] on div "Delivery Docket" at bounding box center [1221, 207] width 136 height 21
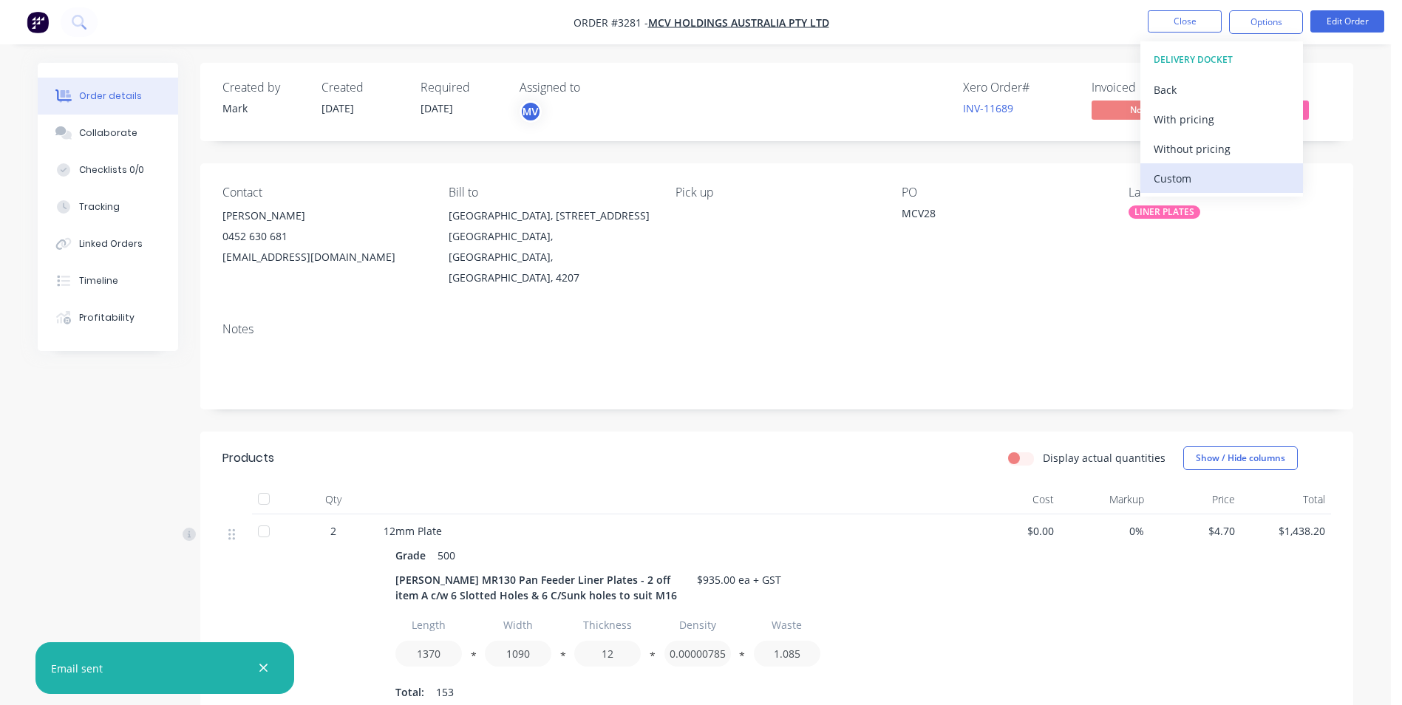
click at [1176, 179] on div "Custom" at bounding box center [1221, 178] width 136 height 21
click at [1179, 149] on div "Without pricing" at bounding box center [1221, 148] width 136 height 21
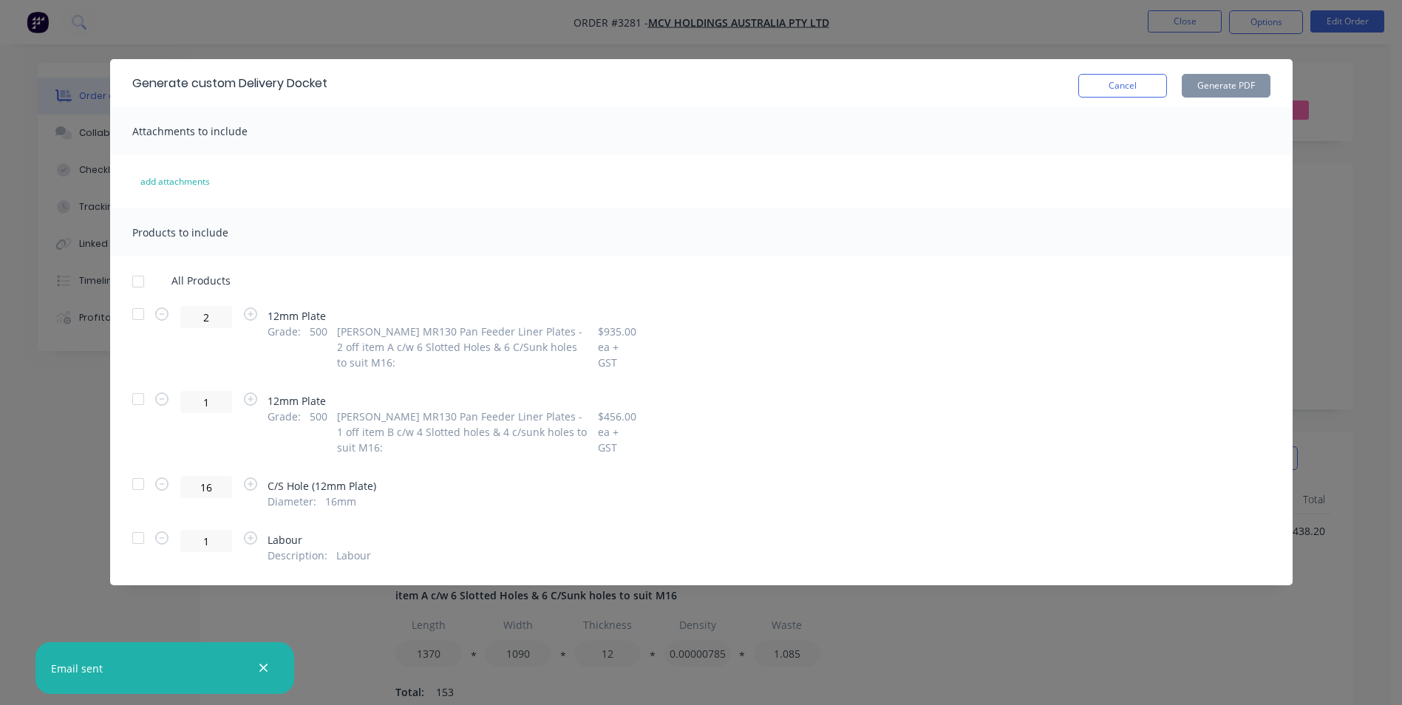
click at [140, 313] on div at bounding box center [138, 314] width 30 height 30
click at [137, 396] on div at bounding box center [138, 399] width 30 height 30
click at [1226, 83] on button "Generate PDF" at bounding box center [1225, 86] width 89 height 24
click at [1113, 81] on button "Cancel" at bounding box center [1122, 86] width 89 height 24
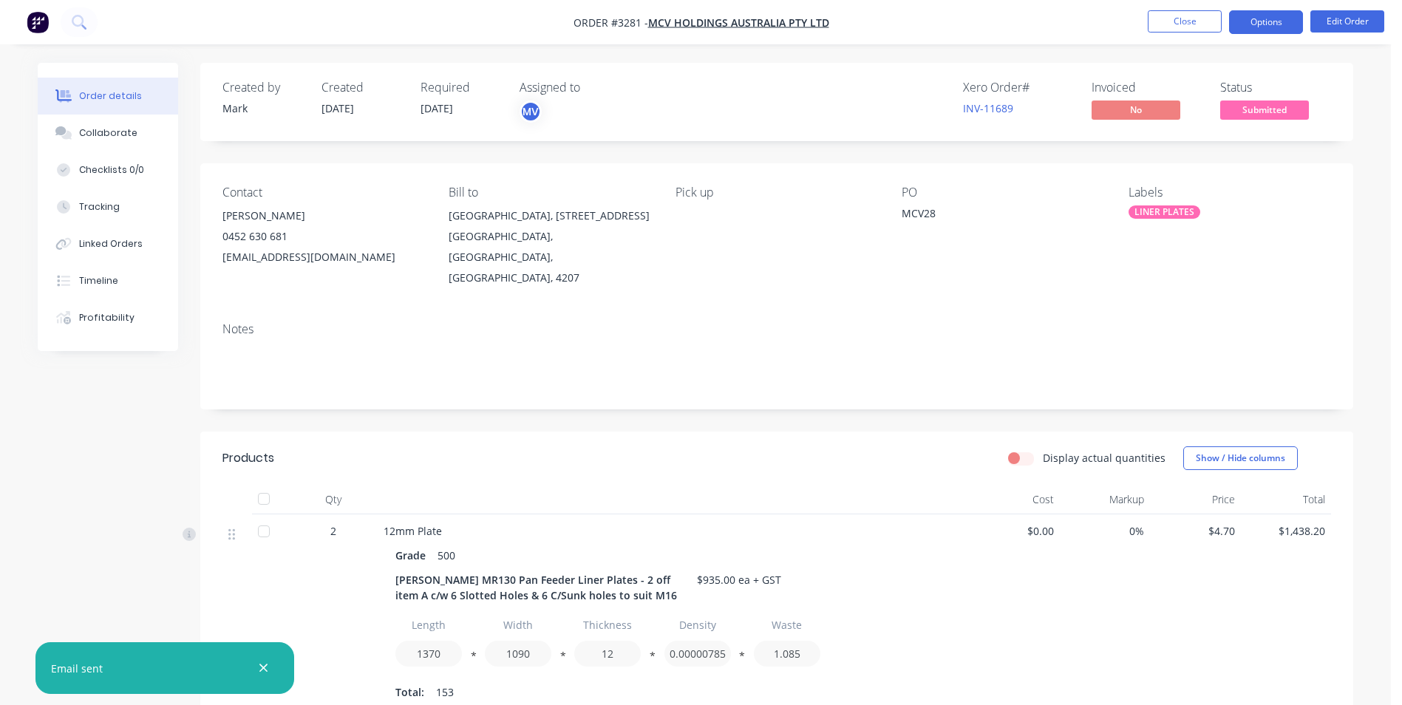
click at [1267, 18] on button "Options" at bounding box center [1266, 22] width 74 height 24
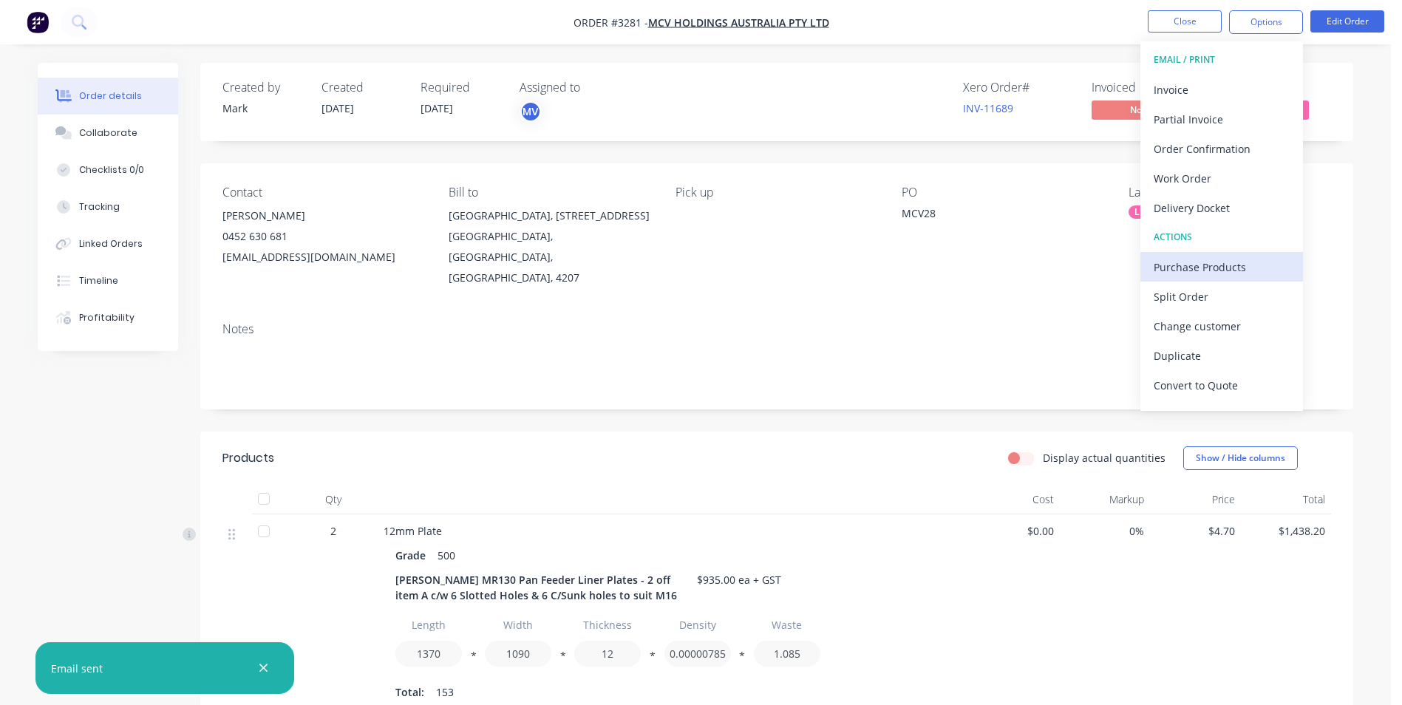
click at [1192, 262] on div "Purchase Products" at bounding box center [1221, 266] width 136 height 21
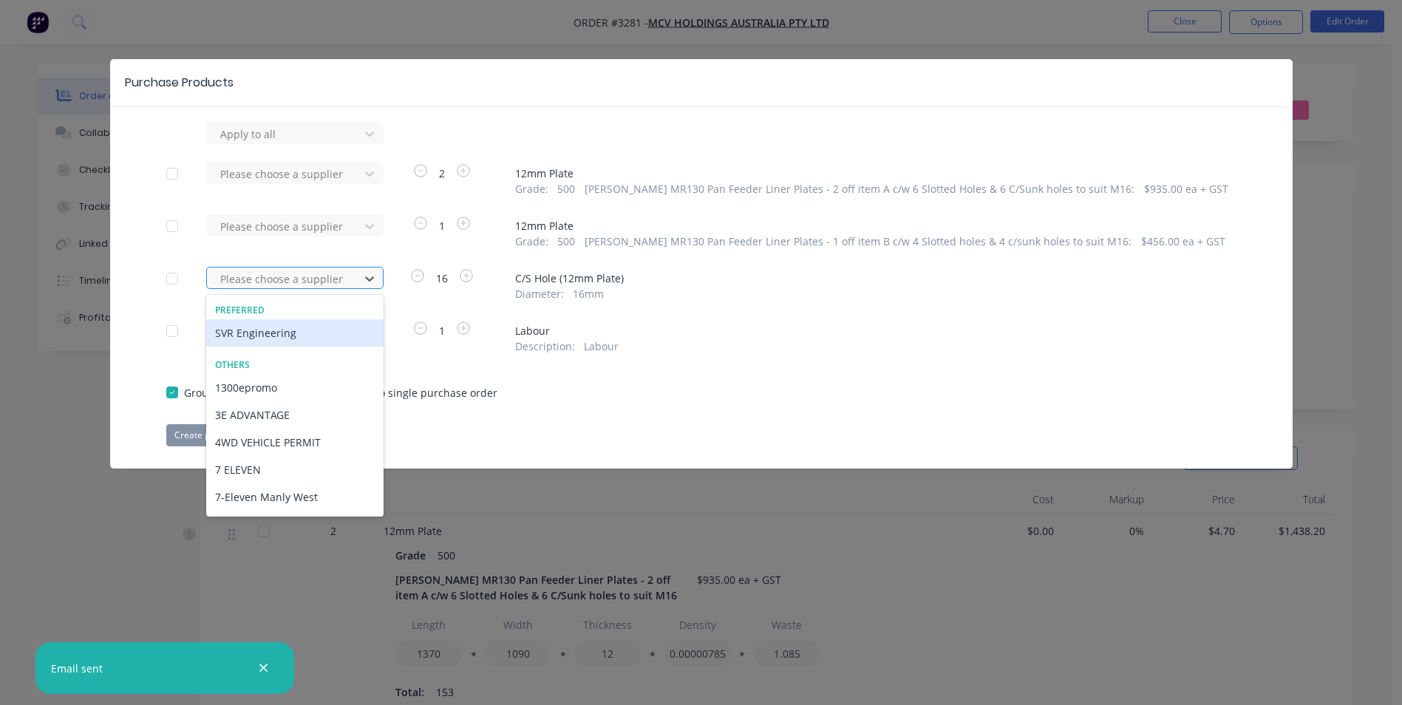
click at [254, 279] on div at bounding box center [285, 279] width 133 height 18
click at [177, 279] on div at bounding box center [172, 279] width 30 height 30
click at [262, 338] on div "SVR Engineering" at bounding box center [294, 332] width 177 height 27
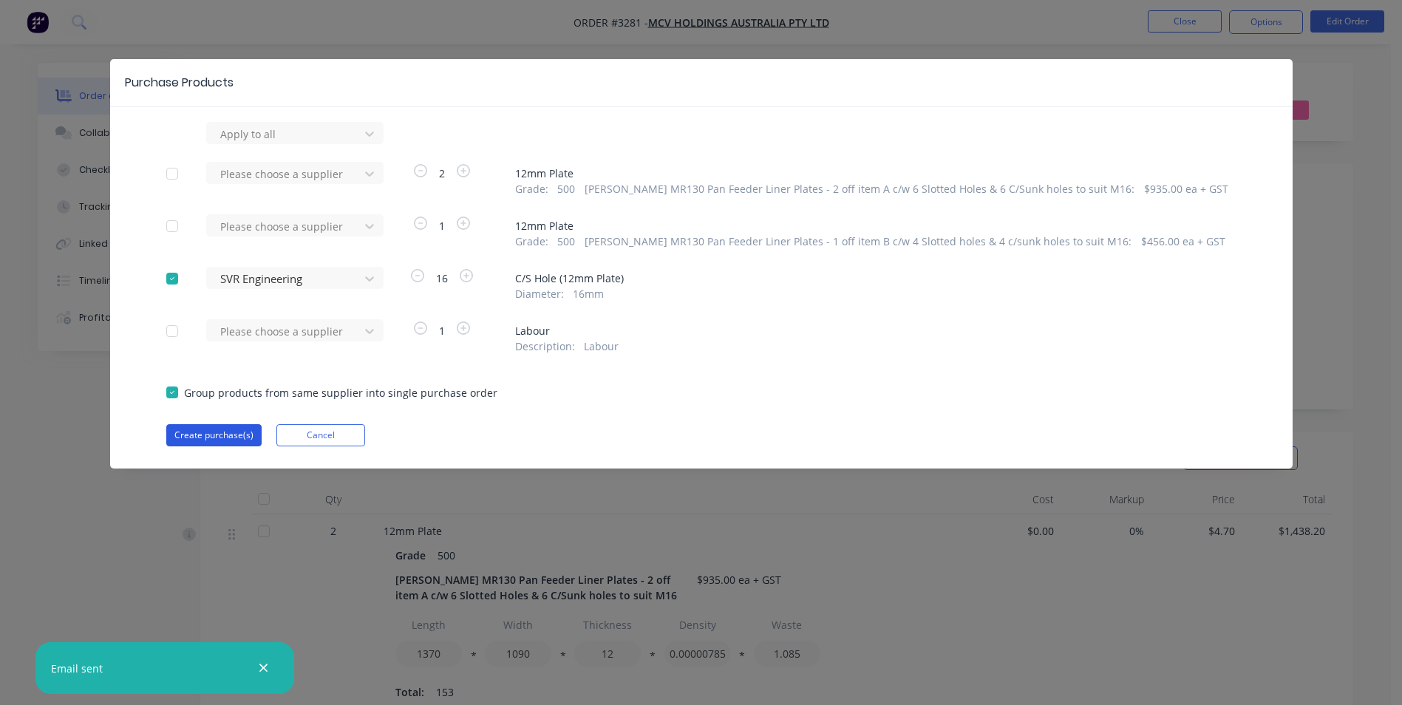
click at [222, 432] on button "Create purchase(s)" at bounding box center [213, 435] width 95 height 22
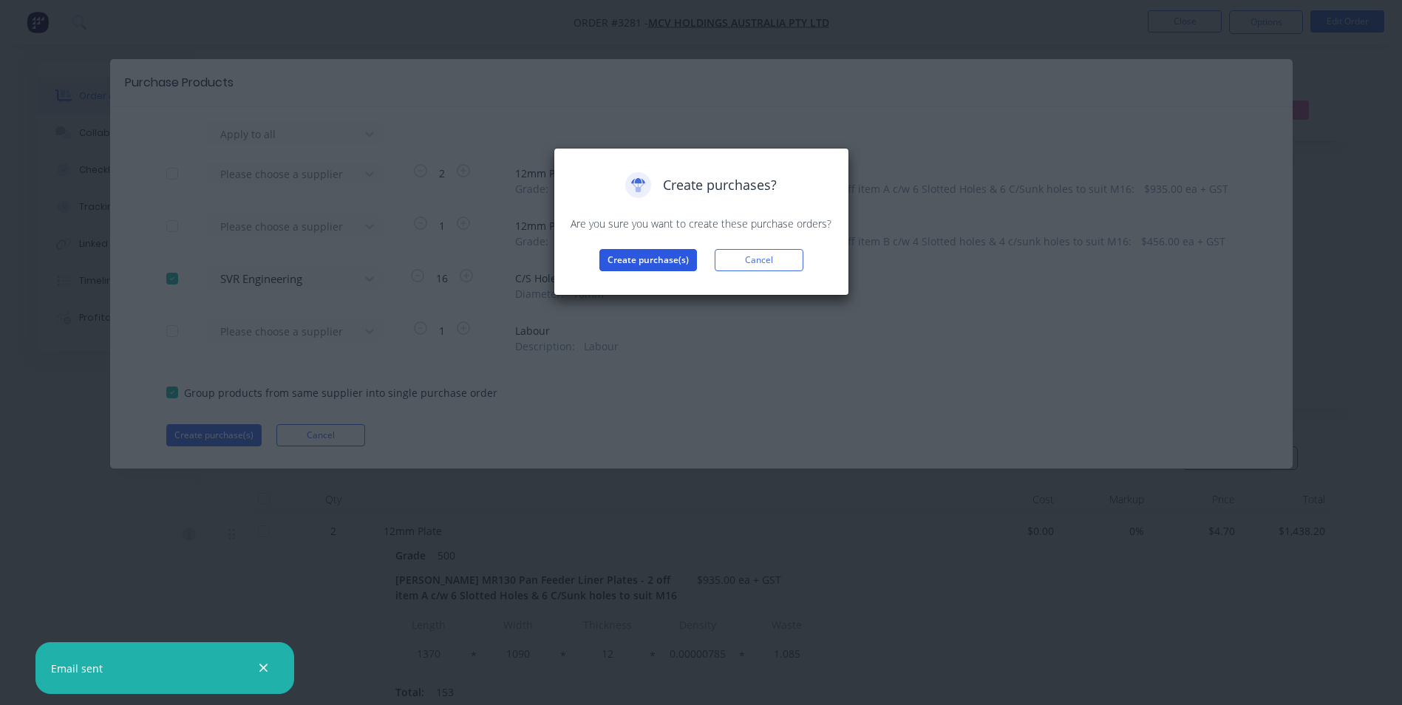
click at [632, 256] on button "Create purchase(s)" at bounding box center [648, 260] width 98 height 22
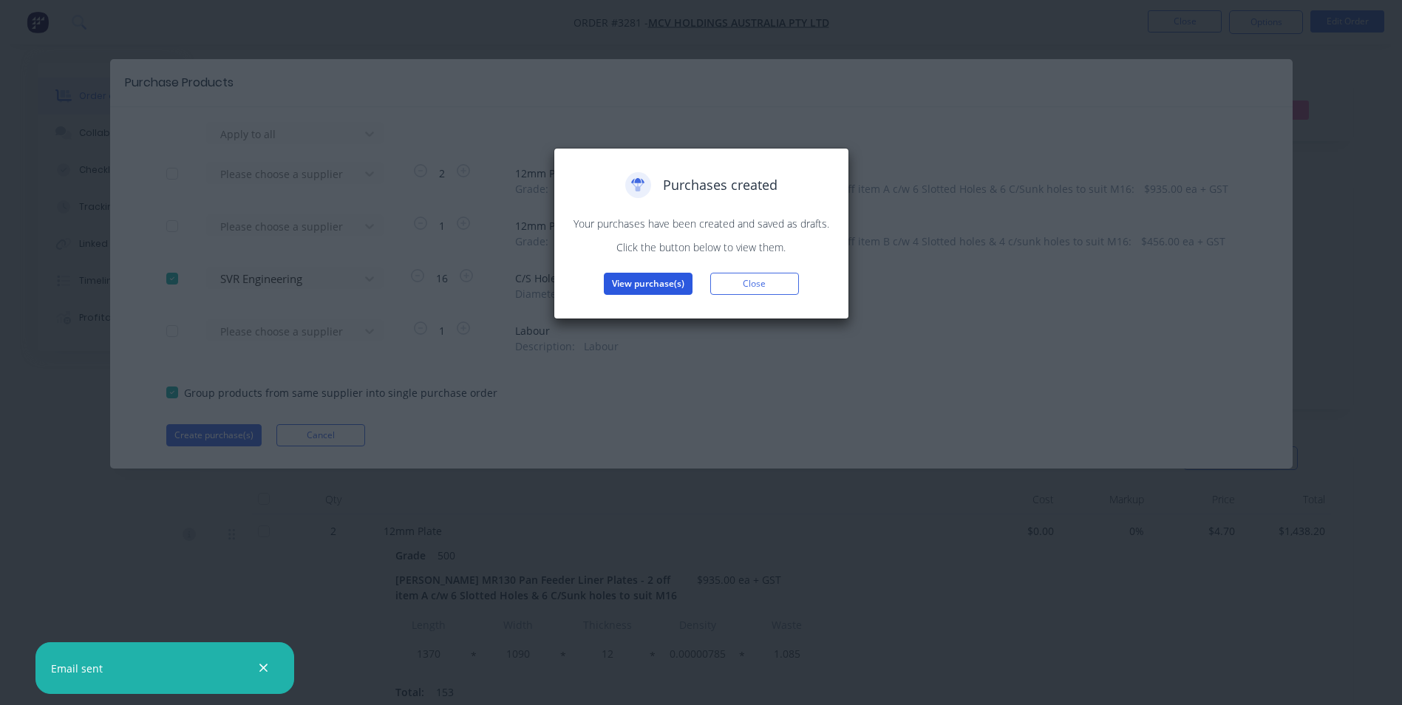
click at [655, 287] on button "View purchase(s)" at bounding box center [648, 284] width 89 height 22
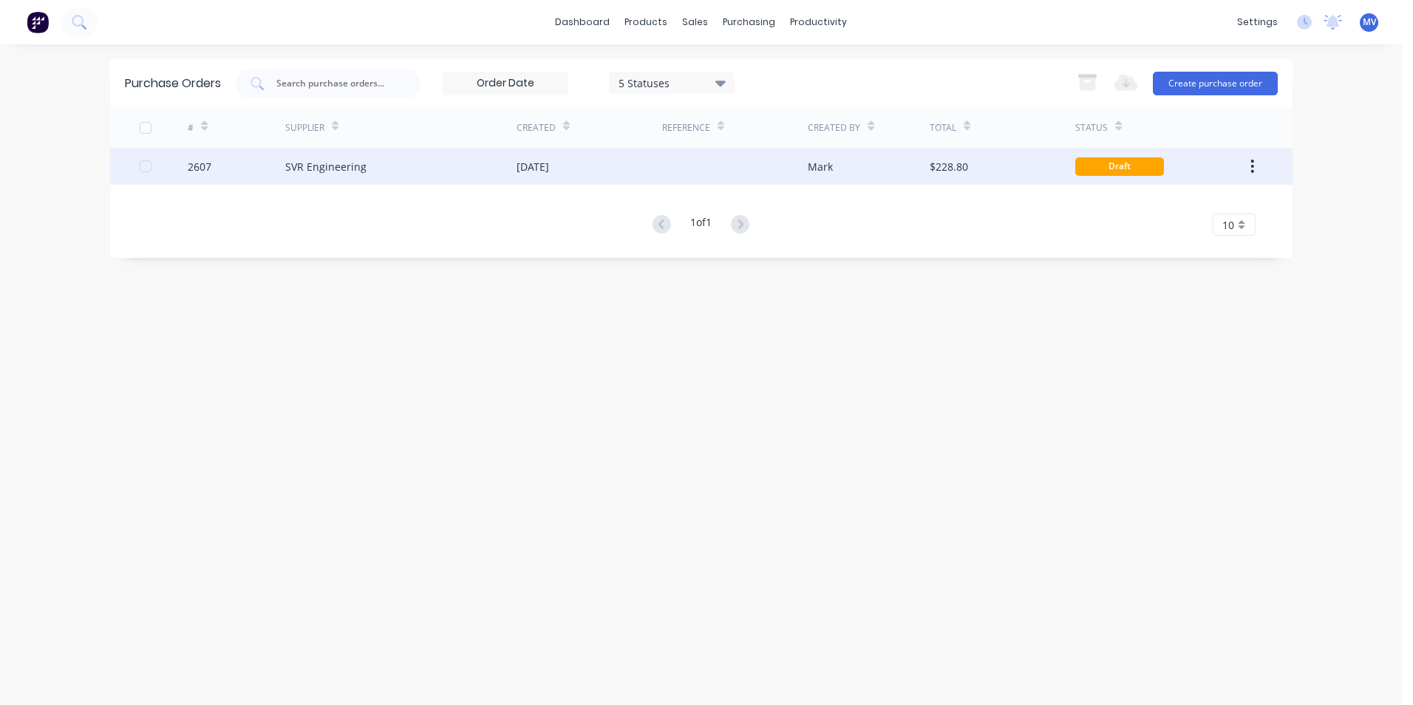
click at [328, 167] on div "SVR Engineering" at bounding box center [325, 167] width 81 height 16
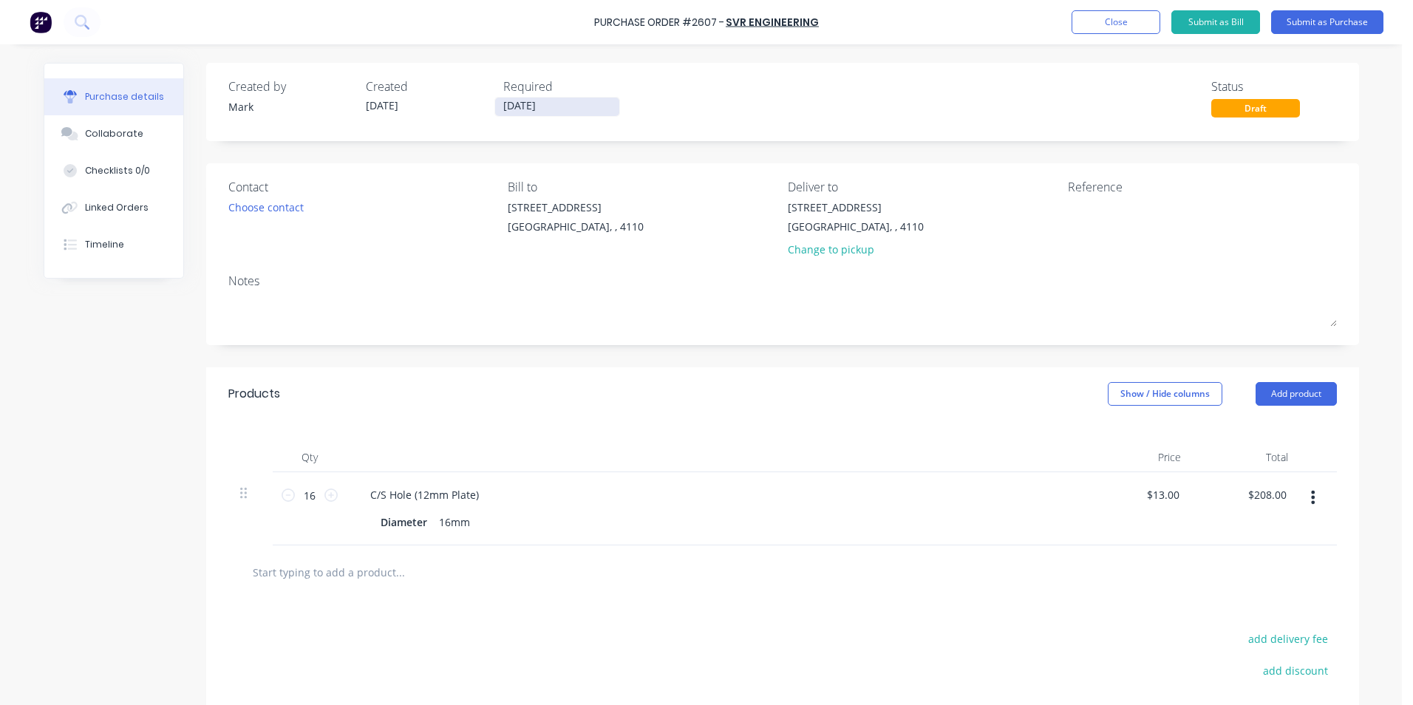
click at [542, 104] on input "[DATE]" at bounding box center [557, 107] width 124 height 18
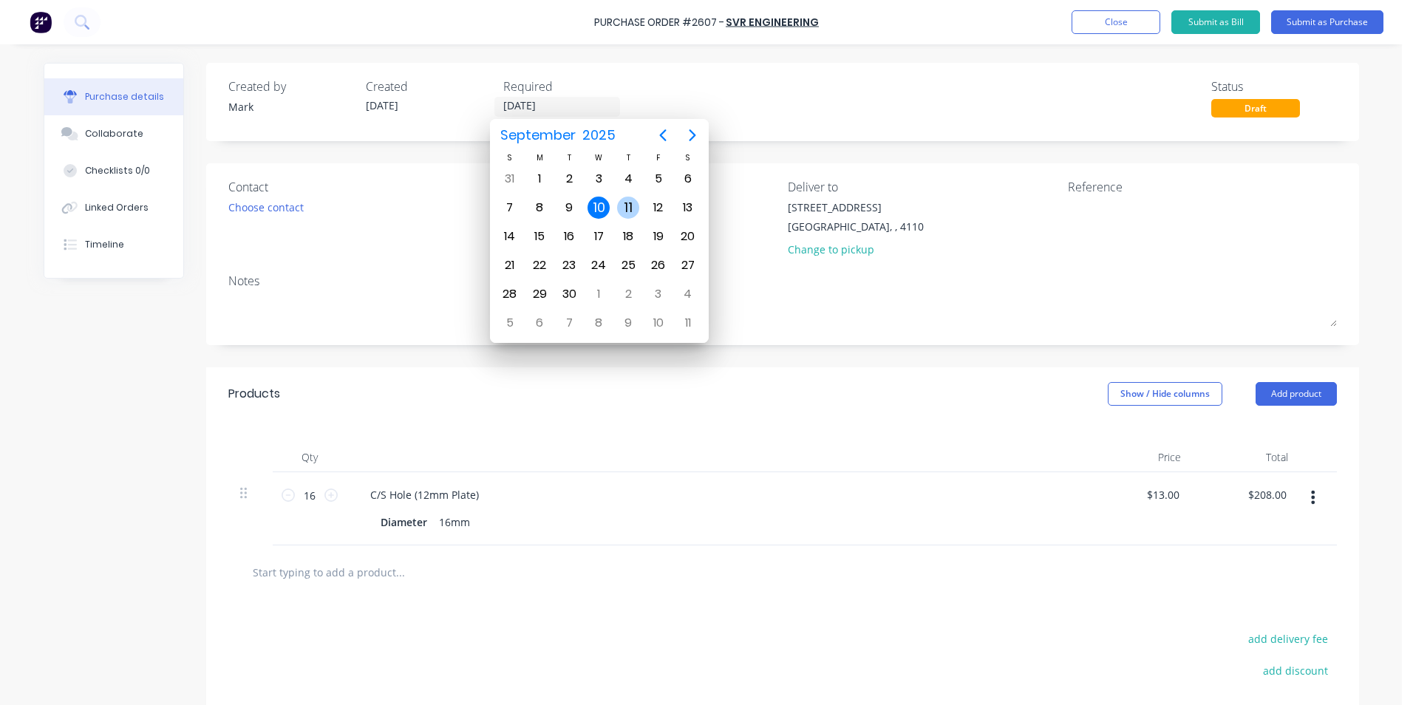
click at [629, 205] on div "11" at bounding box center [628, 208] width 22 height 22
type input "[DATE]"
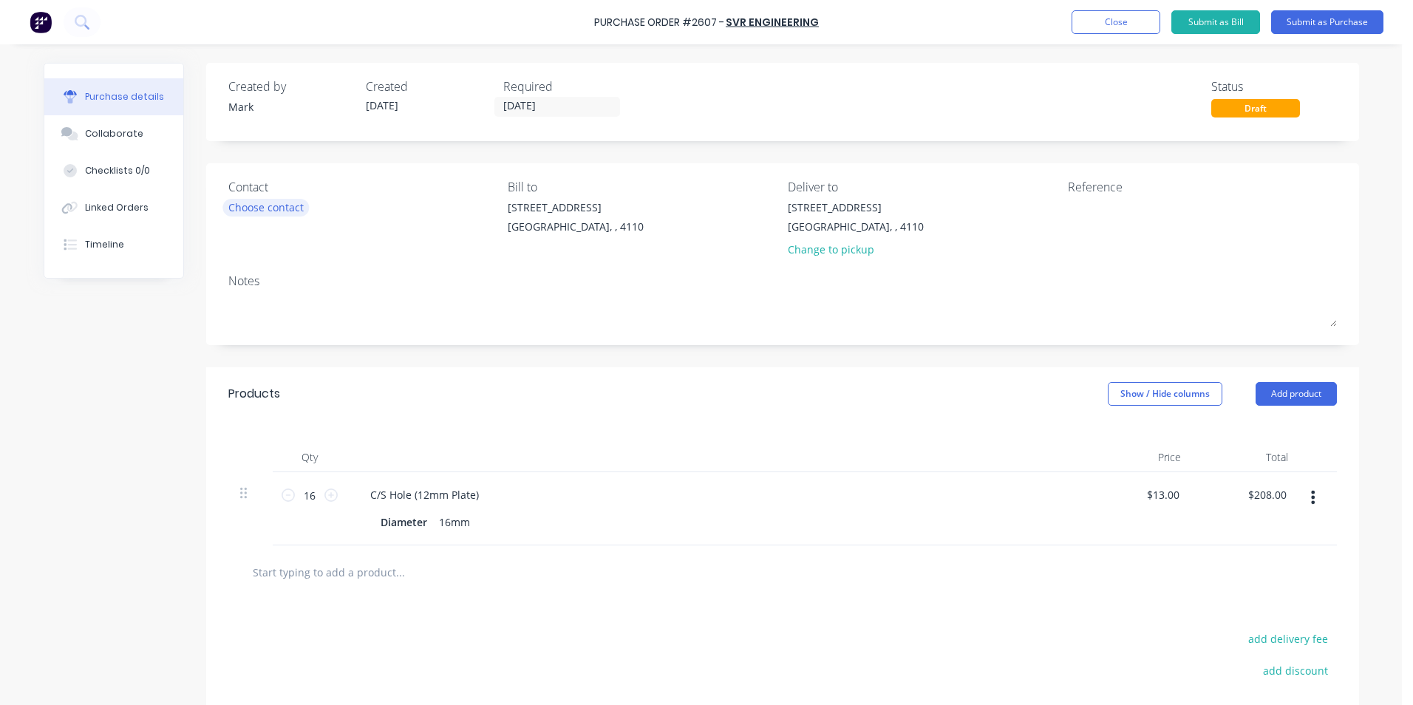
click at [254, 212] on div "Choose contact" at bounding box center [265, 207] width 75 height 16
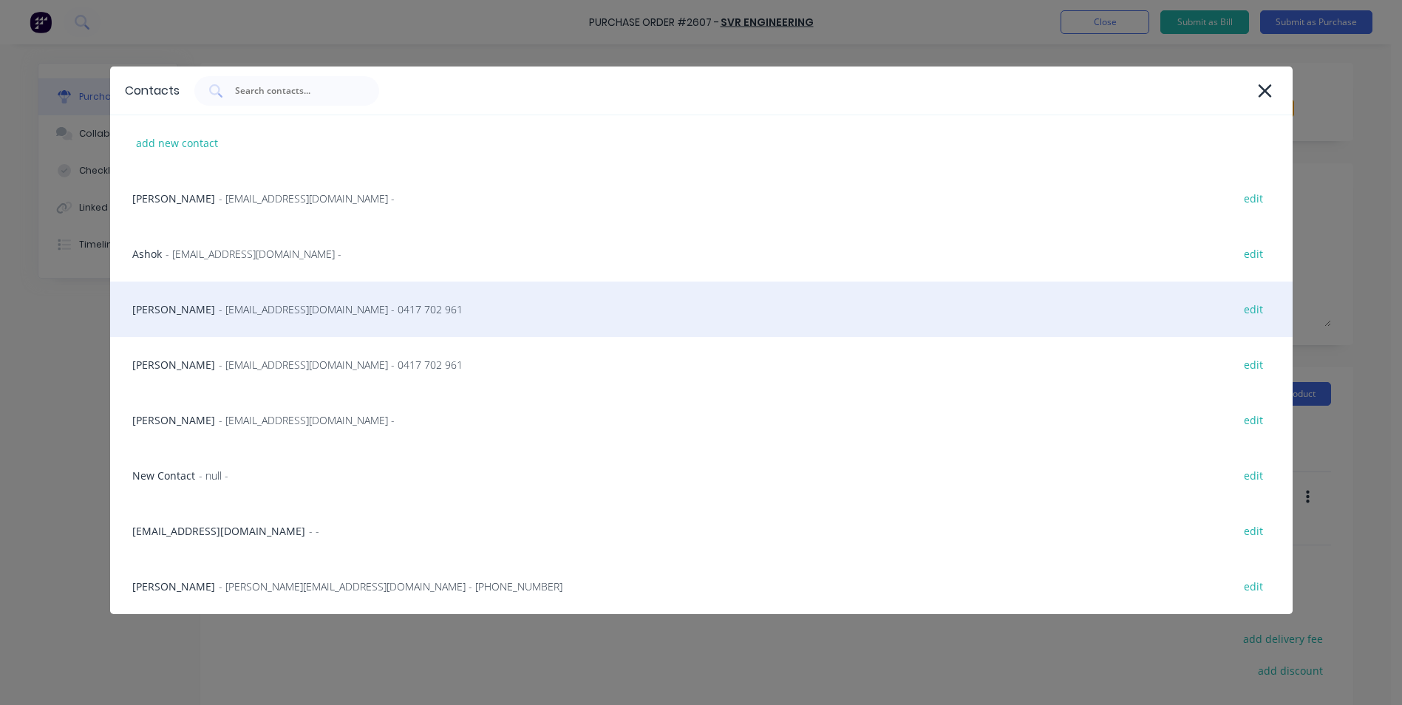
click at [162, 315] on div "[PERSON_NAME] - [EMAIL_ADDRESS][DOMAIN_NAME] - 0417 702 961 edit" at bounding box center [701, 308] width 1182 height 55
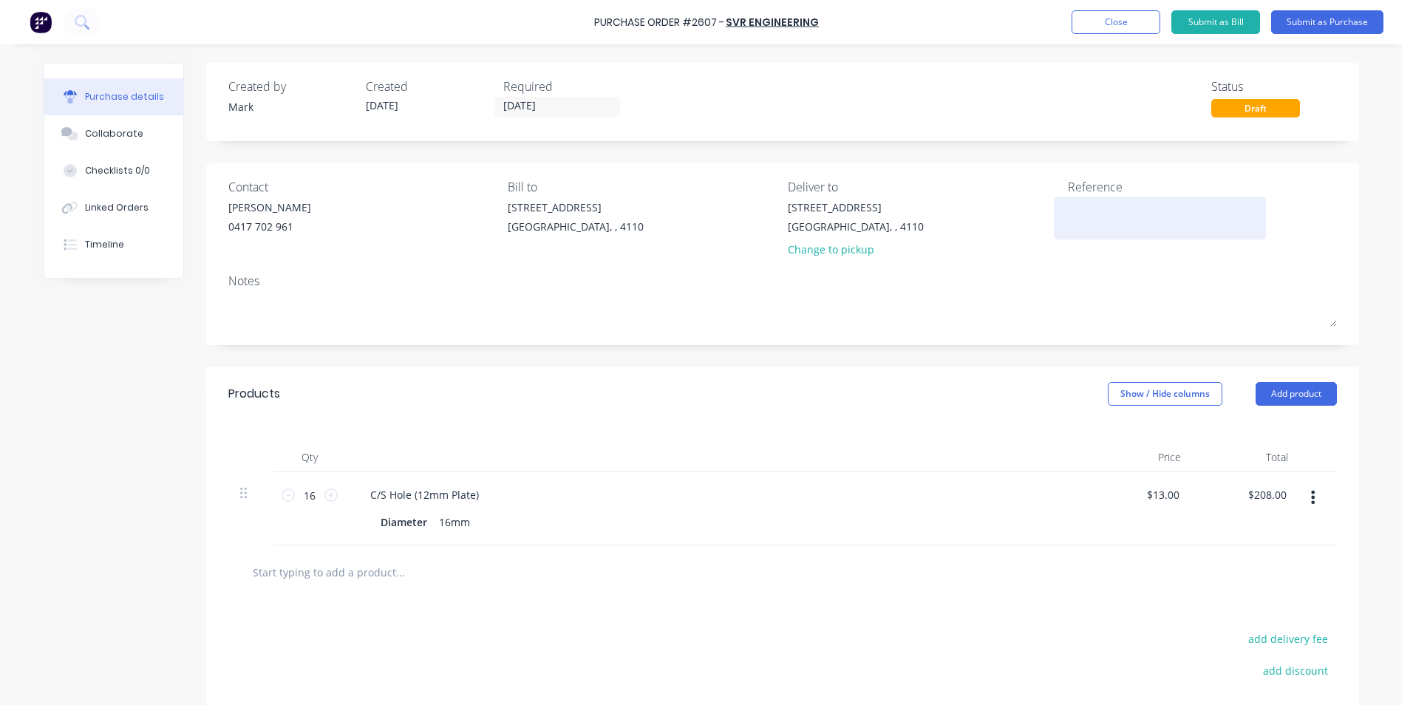
click at [1090, 207] on textarea at bounding box center [1160, 215] width 185 height 33
type textarea "MCV Holdings"
type textarea "x"
type textarea "MCV Holdings"
click at [1322, 15] on button "Submit as Purchase" at bounding box center [1327, 22] width 112 height 24
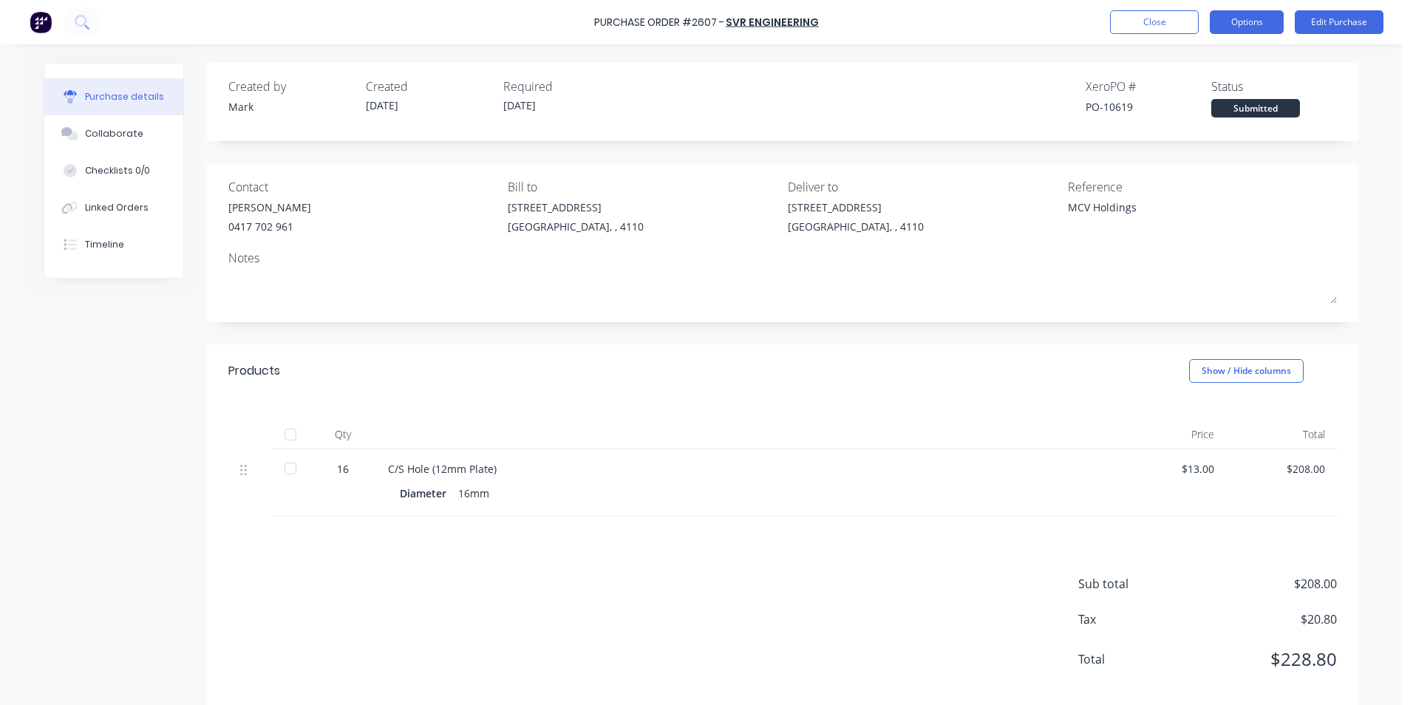
click at [1239, 14] on button "Options" at bounding box center [1246, 22] width 74 height 24
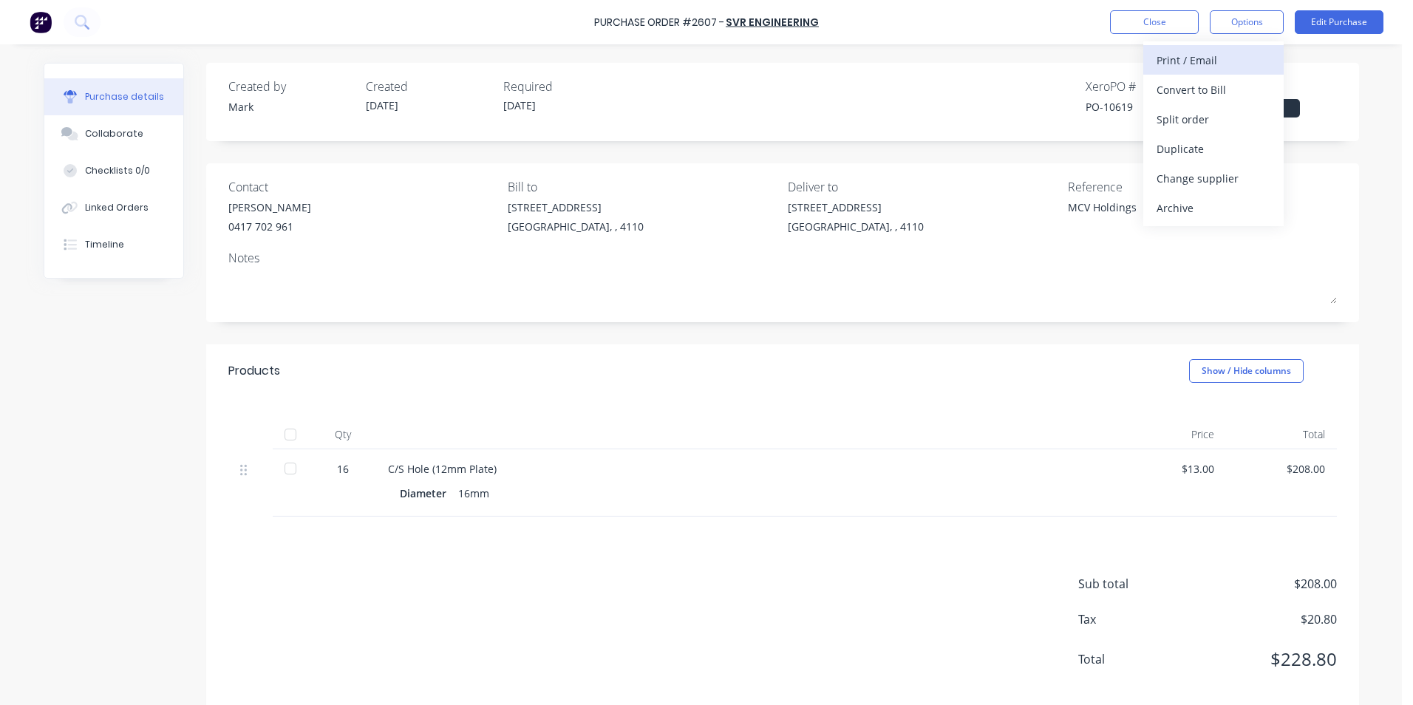
click at [1178, 62] on div "Print / Email" at bounding box center [1213, 60] width 114 height 21
click at [1172, 89] on div "With pricing" at bounding box center [1213, 89] width 114 height 21
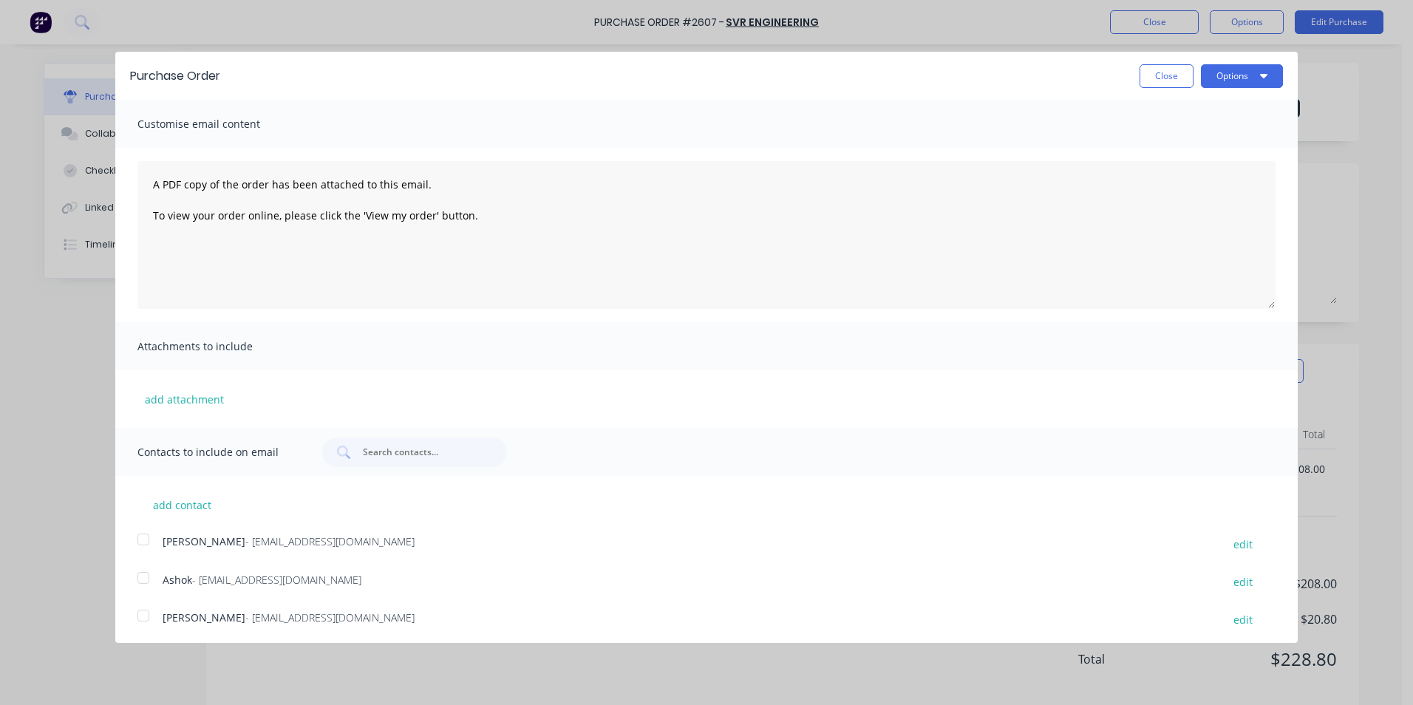
click at [140, 580] on div at bounding box center [144, 578] width 30 height 30
click at [1223, 73] on button "Options" at bounding box center [1242, 76] width 82 height 24
click at [1181, 111] on div "Print" at bounding box center [1213, 113] width 114 height 21
click at [1184, 141] on div "Email" at bounding box center [1213, 142] width 114 height 21
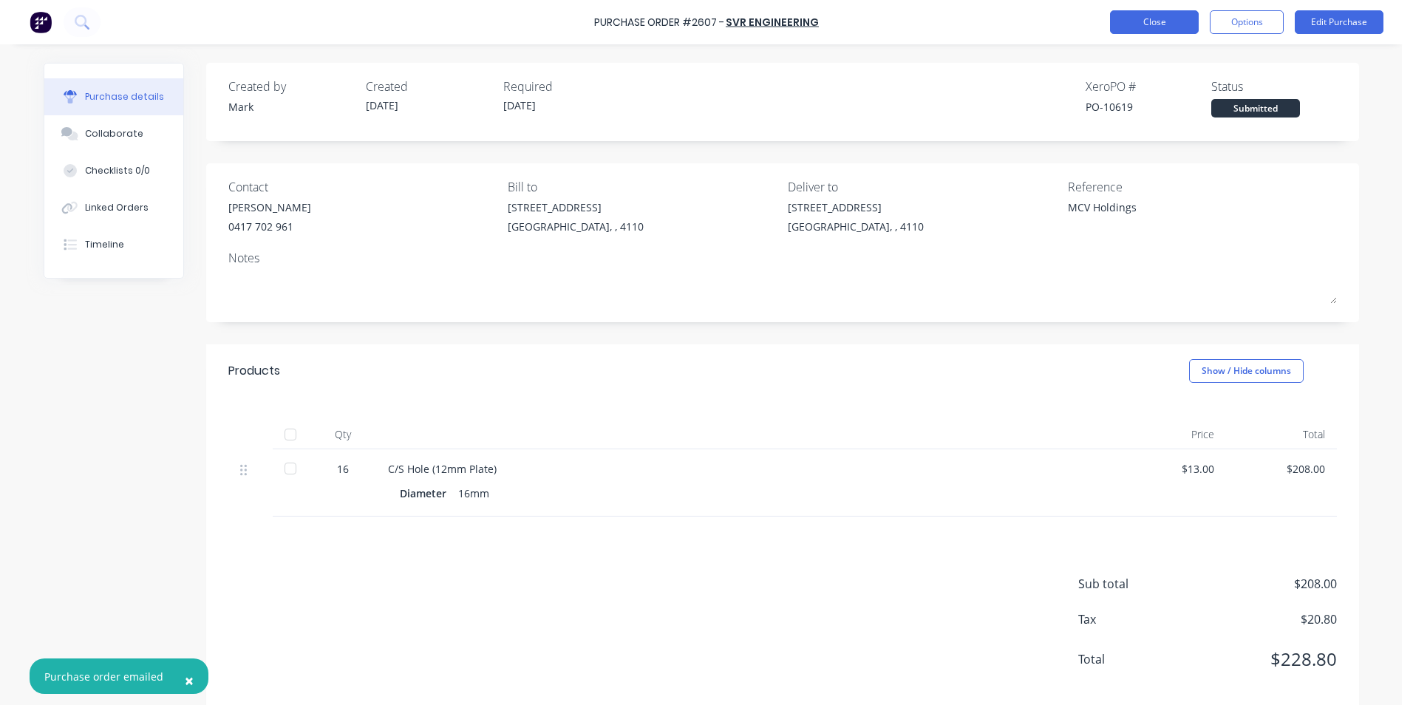
type textarea "x"
click at [1159, 21] on button "Close" at bounding box center [1154, 22] width 89 height 24
